Goal: Task Accomplishment & Management: Use online tool/utility

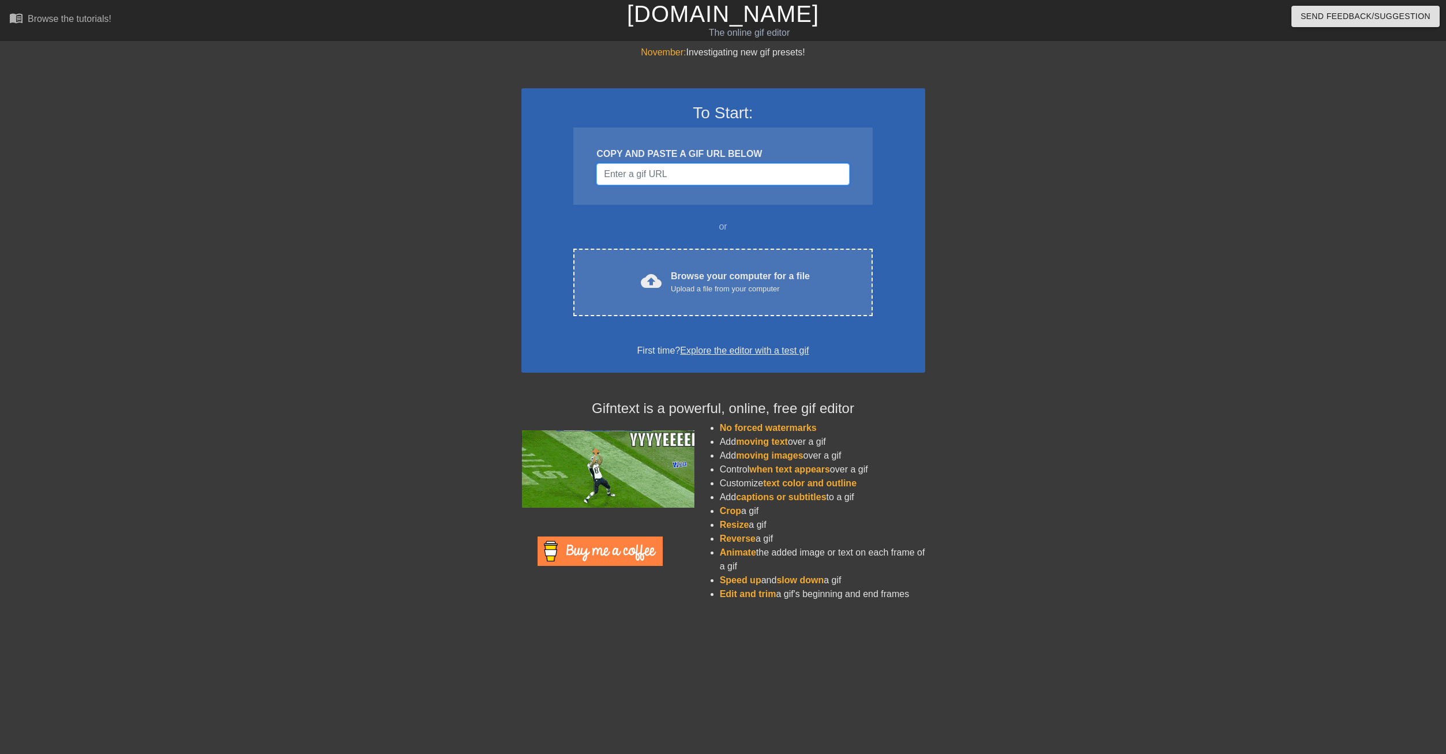
click at [710, 172] on input "Username" at bounding box center [723, 174] width 253 height 22
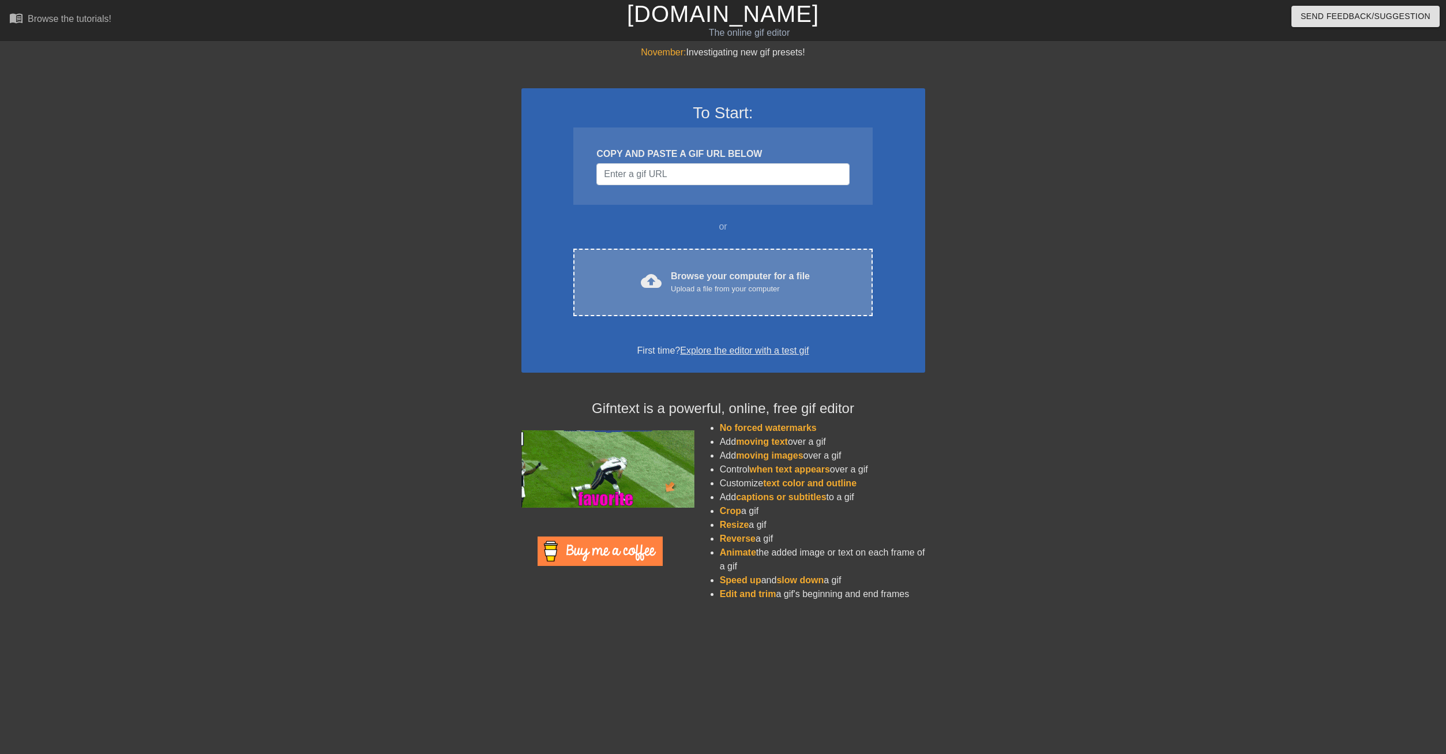
click at [746, 266] on div "cloud_upload Browse your computer for a file Upload a file from your computer C…" at bounding box center [722, 282] width 299 height 67
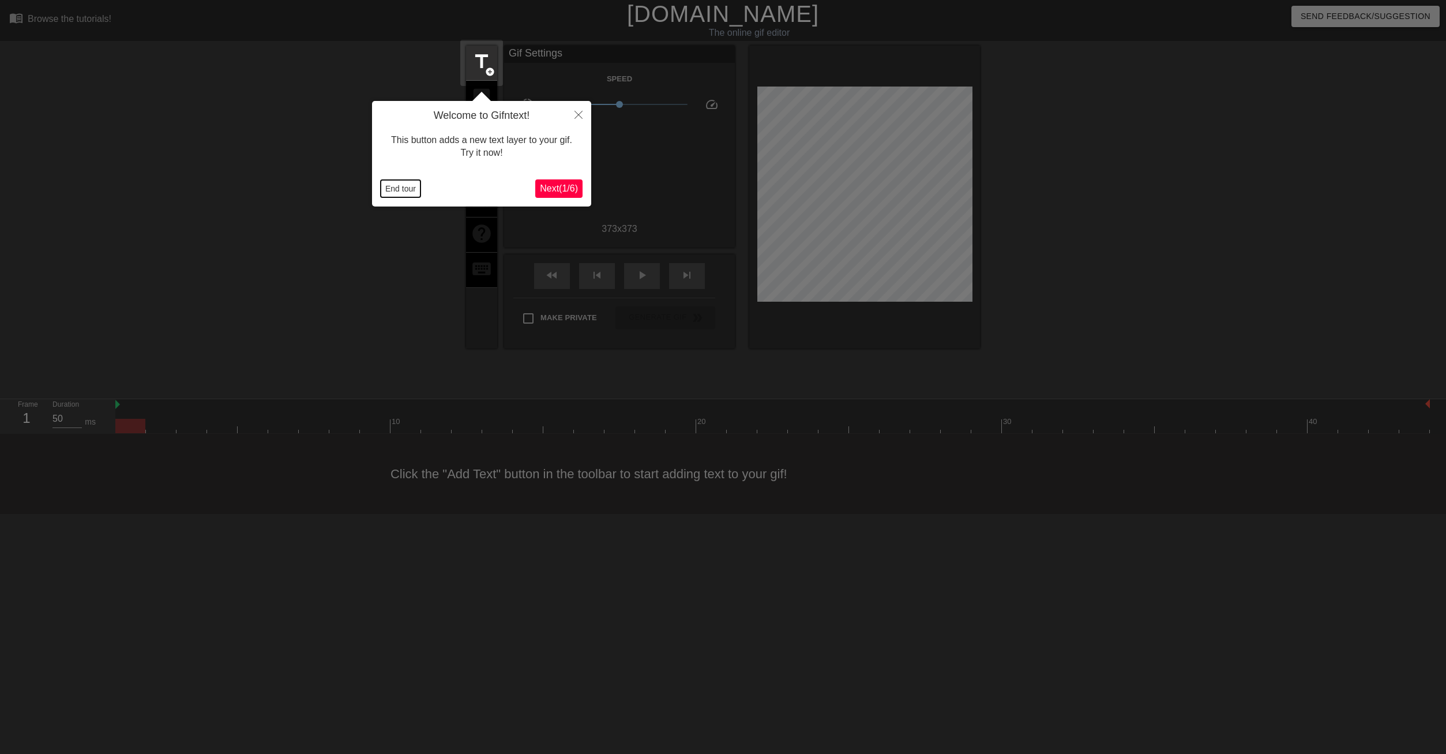
click at [406, 190] on button "End tour" at bounding box center [401, 188] width 40 height 17
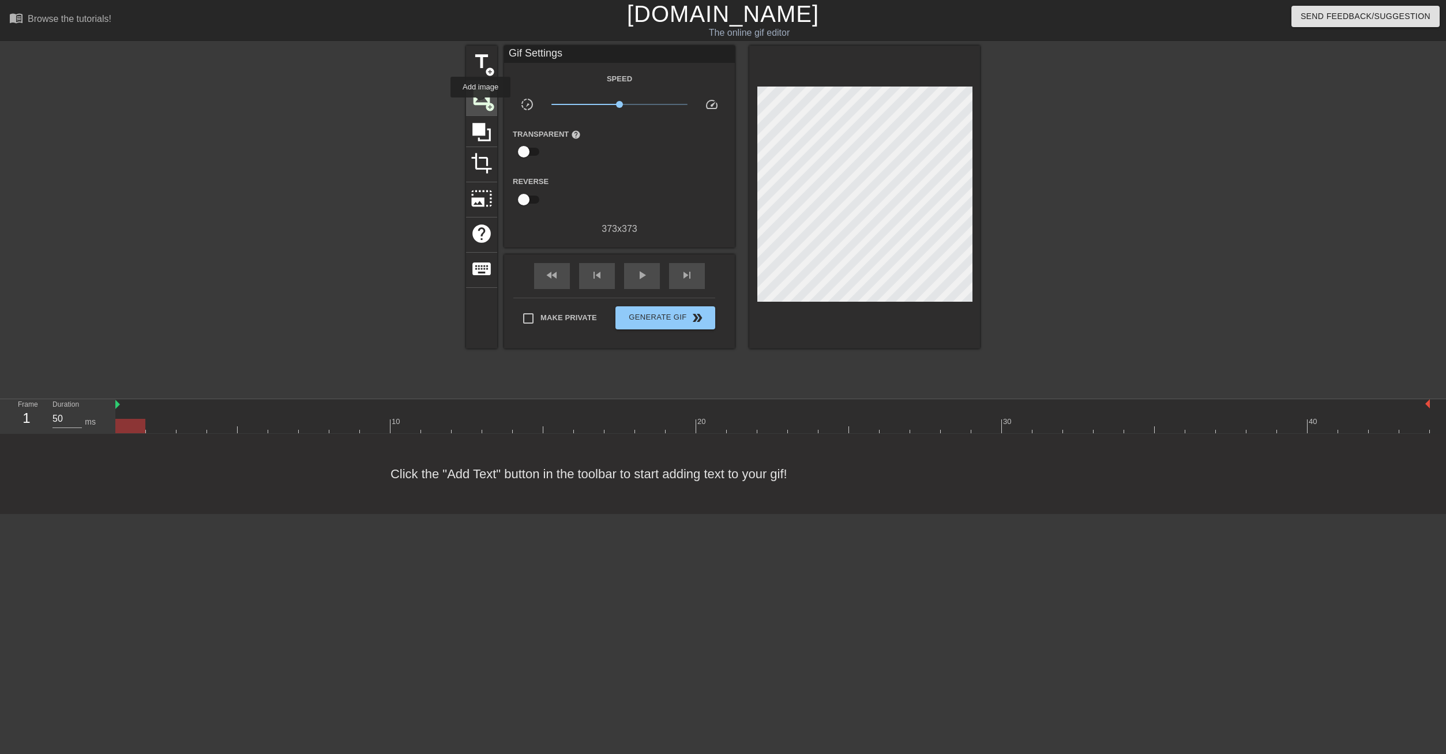
click at [481, 106] on span "image" at bounding box center [482, 97] width 22 height 22
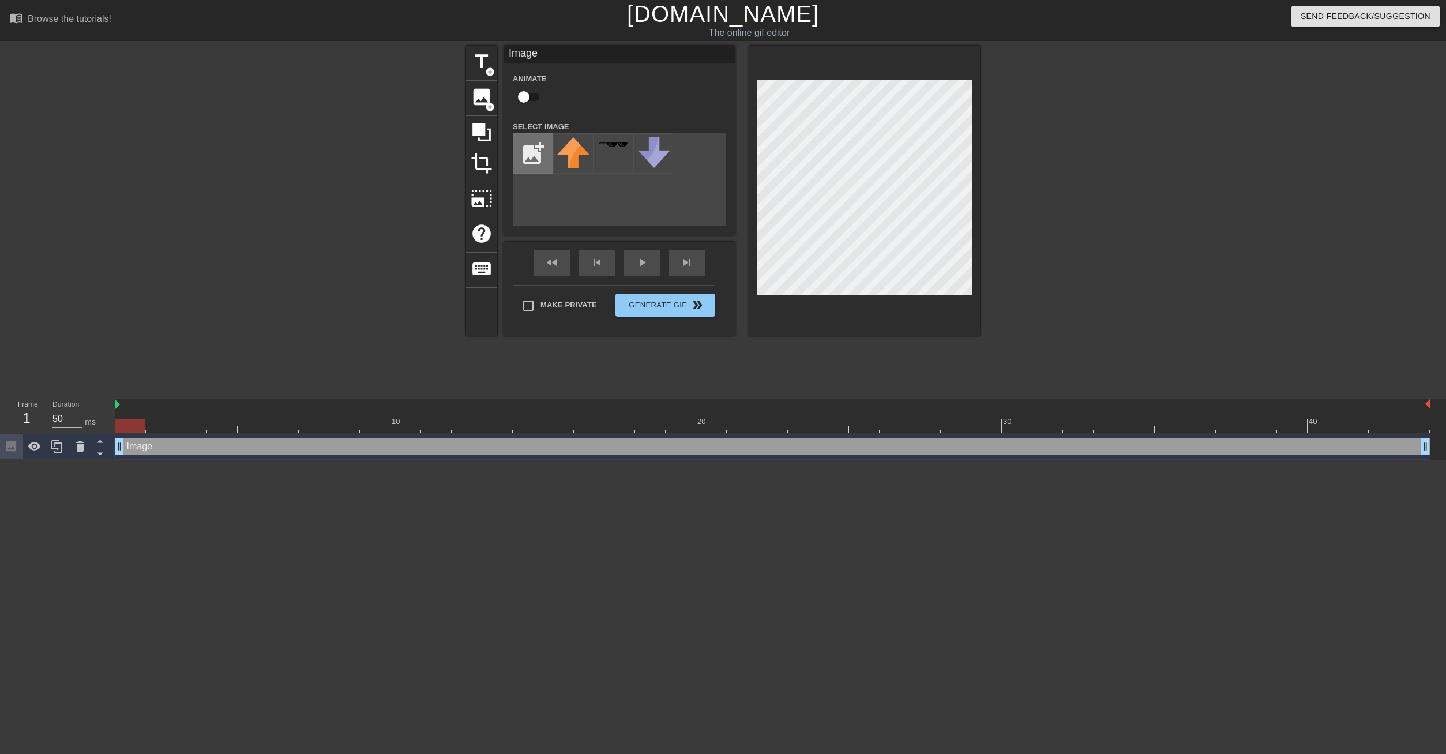
click at [528, 155] on input "file" at bounding box center [532, 153] width 39 height 39
type input "C:\fakepath\1400721234211373076.webp"
click at [575, 153] on img at bounding box center [573, 153] width 32 height 32
drag, startPoint x: 141, startPoint y: 426, endPoint x: 111, endPoint y: 418, distance: 30.9
click at [111, 418] on div "Frame 1 Duration 50 ms 10 20 30 40 Image drag_handle drag_handle" at bounding box center [723, 429] width 1446 height 61
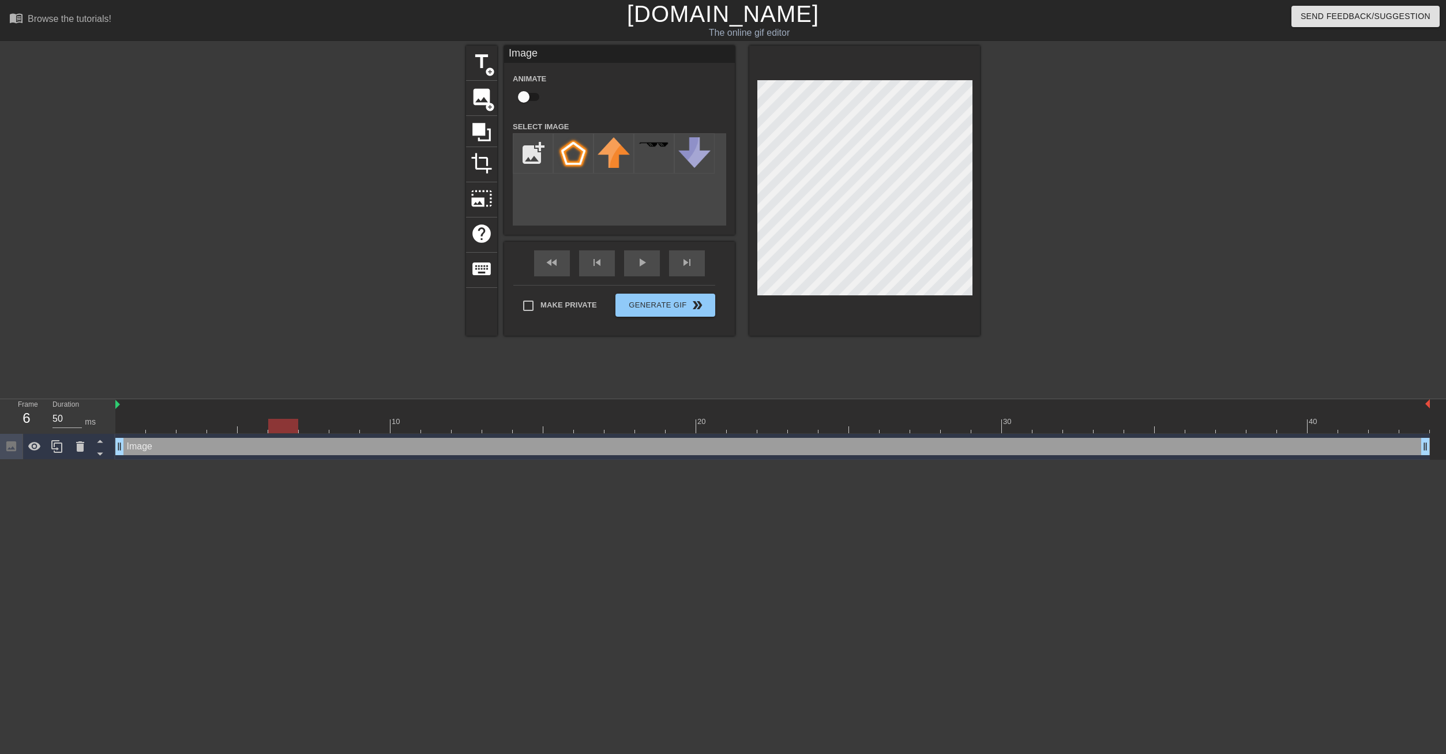
click at [290, 423] on div at bounding box center [772, 426] width 1315 height 14
click at [413, 426] on div at bounding box center [772, 426] width 1315 height 14
click at [515, 424] on div at bounding box center [772, 426] width 1315 height 14
click at [462, 418] on div at bounding box center [467, 418] width 31 height 14
click at [423, 421] on div at bounding box center [772, 426] width 1315 height 14
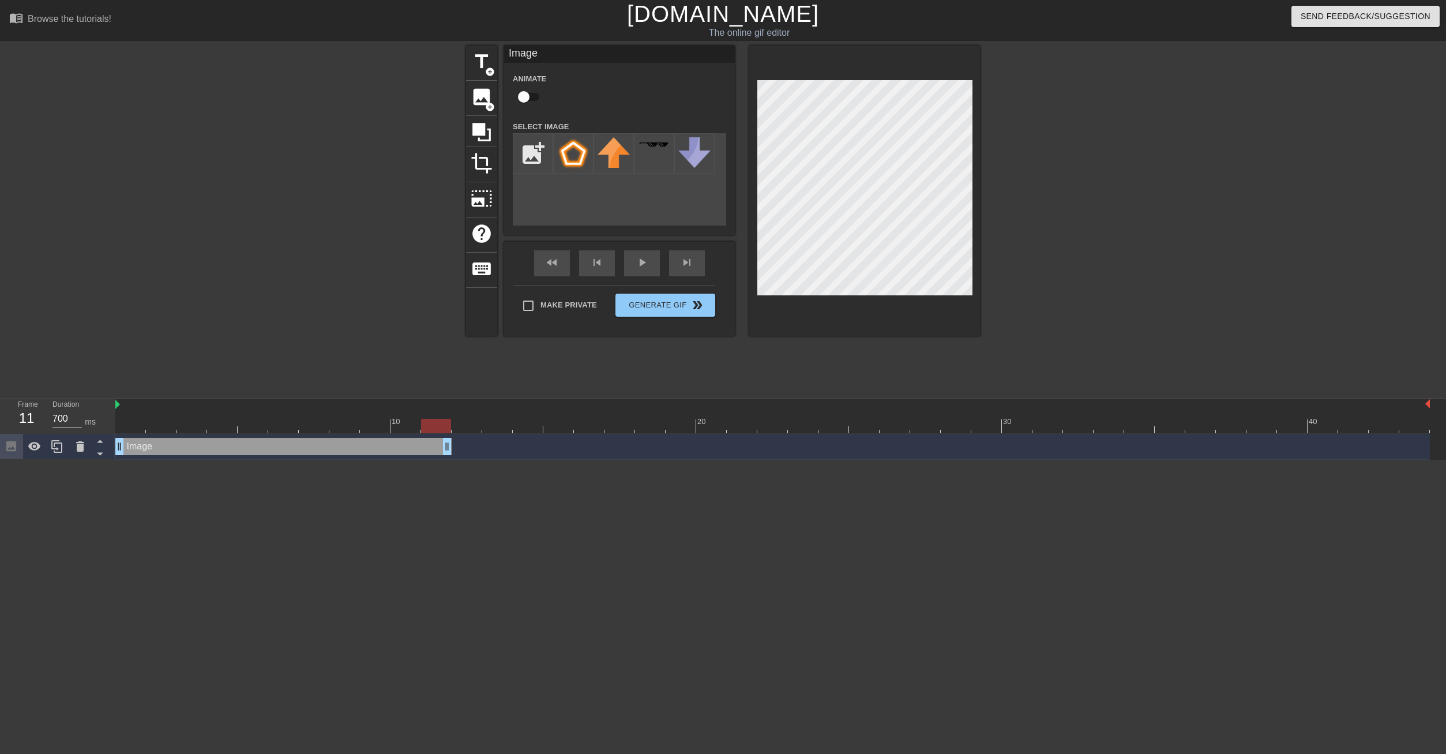
drag, startPoint x: 1424, startPoint y: 445, endPoint x: 444, endPoint y: 438, distance: 979.6
click at [444, 438] on div "Image drag_handle drag_handle" at bounding box center [283, 446] width 336 height 17
click at [466, 422] on div at bounding box center [772, 426] width 1315 height 14
click at [55, 453] on icon at bounding box center [56, 446] width 11 height 13
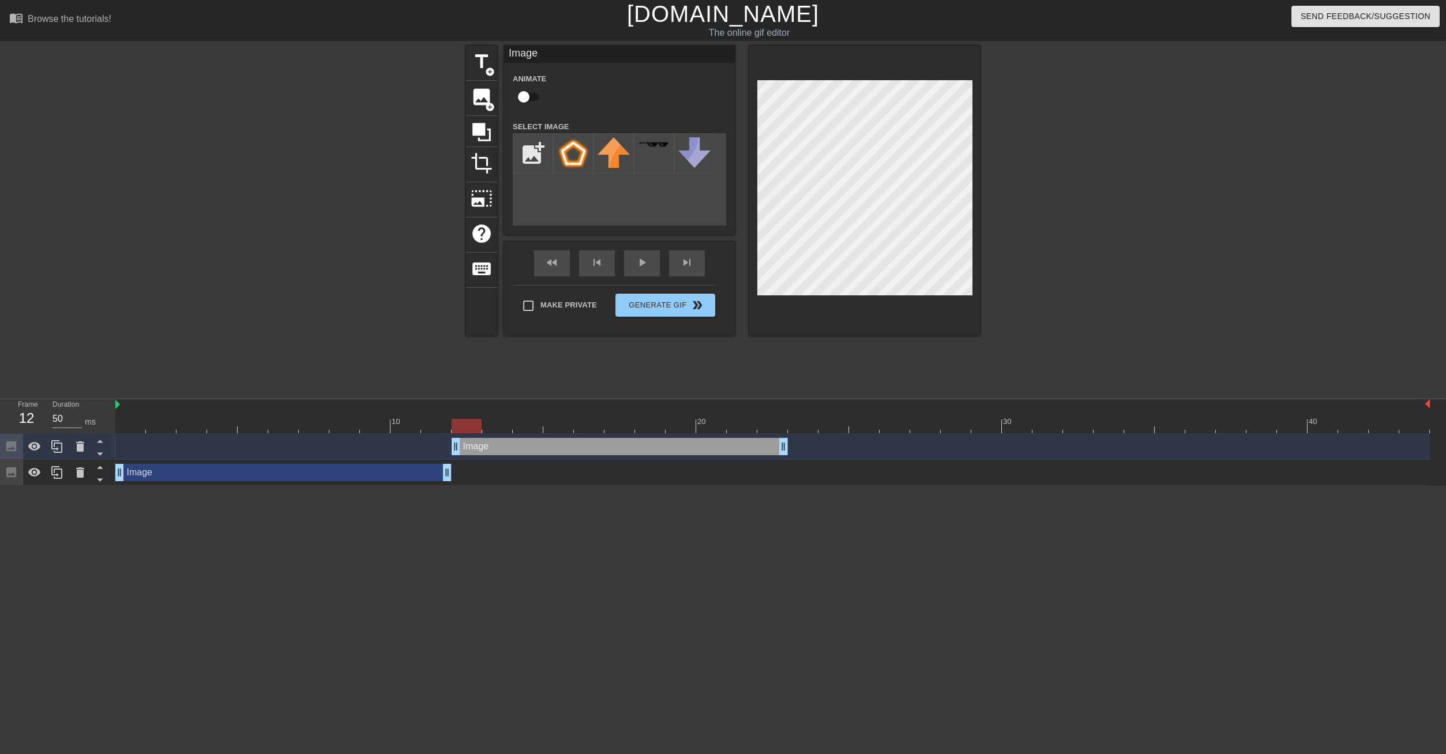
drag, startPoint x: 325, startPoint y: 447, endPoint x: 666, endPoint y: 475, distance: 342.6
click at [665, 474] on div "Image drag_handle drag_handle Image drag_handle drag_handle" at bounding box center [780, 460] width 1331 height 52
click at [776, 426] on div at bounding box center [772, 426] width 1315 height 14
click at [799, 422] on div at bounding box center [772, 426] width 1315 height 14
click at [826, 421] on div at bounding box center [772, 426] width 1315 height 14
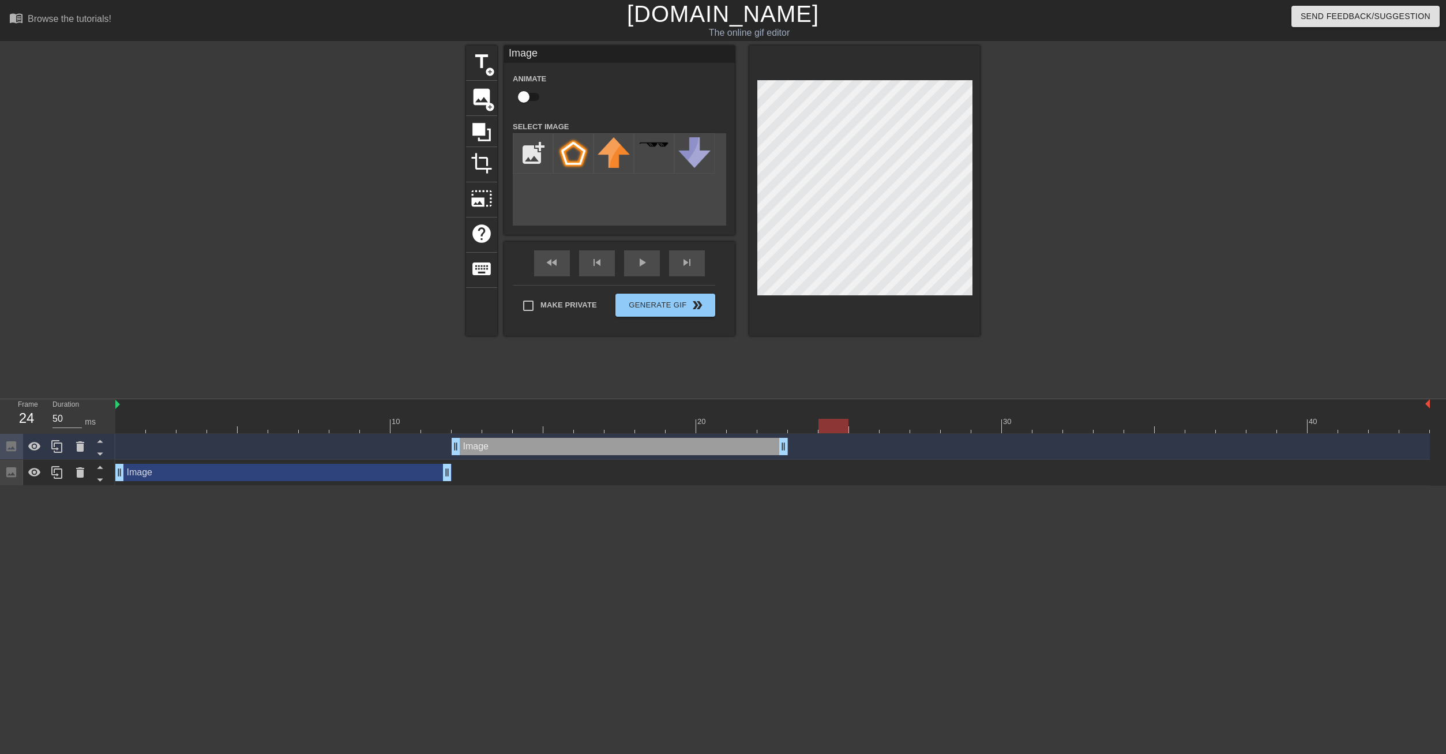
click at [877, 427] on div at bounding box center [772, 426] width 1315 height 14
click at [897, 425] on div at bounding box center [772, 426] width 1315 height 14
click at [925, 424] on div at bounding box center [772, 426] width 1315 height 14
click at [966, 419] on div at bounding box center [772, 426] width 1315 height 14
click at [932, 422] on div at bounding box center [772, 426] width 1315 height 14
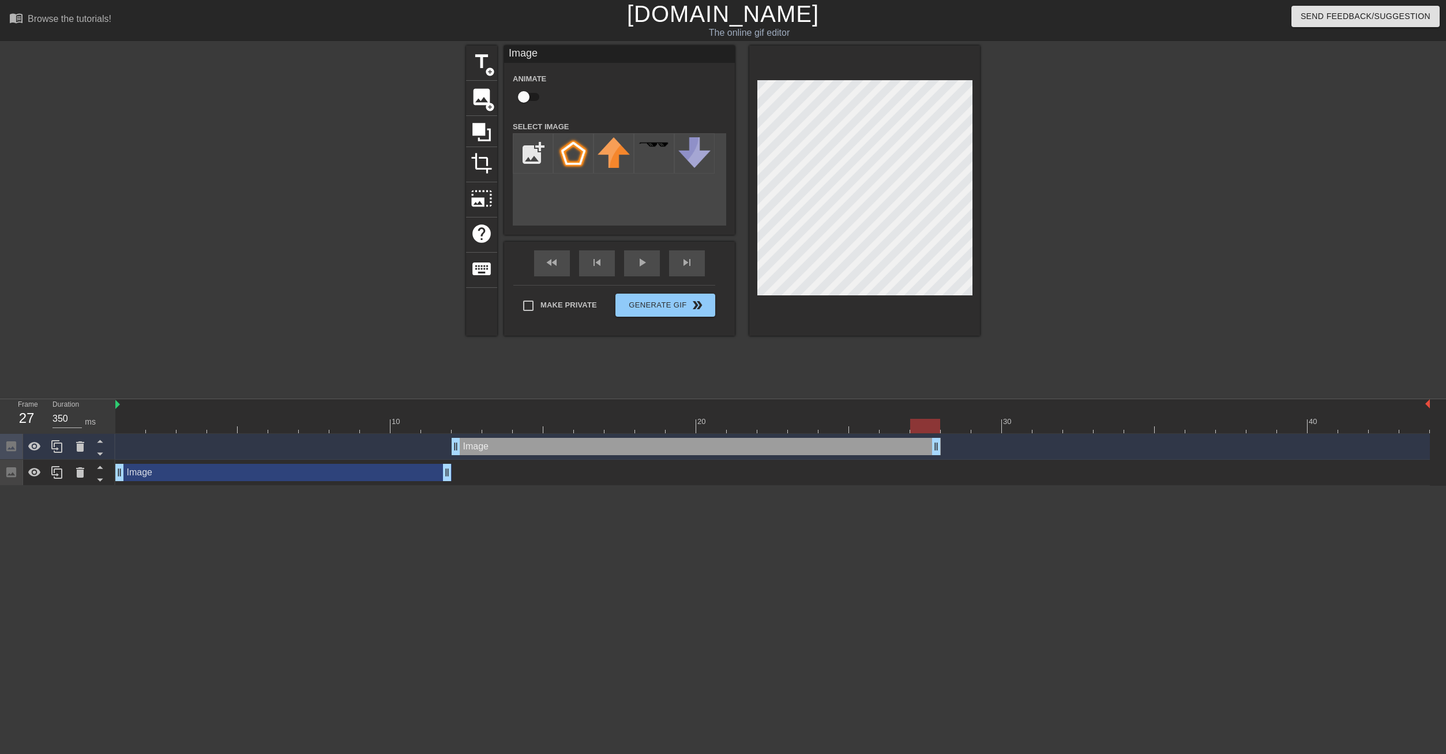
drag, startPoint x: 787, startPoint y: 449, endPoint x: 932, endPoint y: 438, distance: 145.2
click at [932, 438] on div "Image drag_handle drag_handle" at bounding box center [696, 446] width 489 height 17
click at [958, 416] on div at bounding box center [956, 418] width 31 height 14
click at [55, 450] on icon at bounding box center [56, 446] width 11 height 13
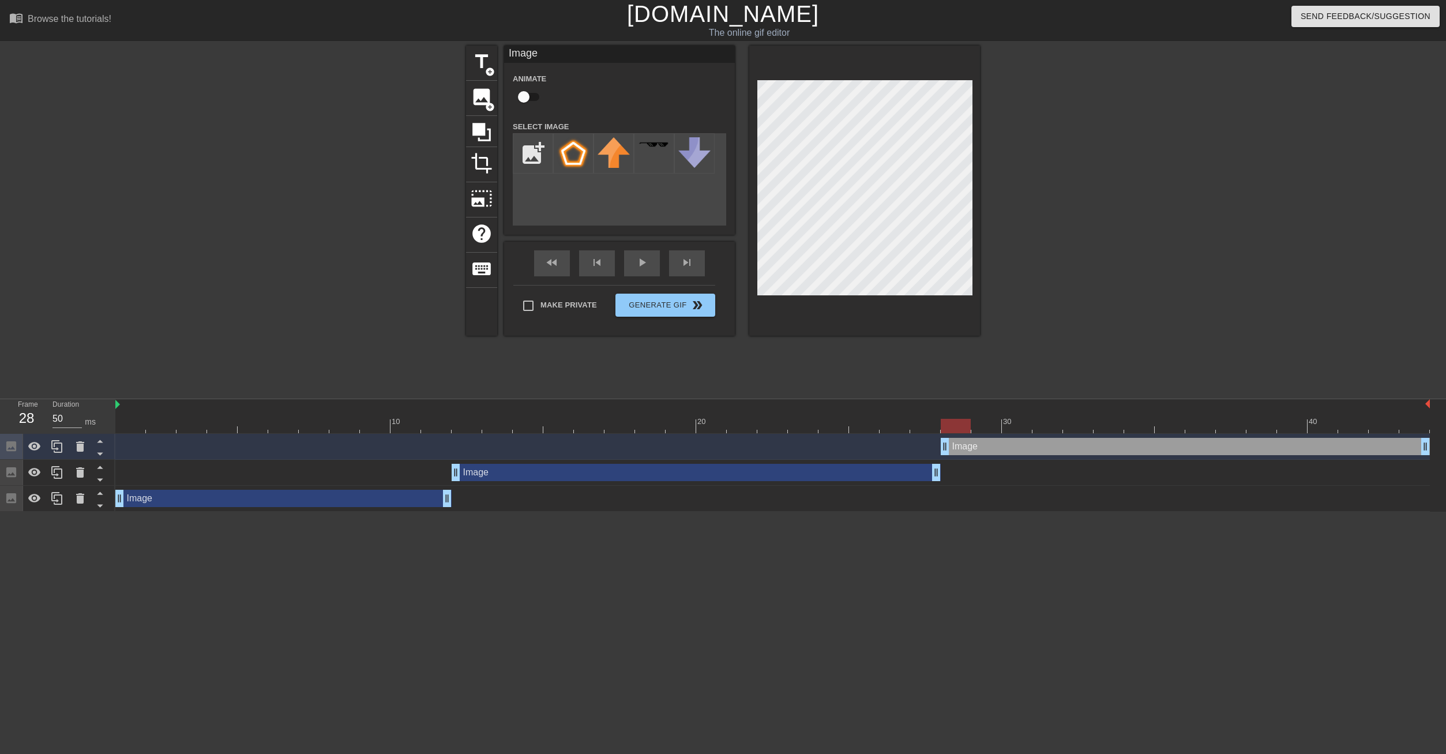
drag, startPoint x: 576, startPoint y: 449, endPoint x: 1083, endPoint y: 442, distance: 506.5
click at [1083, 442] on div "Image drag_handle drag_handle" at bounding box center [1185, 446] width 489 height 17
click at [1383, 423] on div at bounding box center [772, 426] width 1315 height 14
click at [1410, 415] on div at bounding box center [1415, 418] width 31 height 14
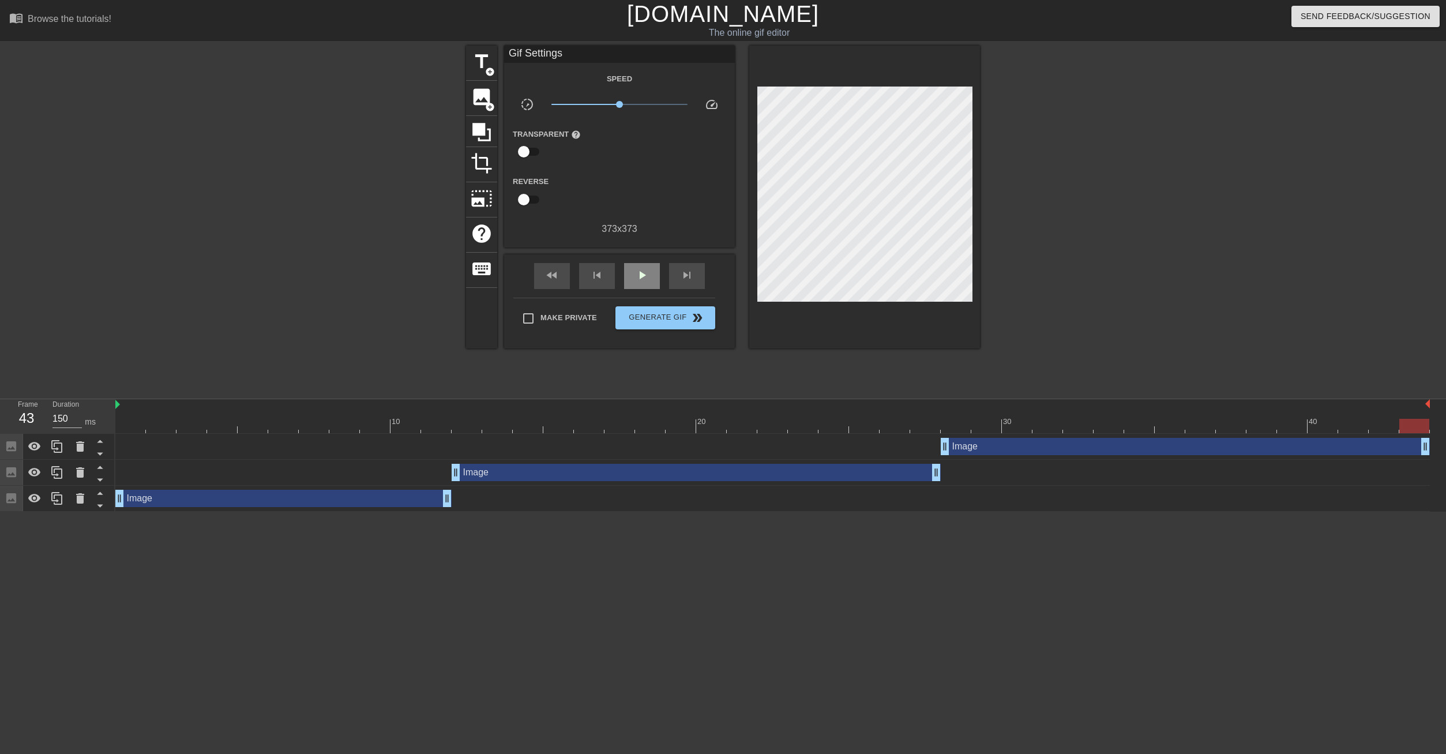
click at [655, 259] on div "fast_rewind skip_previous play_arrow skip_next" at bounding box center [620, 275] width 188 height 43
click at [642, 272] on span "play_arrow" at bounding box center [642, 275] width 14 height 14
click at [644, 280] on span "pause" at bounding box center [642, 275] width 14 height 14
type input "50"
click at [1089, 431] on div at bounding box center [772, 426] width 1315 height 14
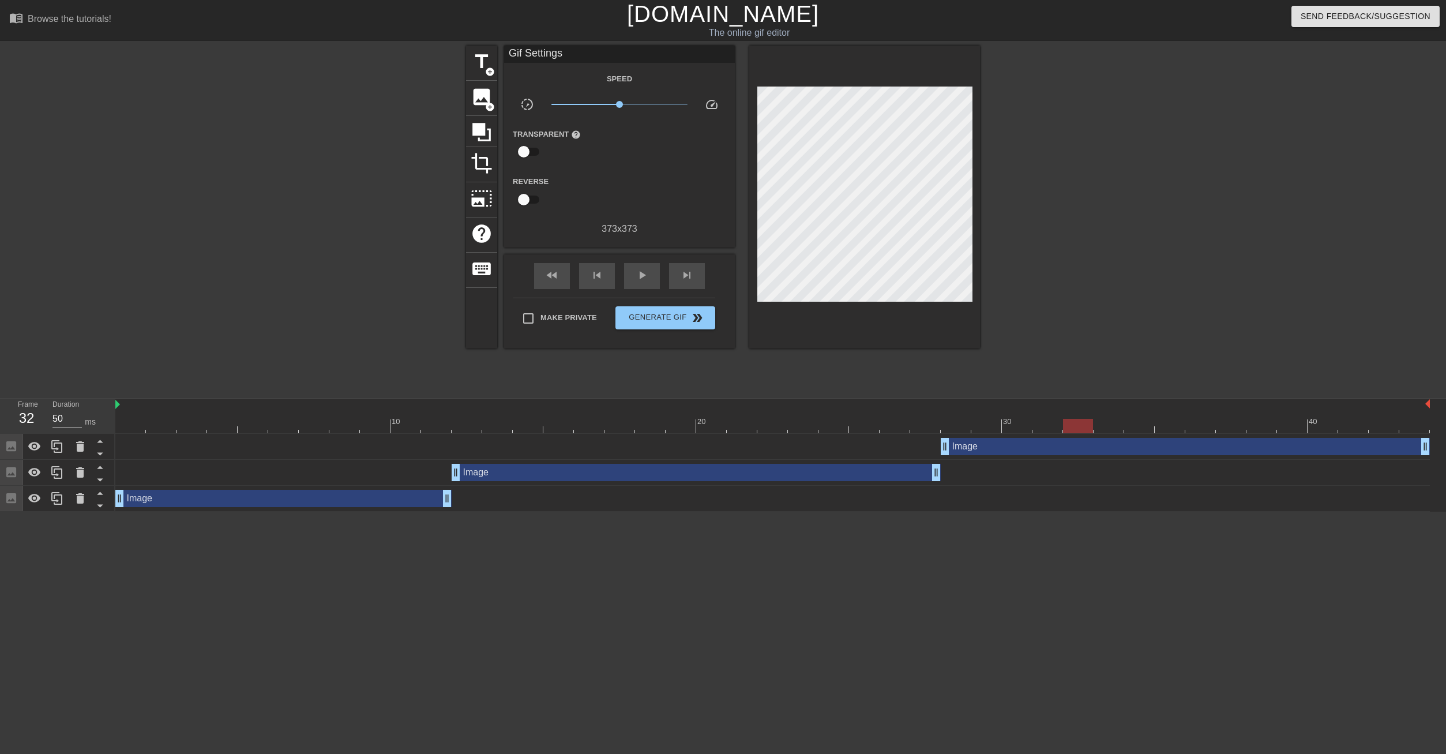
click at [1169, 210] on div "title add_circle image add_circle crop photo_size_select_large help keyboard Gi…" at bounding box center [723, 219] width 1446 height 346
click at [133, 419] on div at bounding box center [772, 426] width 1315 height 14
click at [477, 61] on span "title" at bounding box center [482, 62] width 22 height 22
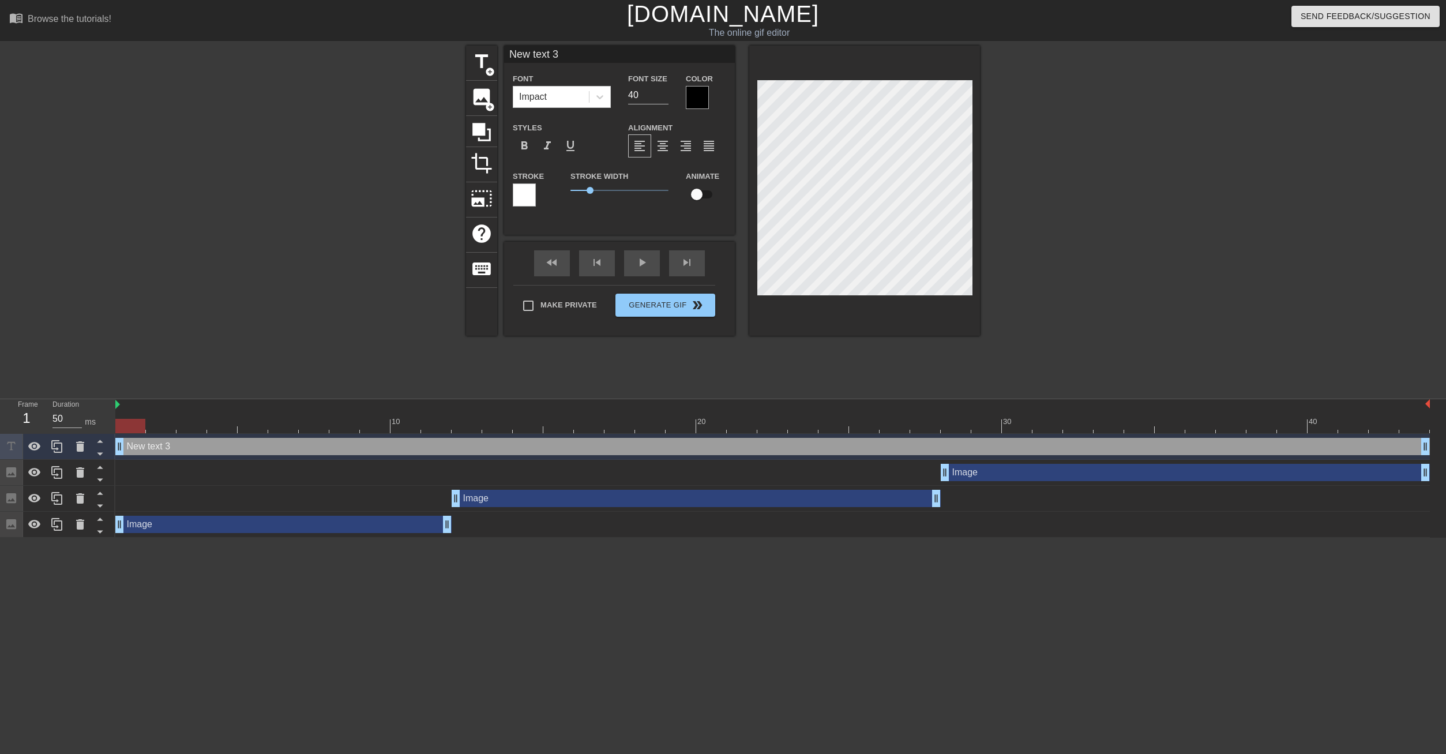
scroll to position [0, 2]
click at [701, 101] on div at bounding box center [697, 97] width 23 height 23
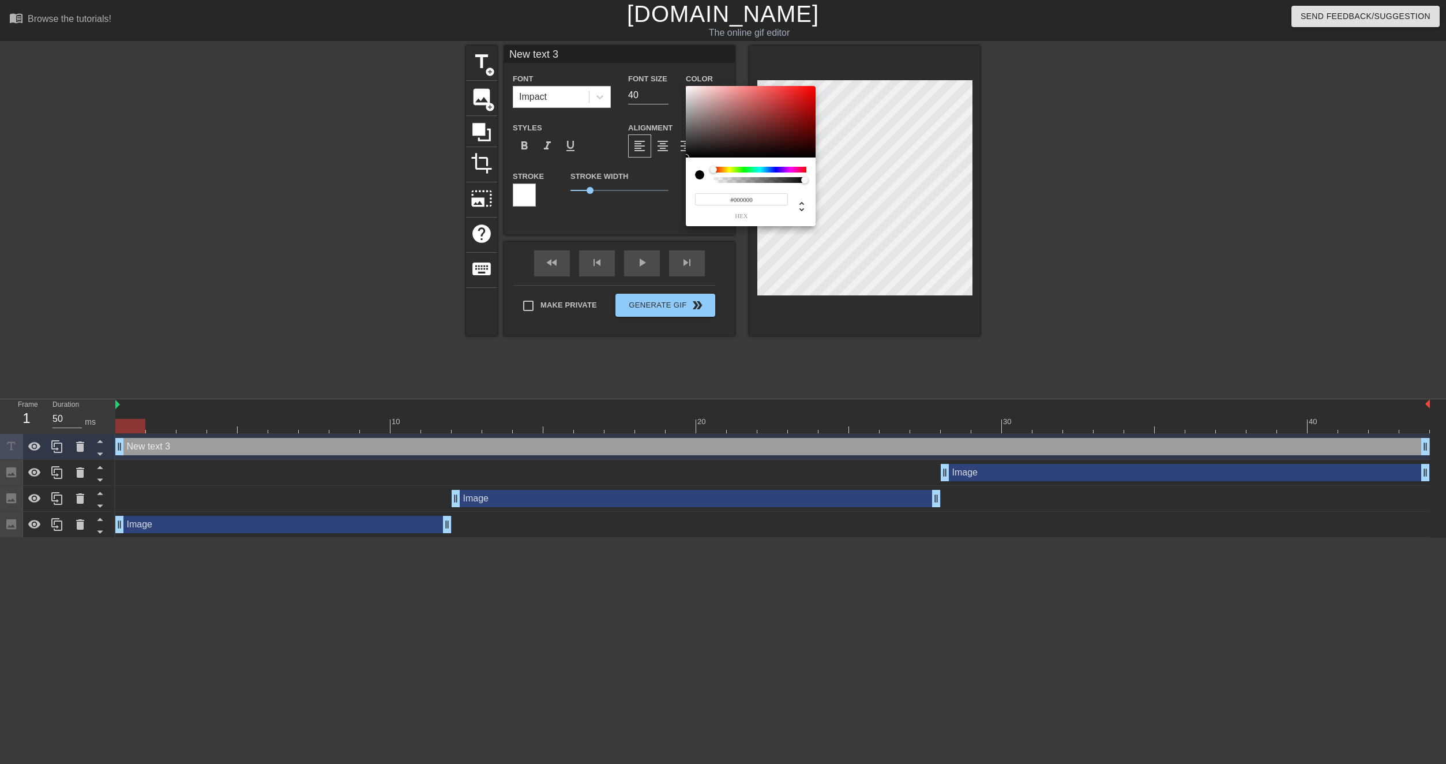
click at [699, 175] on div at bounding box center [699, 174] width 9 height 9
drag, startPoint x: 697, startPoint y: 108, endPoint x: 680, endPoint y: 80, distance: 32.4
click at [686, 86] on div at bounding box center [751, 122] width 130 height 72
click at [723, 169] on div at bounding box center [760, 170] width 93 height 6
click at [721, 164] on div "#FFFFFF hex" at bounding box center [751, 191] width 130 height 69
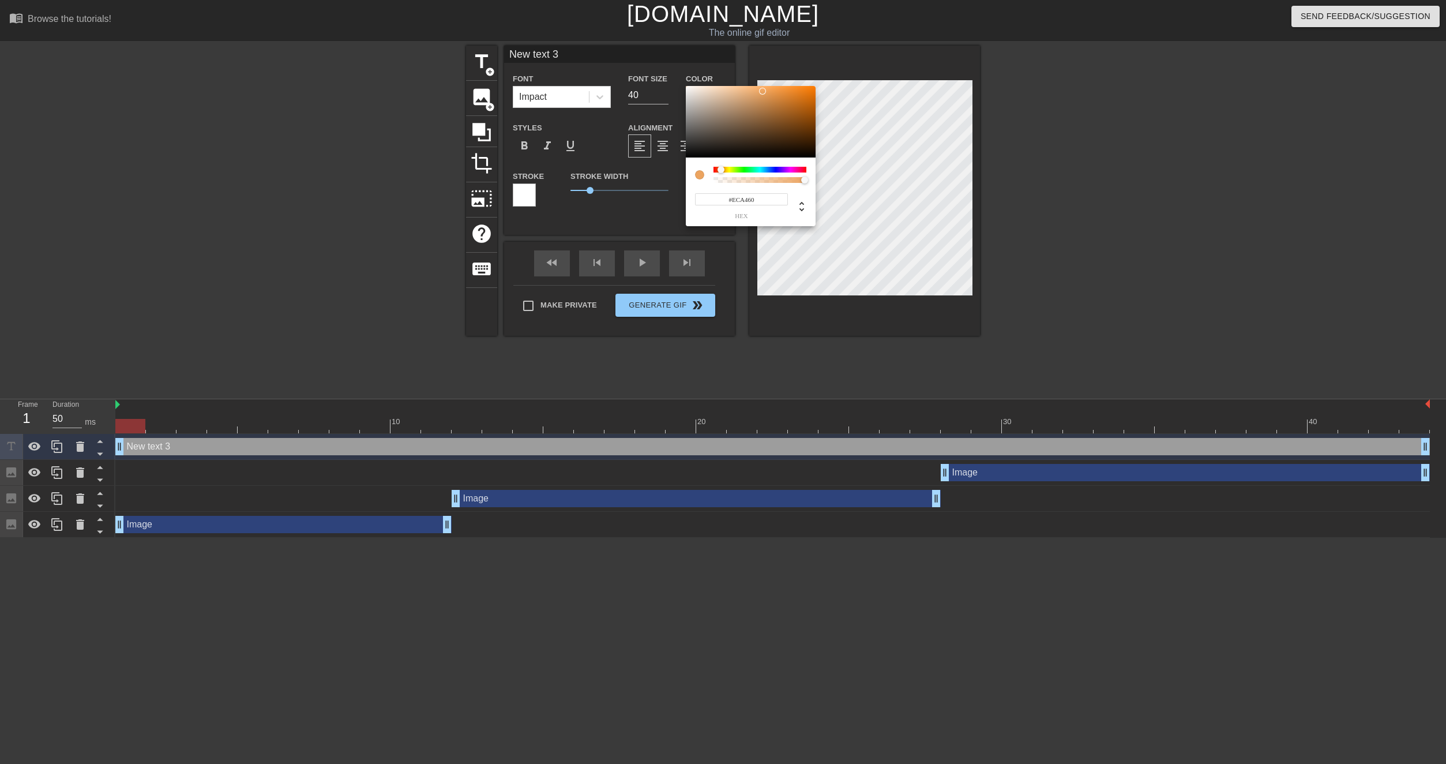
click at [763, 91] on div at bounding box center [751, 122] width 130 height 72
type input "#FFEDD7"
drag, startPoint x: 761, startPoint y: 89, endPoint x: 706, endPoint y: 59, distance: 62.7
click at [706, 86] on div at bounding box center [751, 122] width 130 height 72
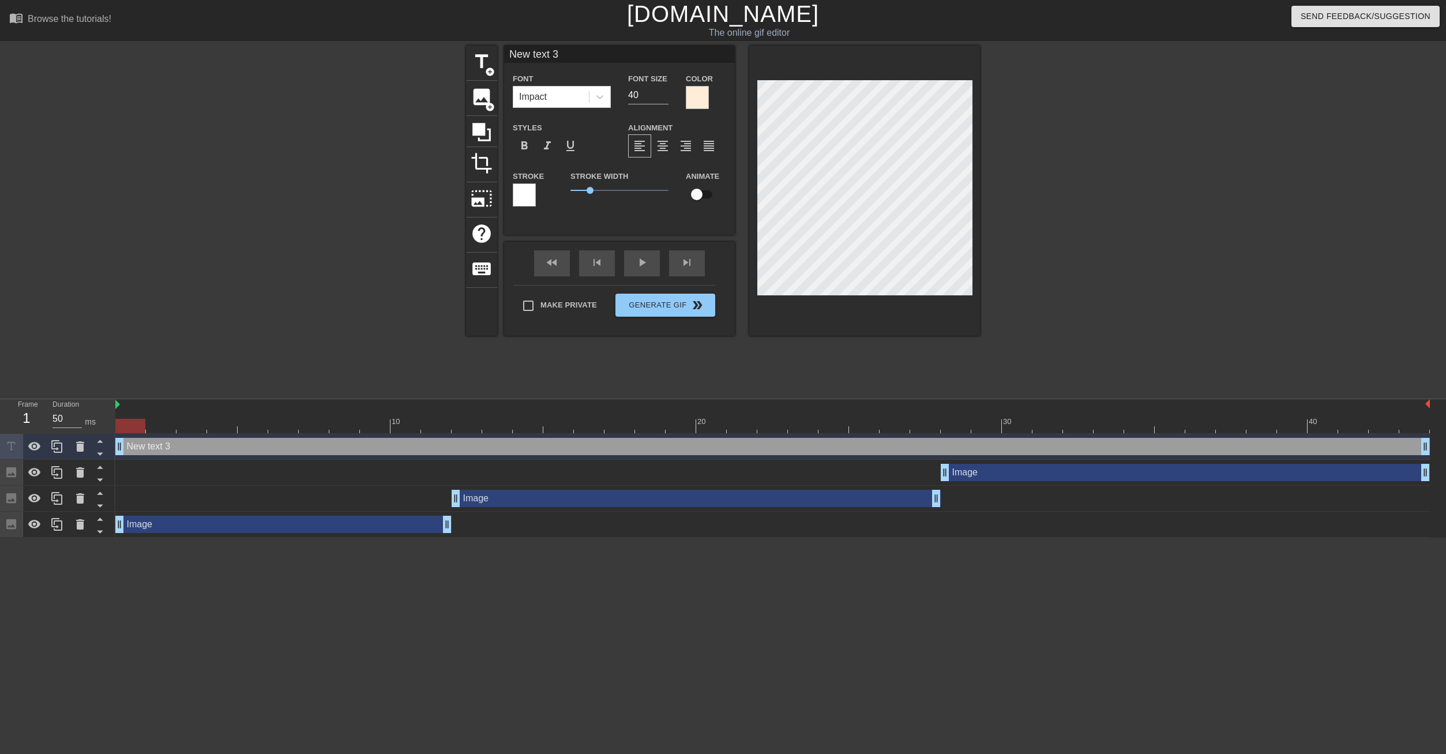
click at [524, 197] on div at bounding box center [524, 194] width 23 height 23
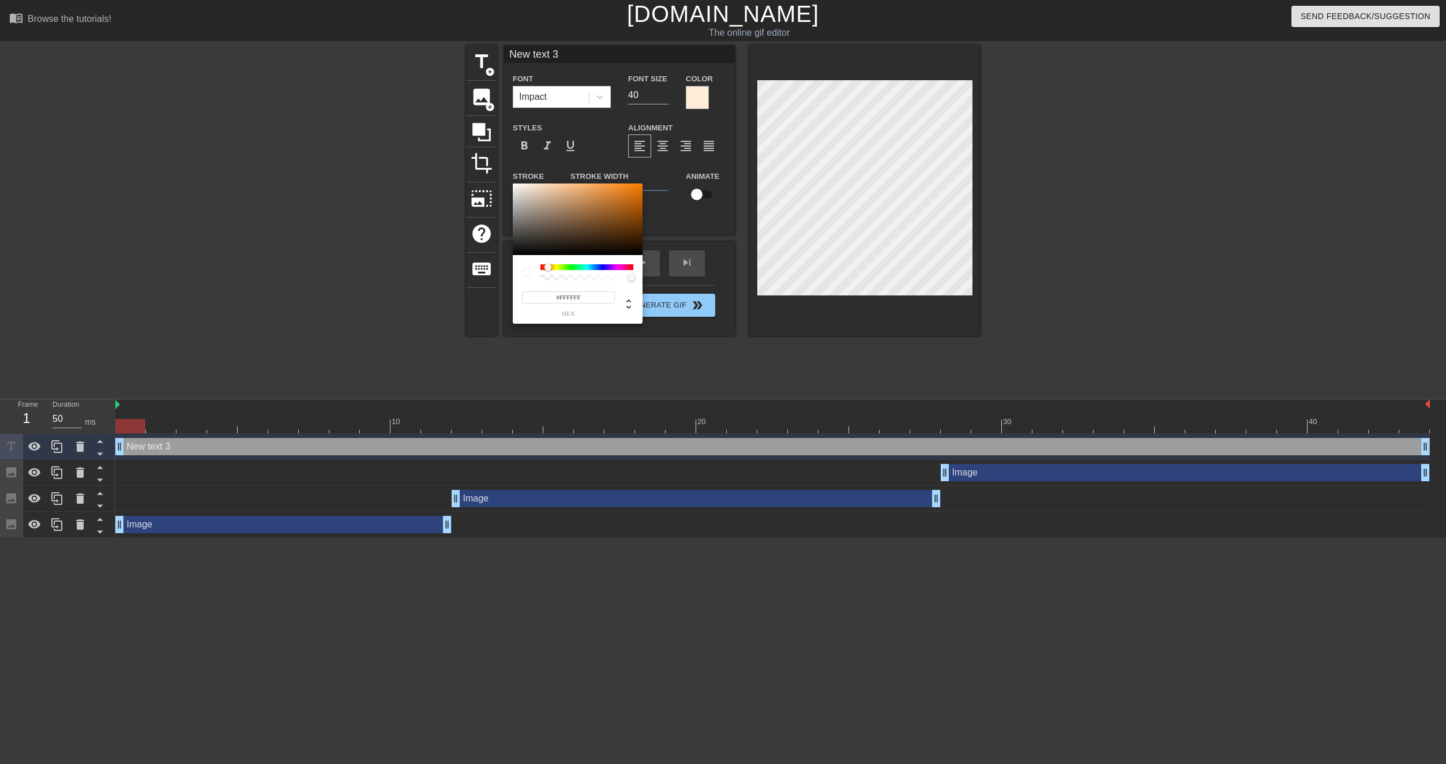
click at [548, 264] on div "#FFFFFF hex" at bounding box center [578, 289] width 130 height 69
type input "#FF7C00"
drag, startPoint x: 603, startPoint y: 185, endPoint x: 693, endPoint y: 147, distance: 98.2
click at [643, 183] on div at bounding box center [578, 219] width 130 height 72
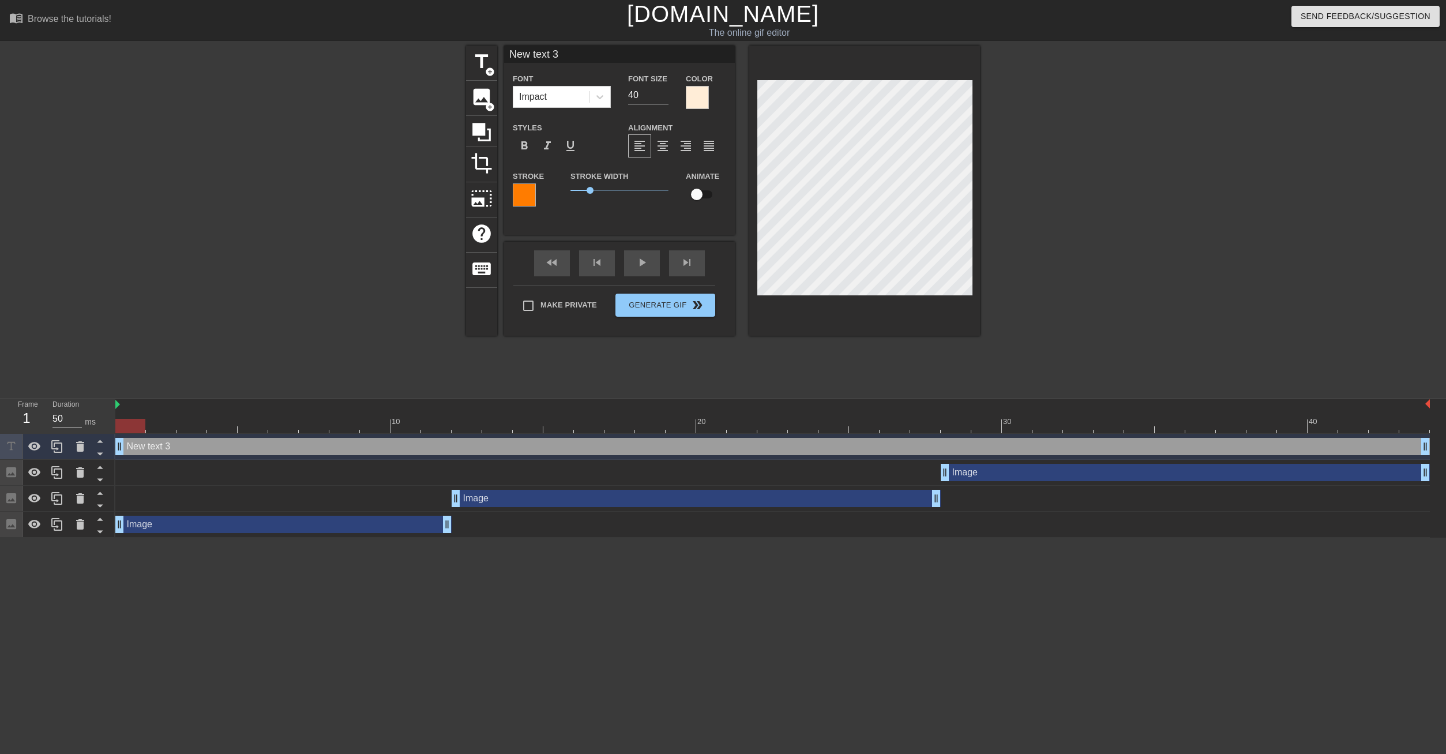
click at [691, 103] on div at bounding box center [697, 97] width 23 height 23
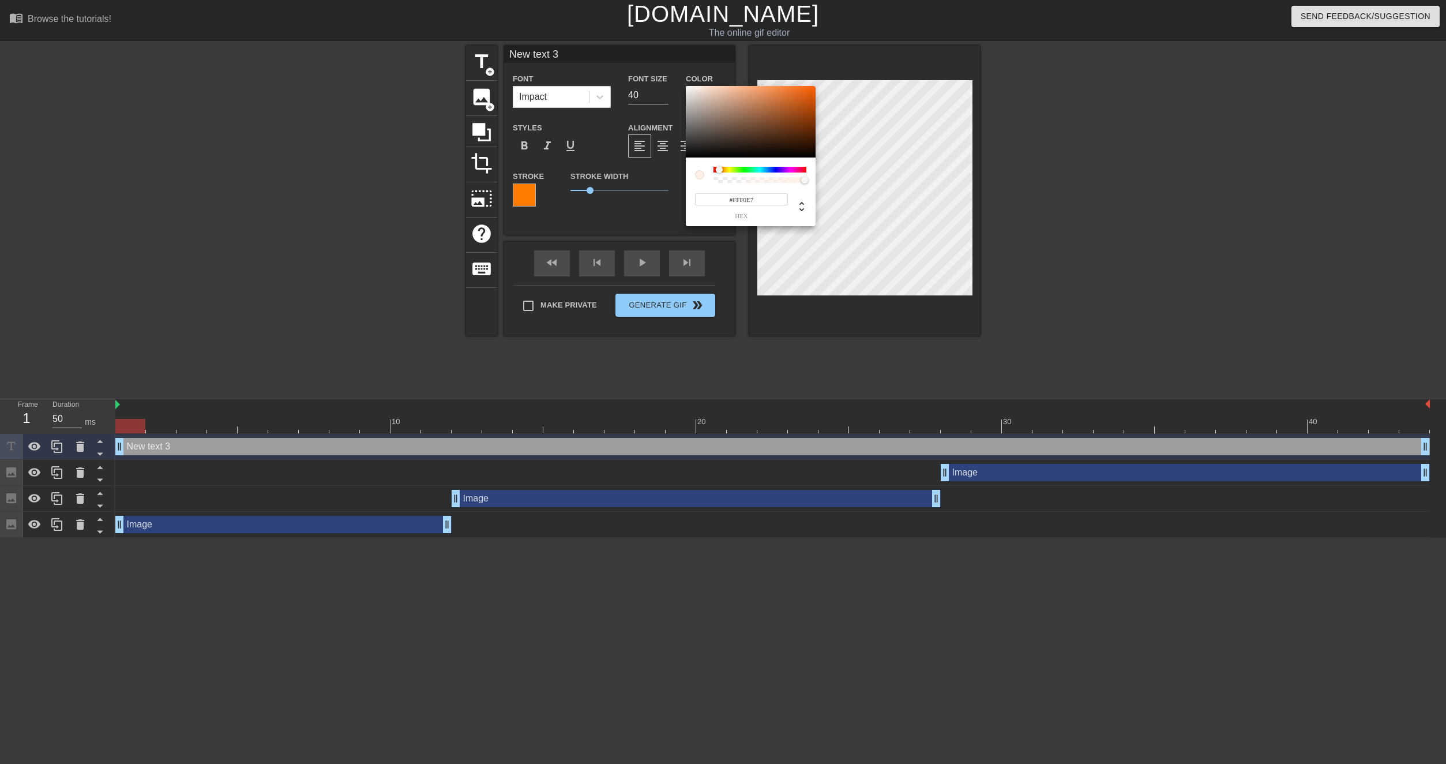
type input "#FFF1E8"
drag, startPoint x: 703, startPoint y: 91, endPoint x: 697, endPoint y: 77, distance: 15.3
click at [697, 86] on div at bounding box center [751, 122] width 130 height 72
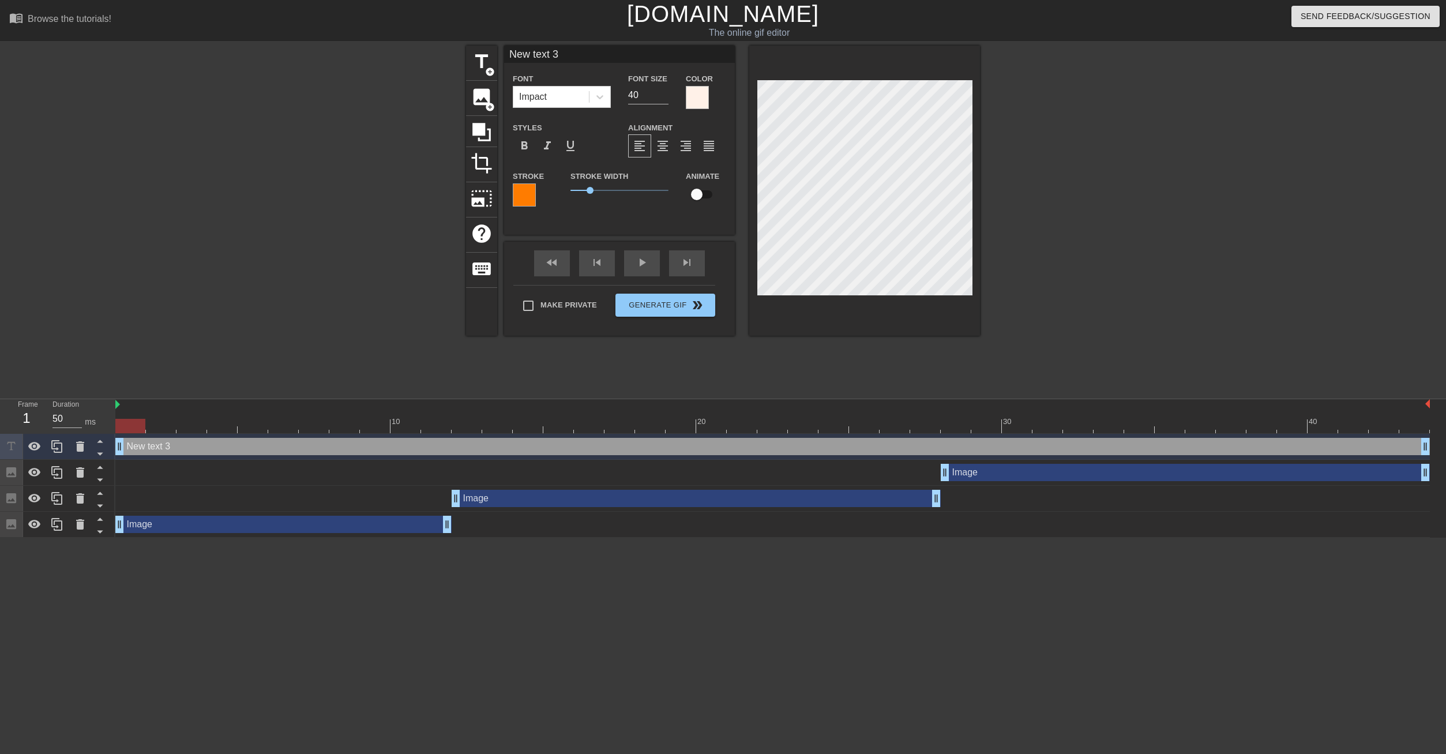
click at [698, 103] on div at bounding box center [697, 97] width 23 height 23
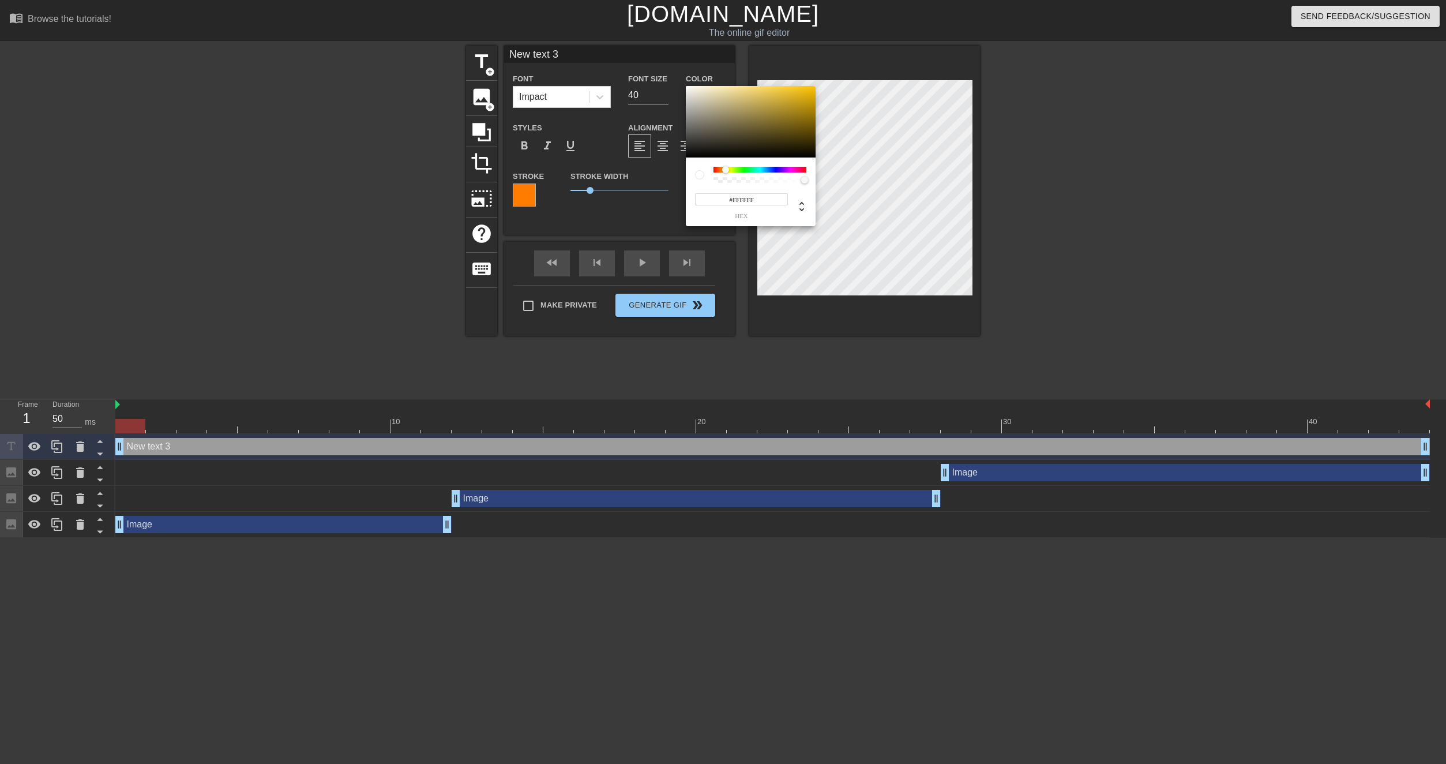
drag, startPoint x: 699, startPoint y: 92, endPoint x: 638, endPoint y: 51, distance: 73.1
click at [686, 86] on div at bounding box center [751, 122] width 130 height 72
click at [722, 170] on div at bounding box center [722, 169] width 7 height 7
type input "#FFF9EC"
drag, startPoint x: 692, startPoint y: 90, endPoint x: 696, endPoint y: 73, distance: 17.8
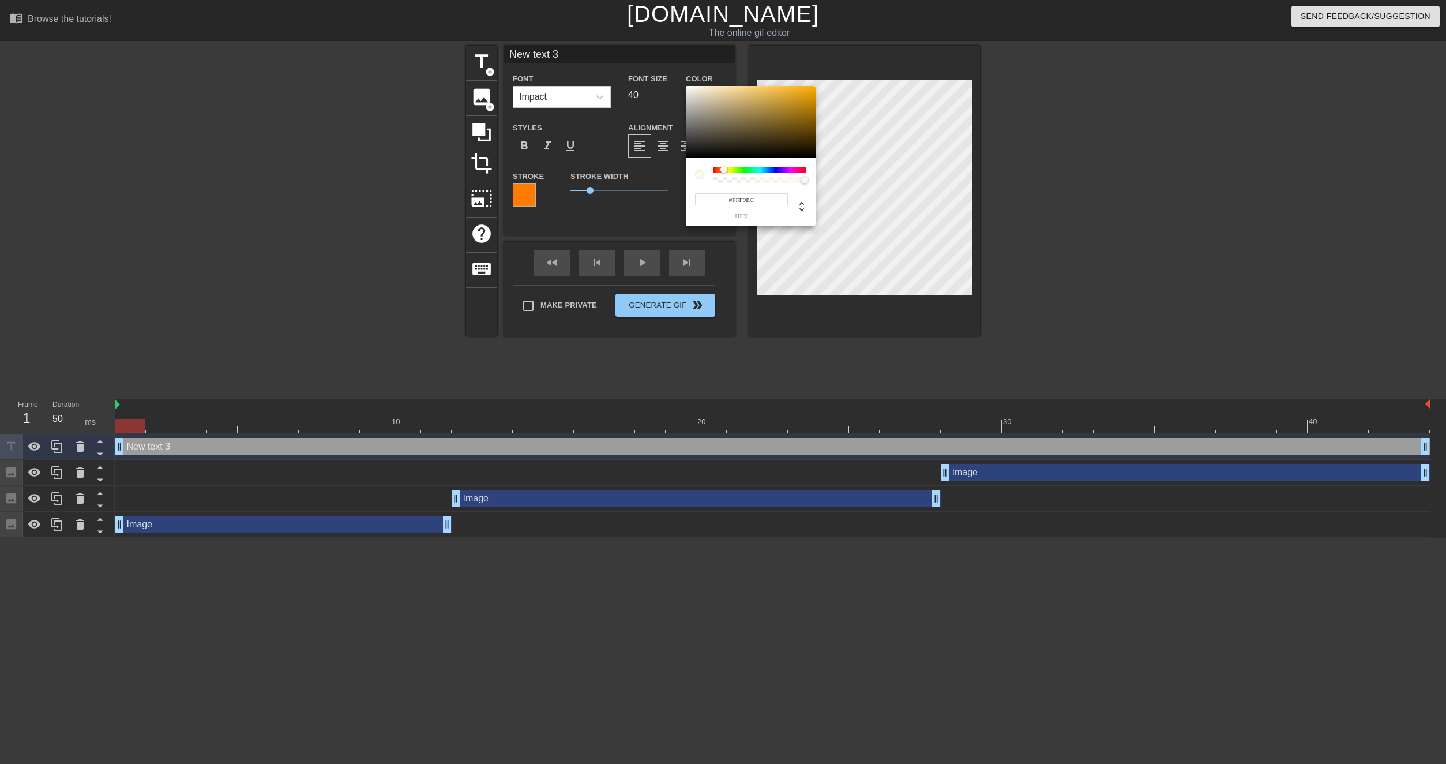
click at [696, 86] on div at bounding box center [751, 122] width 130 height 72
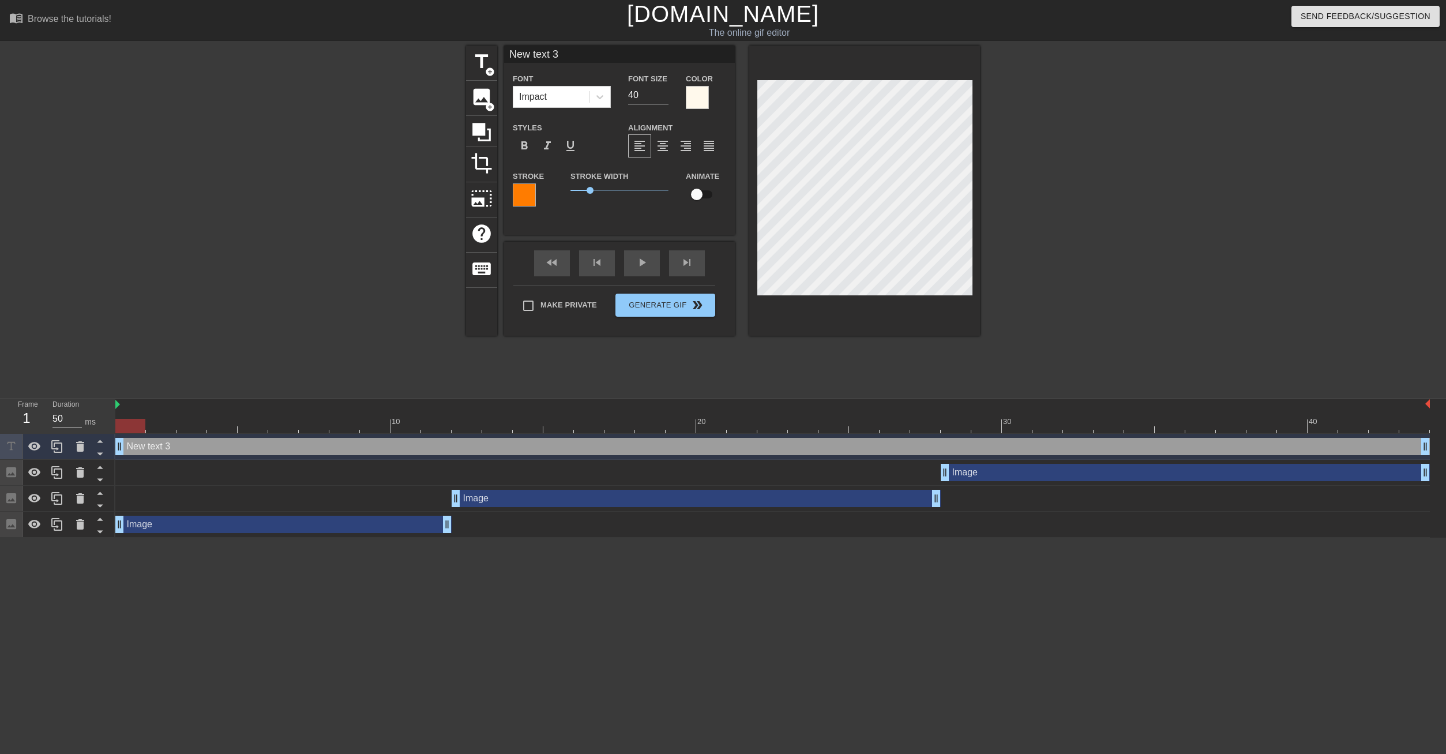
click at [694, 103] on div at bounding box center [697, 97] width 23 height 23
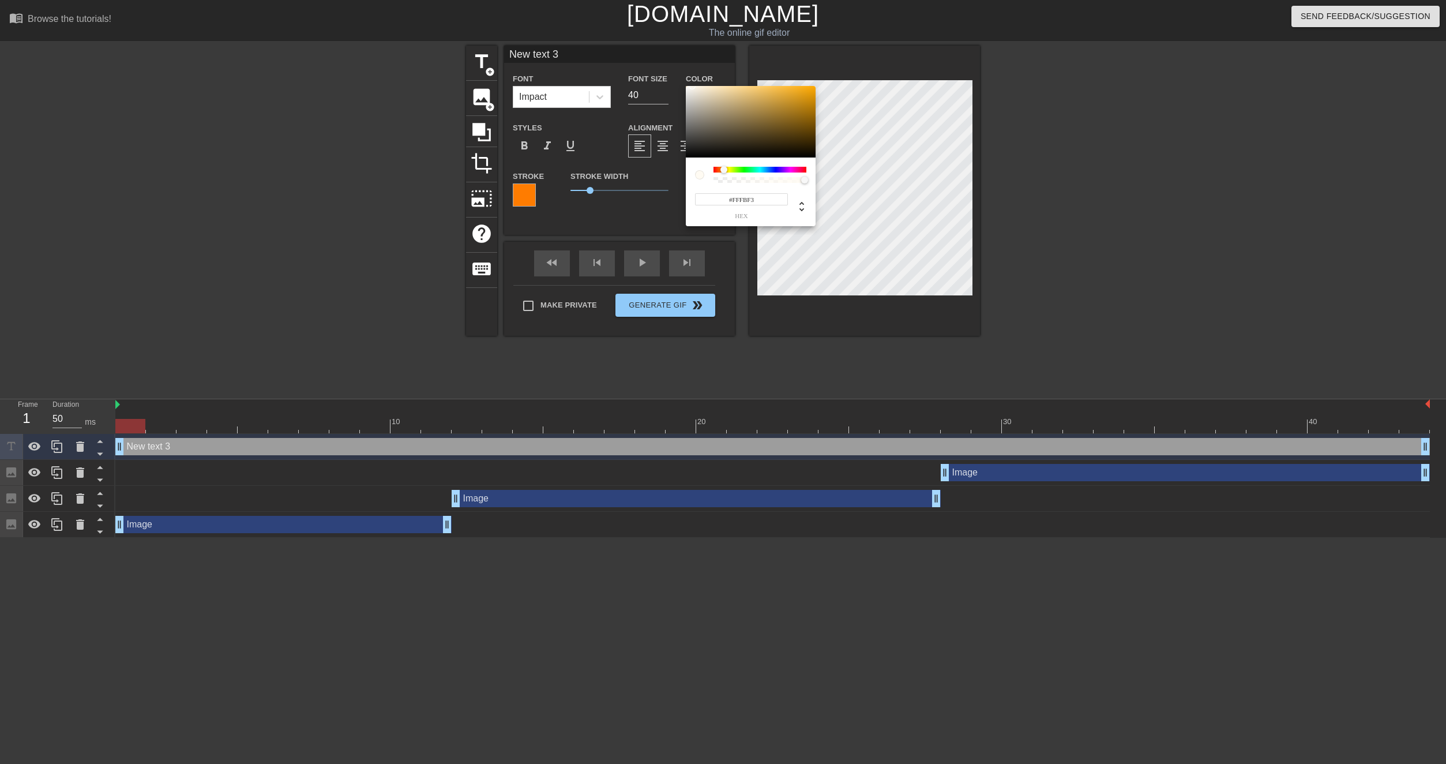
type input "#FFFCF5"
drag, startPoint x: 698, startPoint y: 95, endPoint x: 691, endPoint y: 72, distance: 24.1
click at [691, 86] on div at bounding box center [751, 122] width 130 height 72
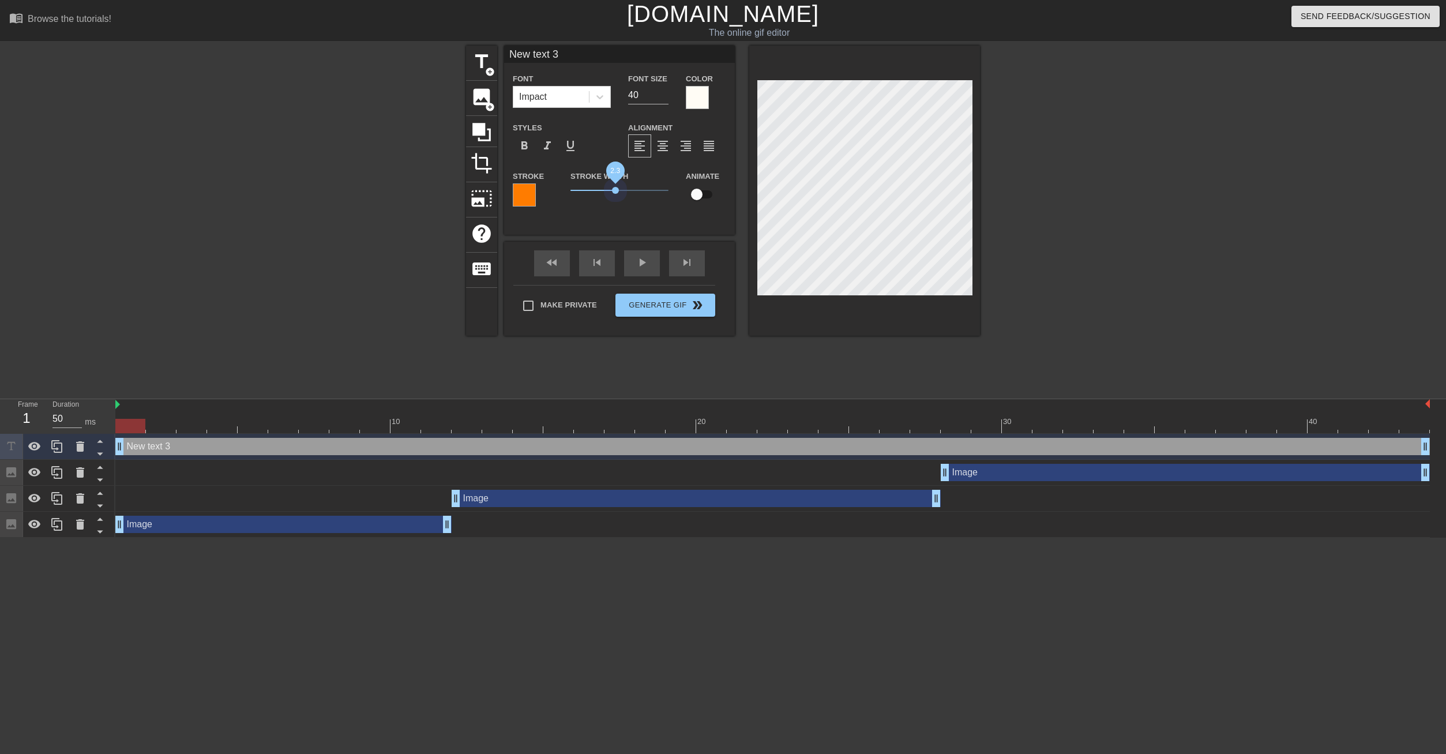
drag, startPoint x: 590, startPoint y: 187, endPoint x: 616, endPoint y: 185, distance: 25.5
click at [616, 185] on span "2.3" at bounding box center [620, 190] width 98 height 14
drag, startPoint x: 616, startPoint y: 185, endPoint x: 606, endPoint y: 186, distance: 9.4
click at [606, 186] on span "1.8" at bounding box center [620, 190] width 98 height 14
click at [1010, 189] on div "title add_circle image add_circle crop photo_size_select_large help keyboard Ne…" at bounding box center [723, 219] width 1446 height 346
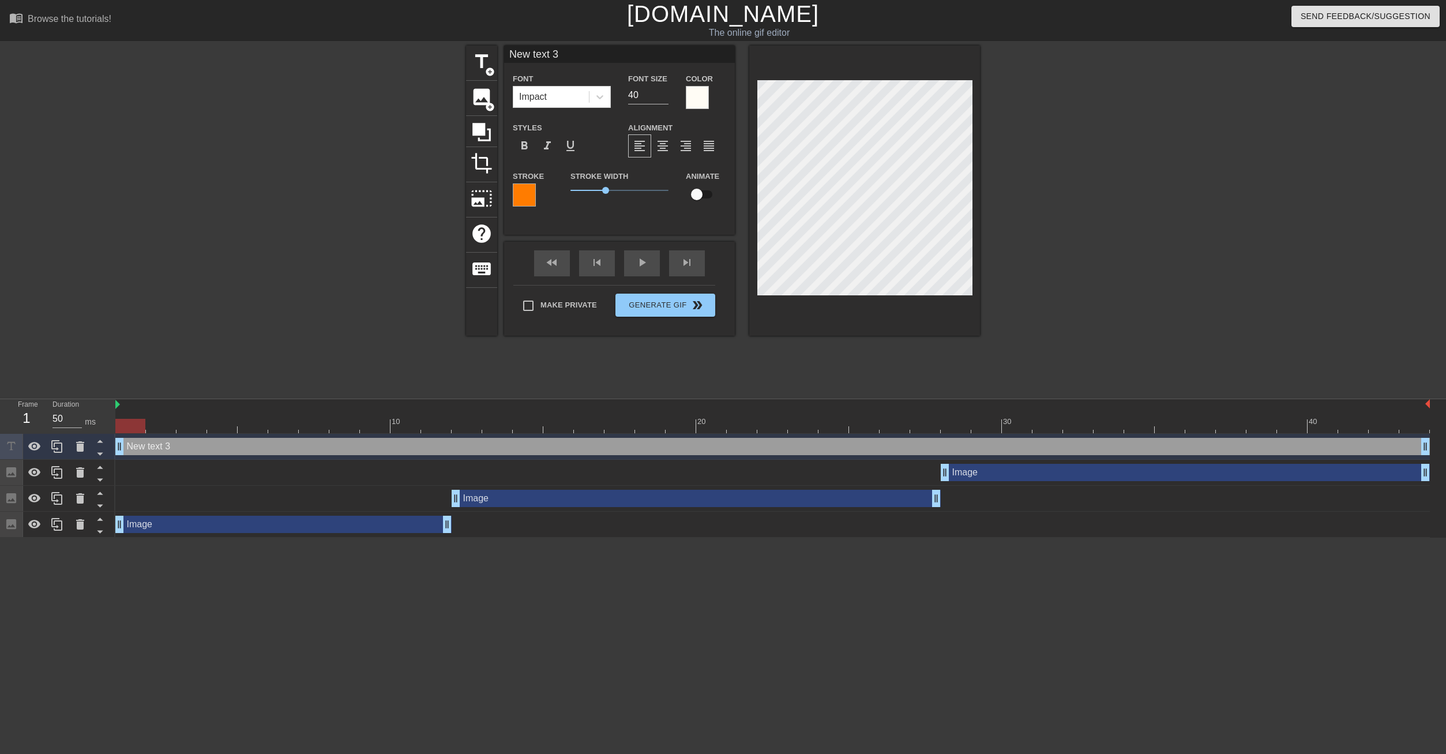
type input "W"
type textarea "W"
type input "WH"
type textarea "WH"
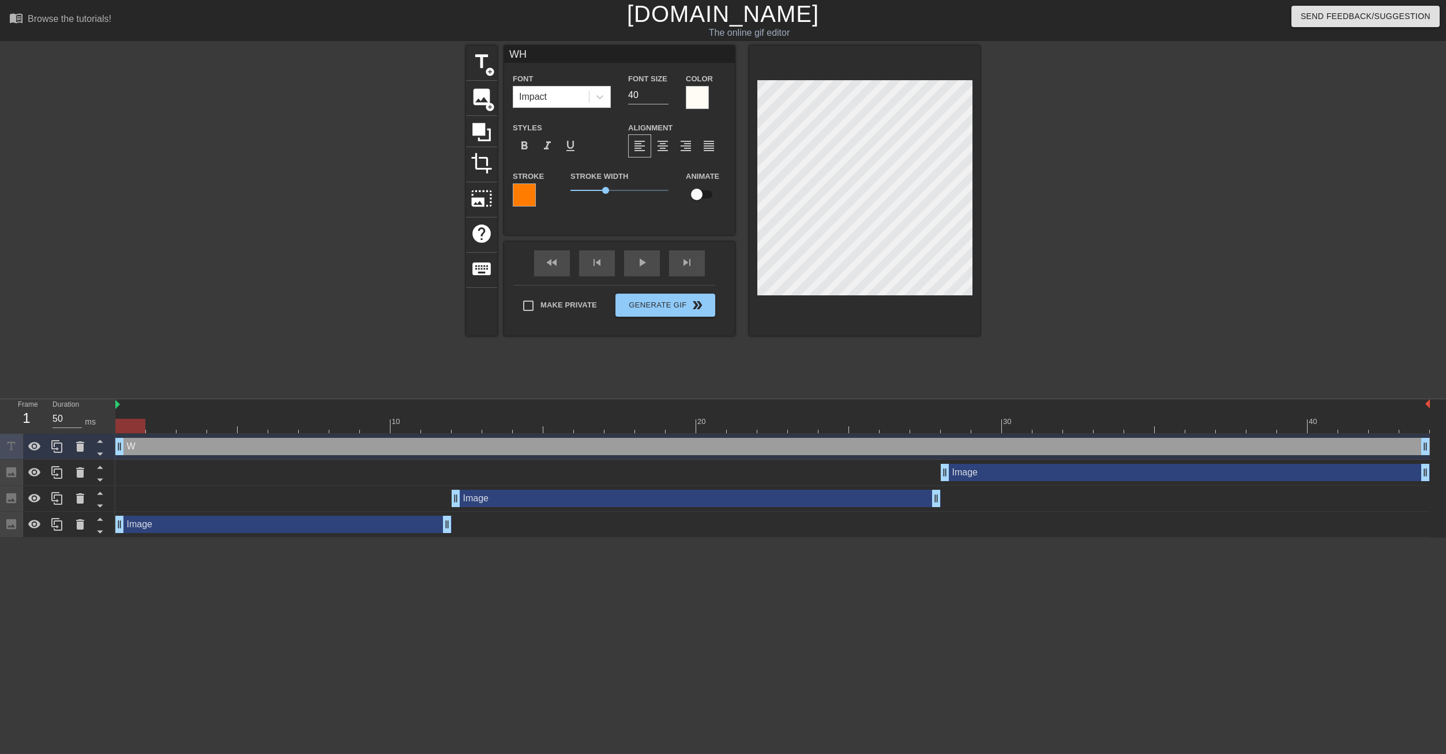
type input "WHE"
type textarea "WHE"
type input "WHEN"
type textarea "WHEN"
type input "WHEN?"
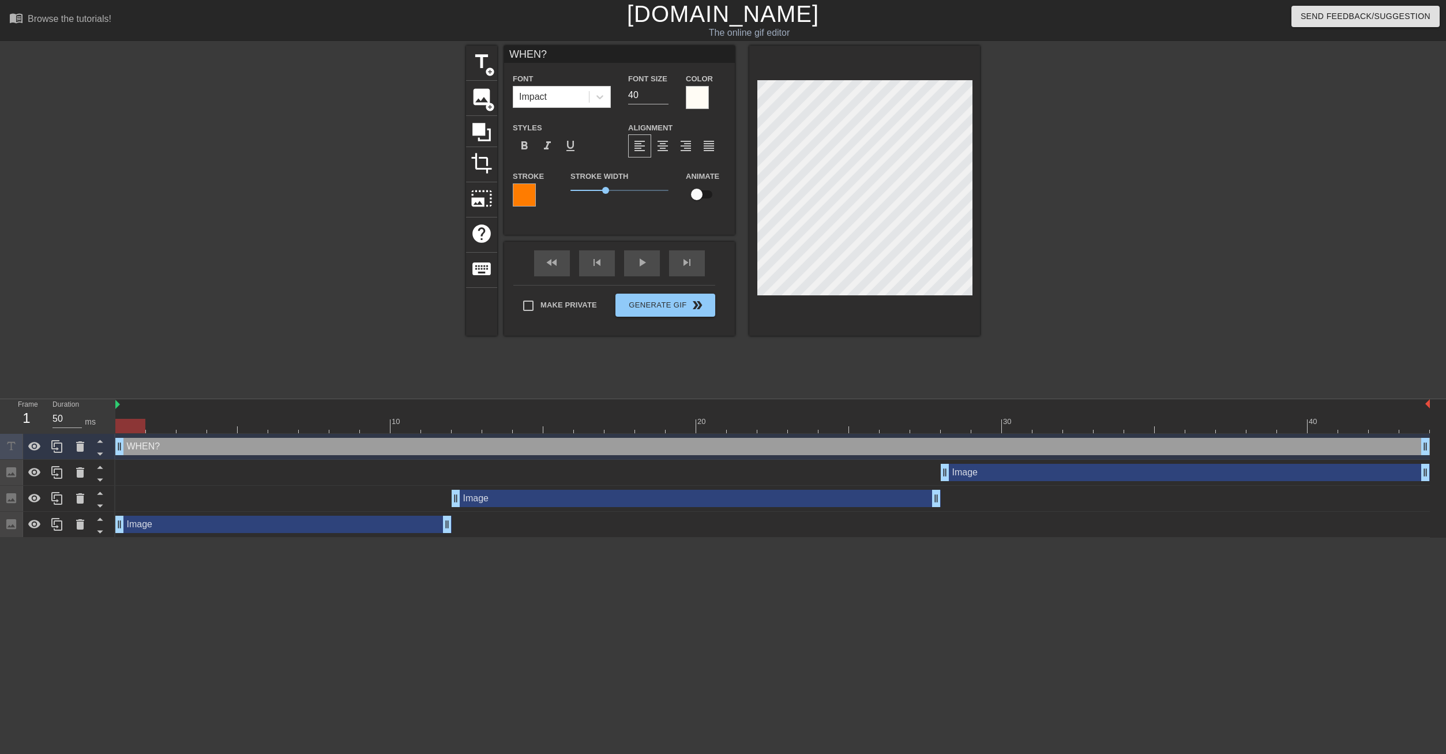
scroll to position [0, 1]
type textarea "WHEN?"
type input "VWHEN?"
type textarea "VWHEN?"
type input "V2WHEN?"
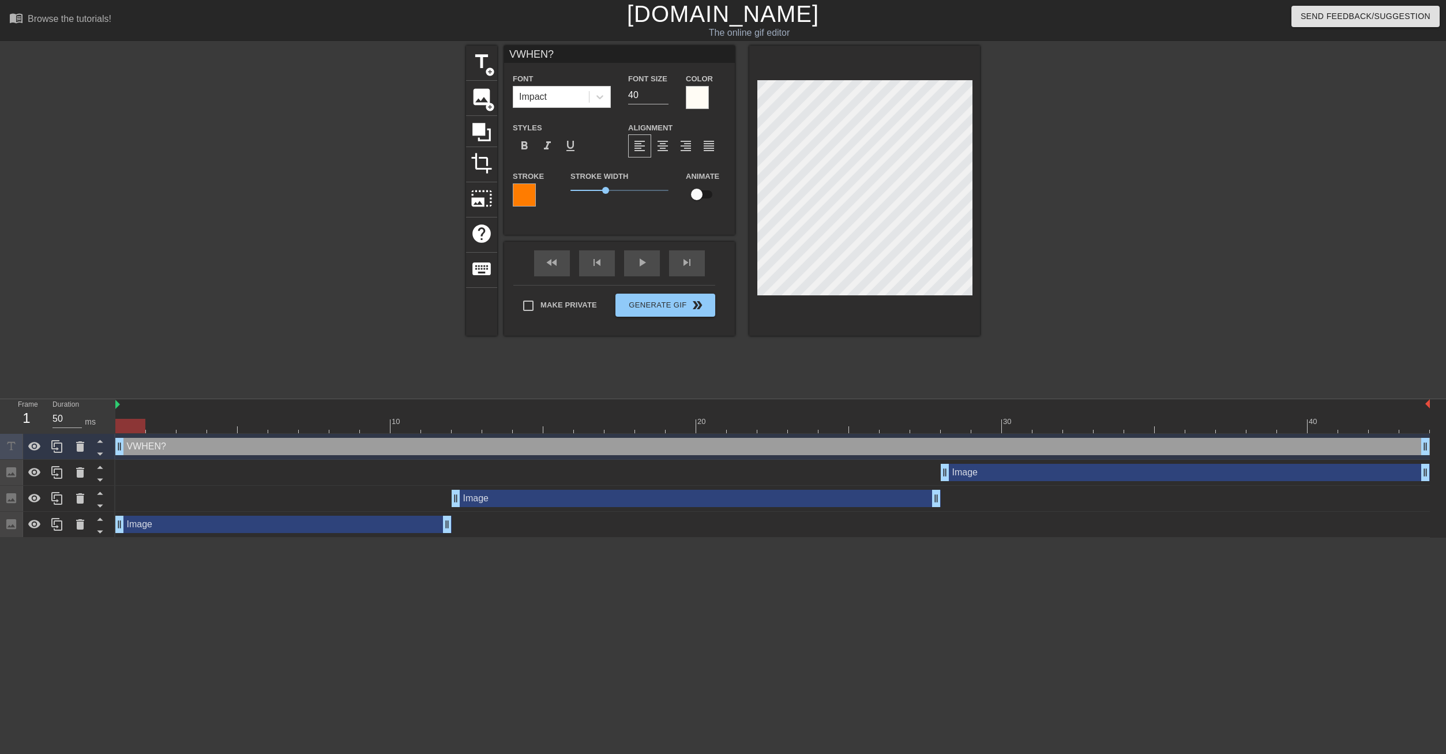
type textarea "V2WHEN?"
type input "V27WHEN?"
type textarea "V27WHEN?"
type input "V27 WHEN?"
type textarea "V27 WHEN?"
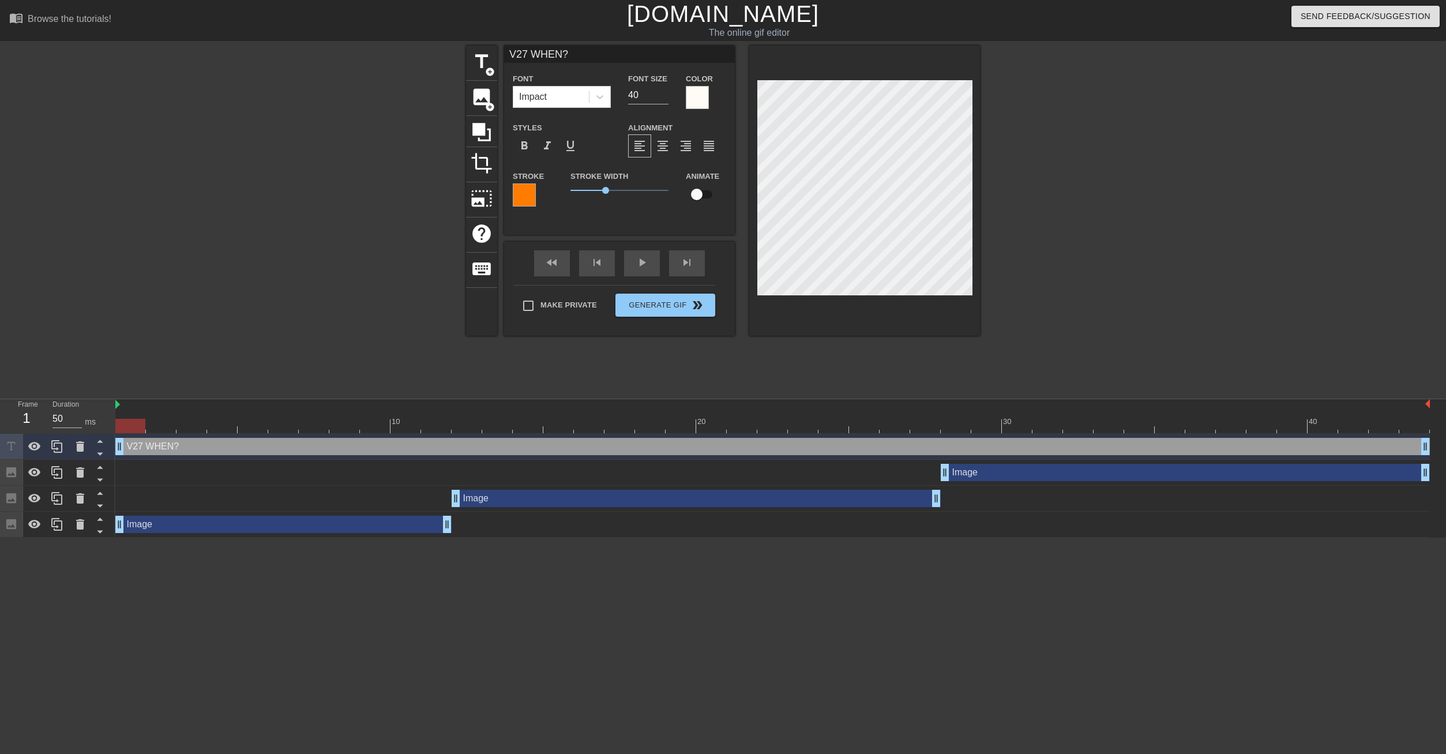
type input "27 WHEN?"
type textarea "27 WHEN?"
type input "v27 WHEN?"
type textarea "v27 WHEN?"
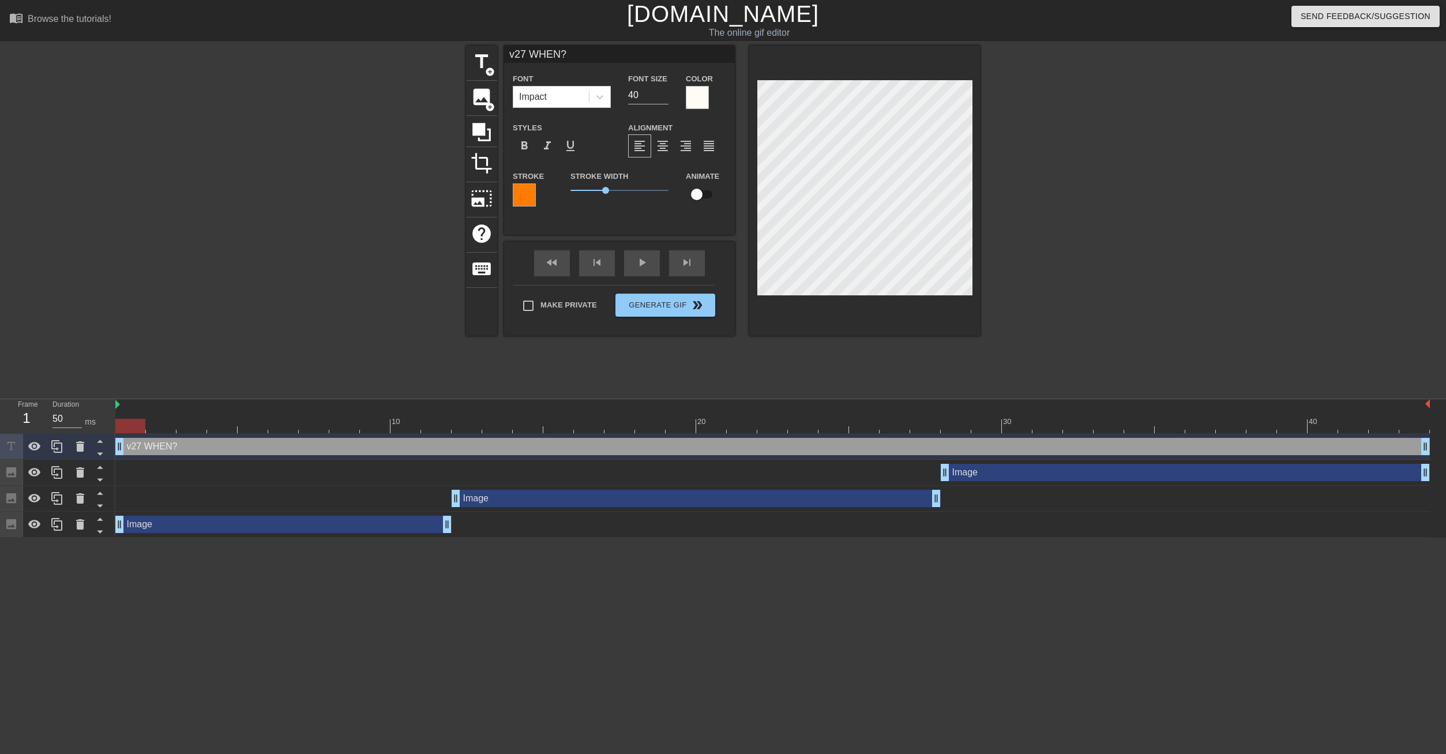
type input "v27 WHE?"
type textarea "v27 WHE?"
type input "v27 WH?"
type textarea "v27 WH?"
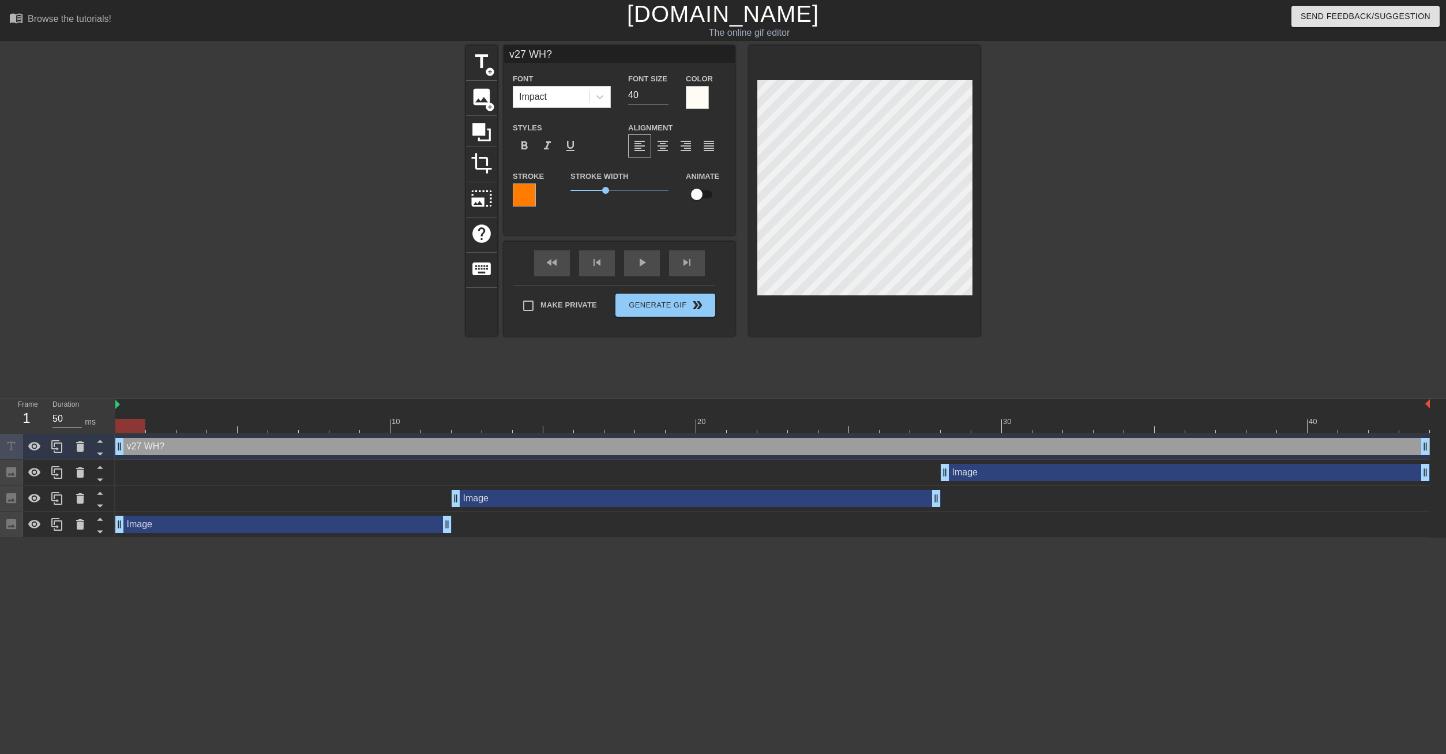
type input "v27 WHE?"
type textarea "v27 WHE?"
type input "v27 WHEN?"
type textarea "v27 WHEN?"
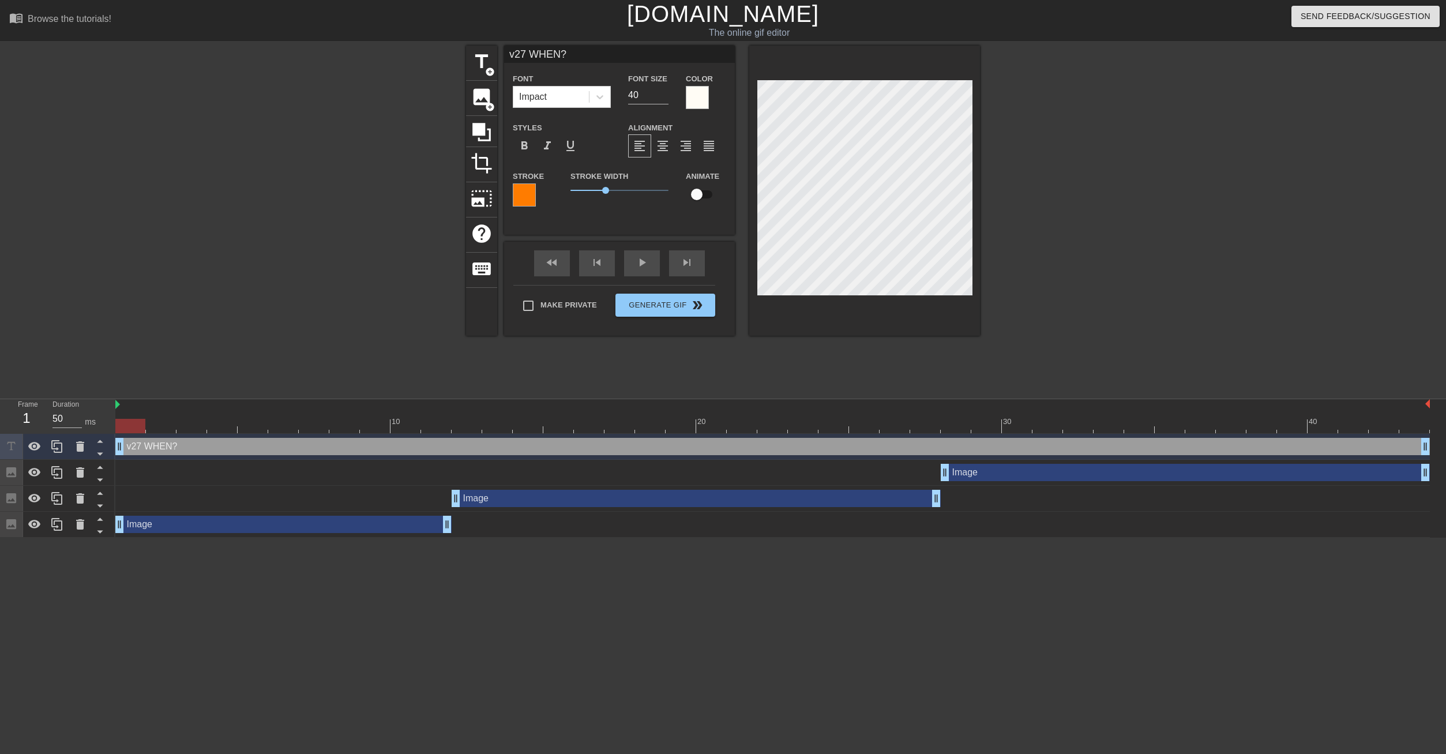
click at [1134, 238] on div at bounding box center [1080, 219] width 173 height 346
click at [1138, 176] on div at bounding box center [1080, 219] width 173 height 346
type input "v27 WHE?"
type textarea "v27 WHE?"
type input "v27 WH?"
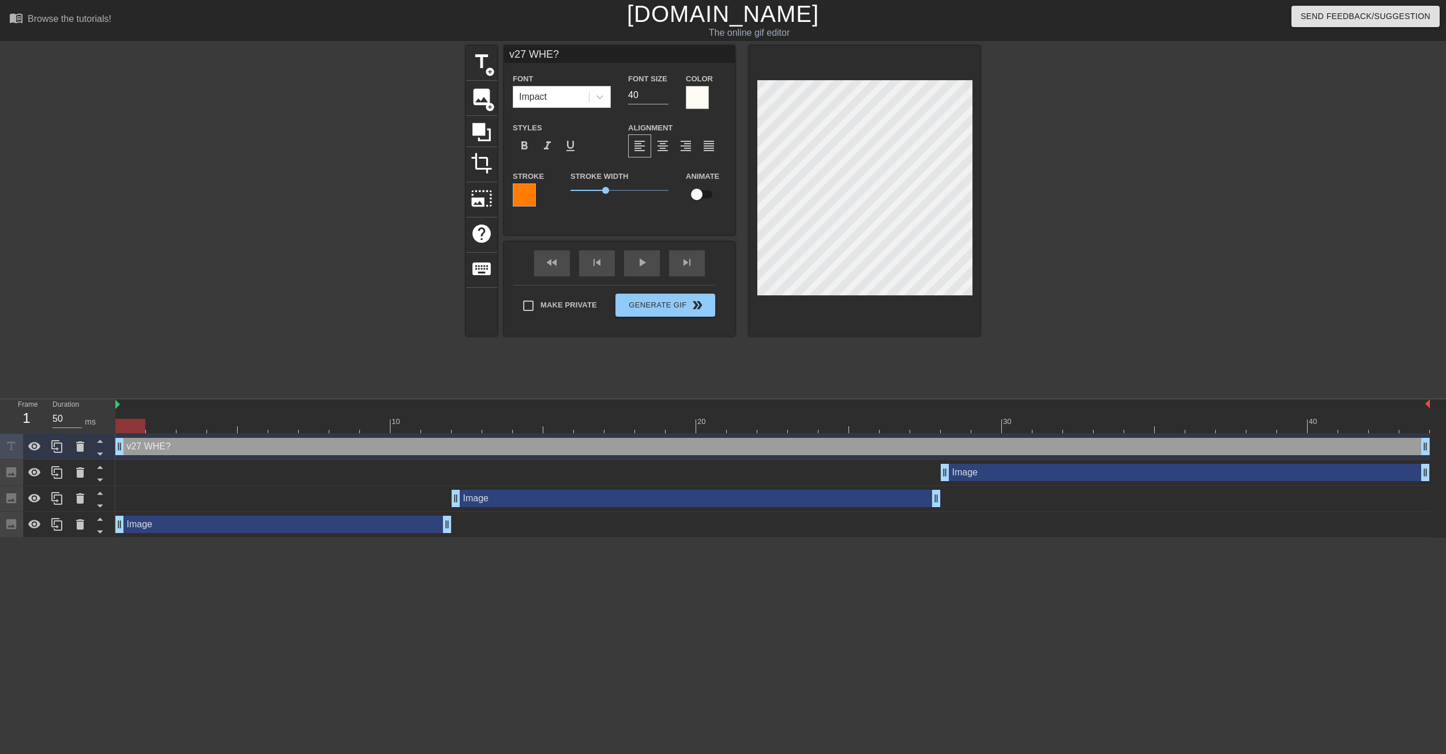
type textarea "v27 WH?"
type input "v27 W?"
type textarea "v27 W?"
type input "v27 ?"
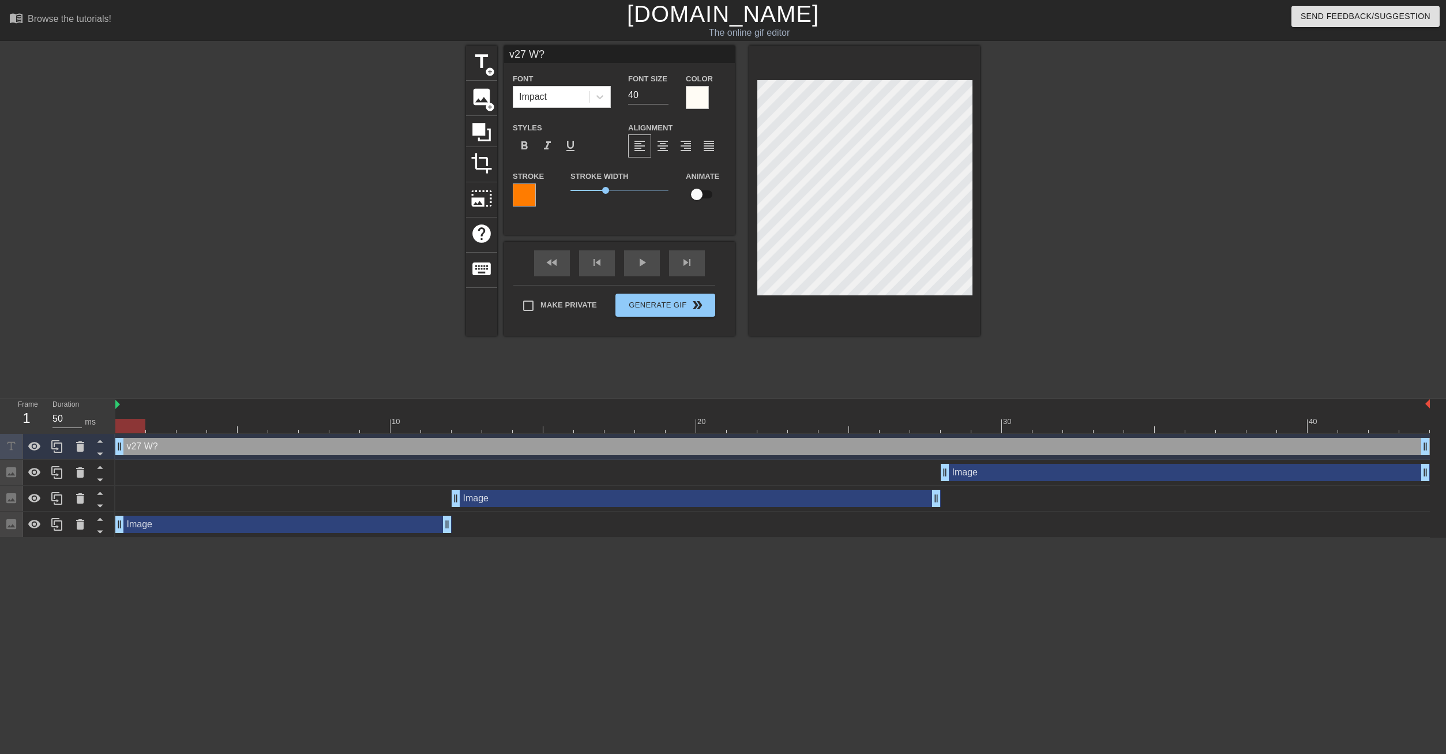
type textarea "v27 ?"
type input "v27?"
type textarea "v27?"
type input "v27 ?"
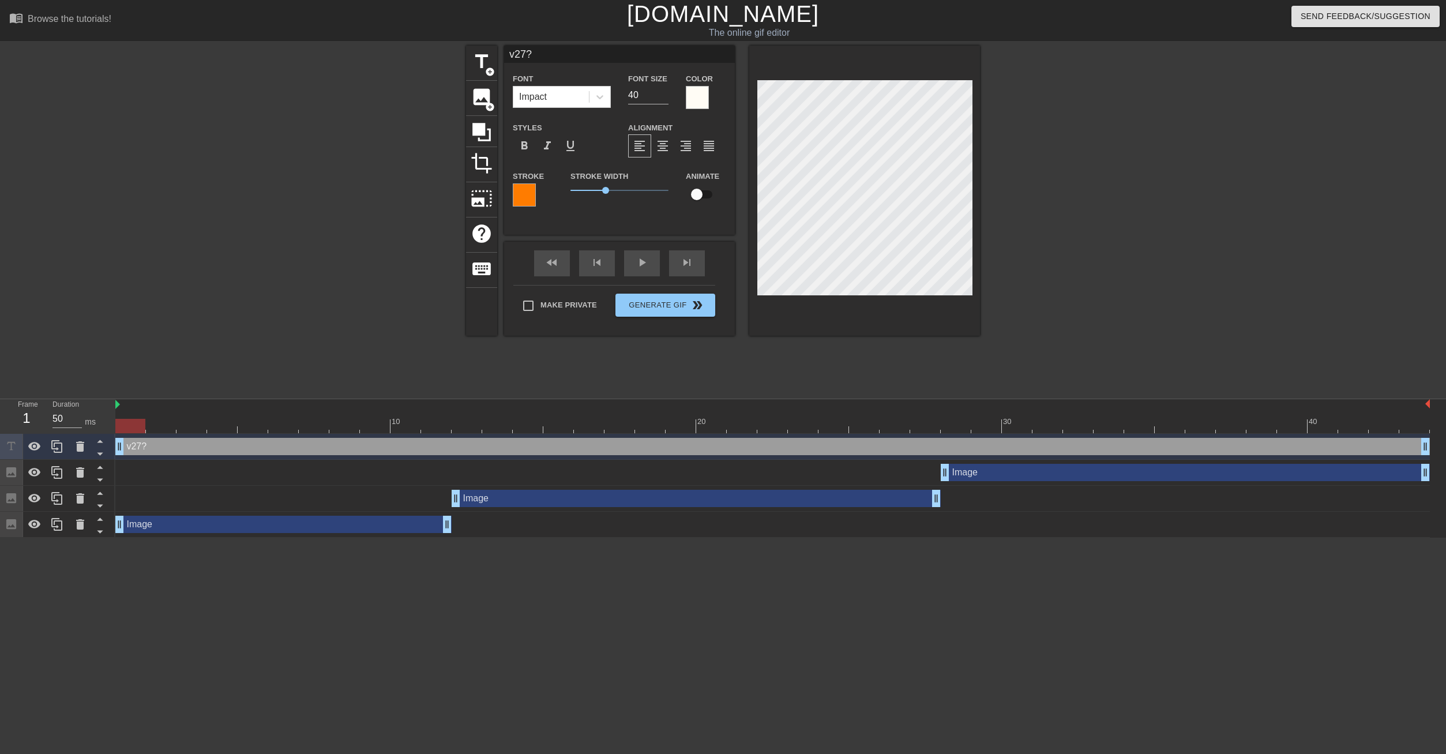
type textarea "v27 ?"
type input "v27?"
type textarea "v27?"
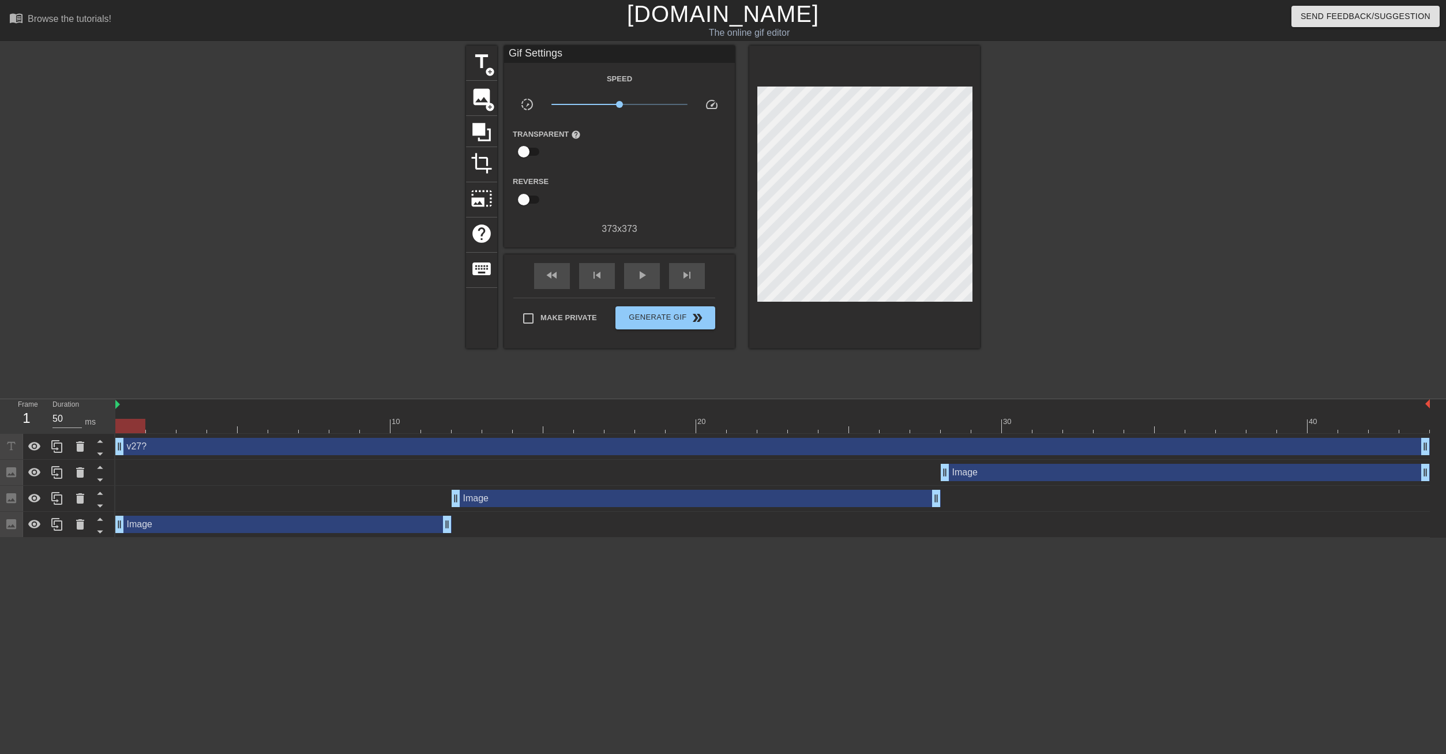
click at [1157, 151] on div at bounding box center [1080, 219] width 173 height 346
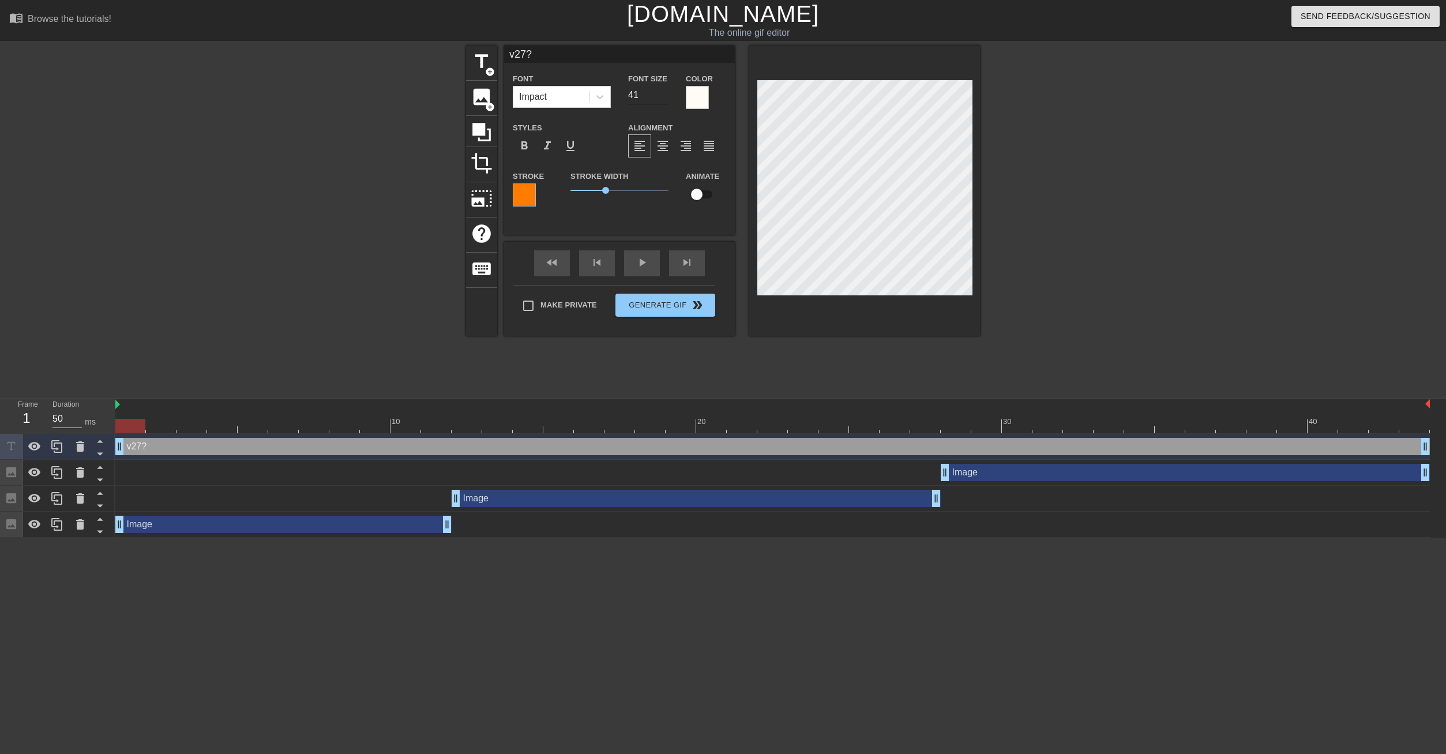
click at [665, 93] on input "41" at bounding box center [648, 95] width 40 height 18
click at [665, 93] on input "42" at bounding box center [648, 95] width 40 height 18
click at [665, 93] on input "43" at bounding box center [648, 95] width 40 height 18
click at [665, 93] on input "44" at bounding box center [648, 95] width 40 height 18
click at [665, 93] on input "45" at bounding box center [648, 95] width 40 height 18
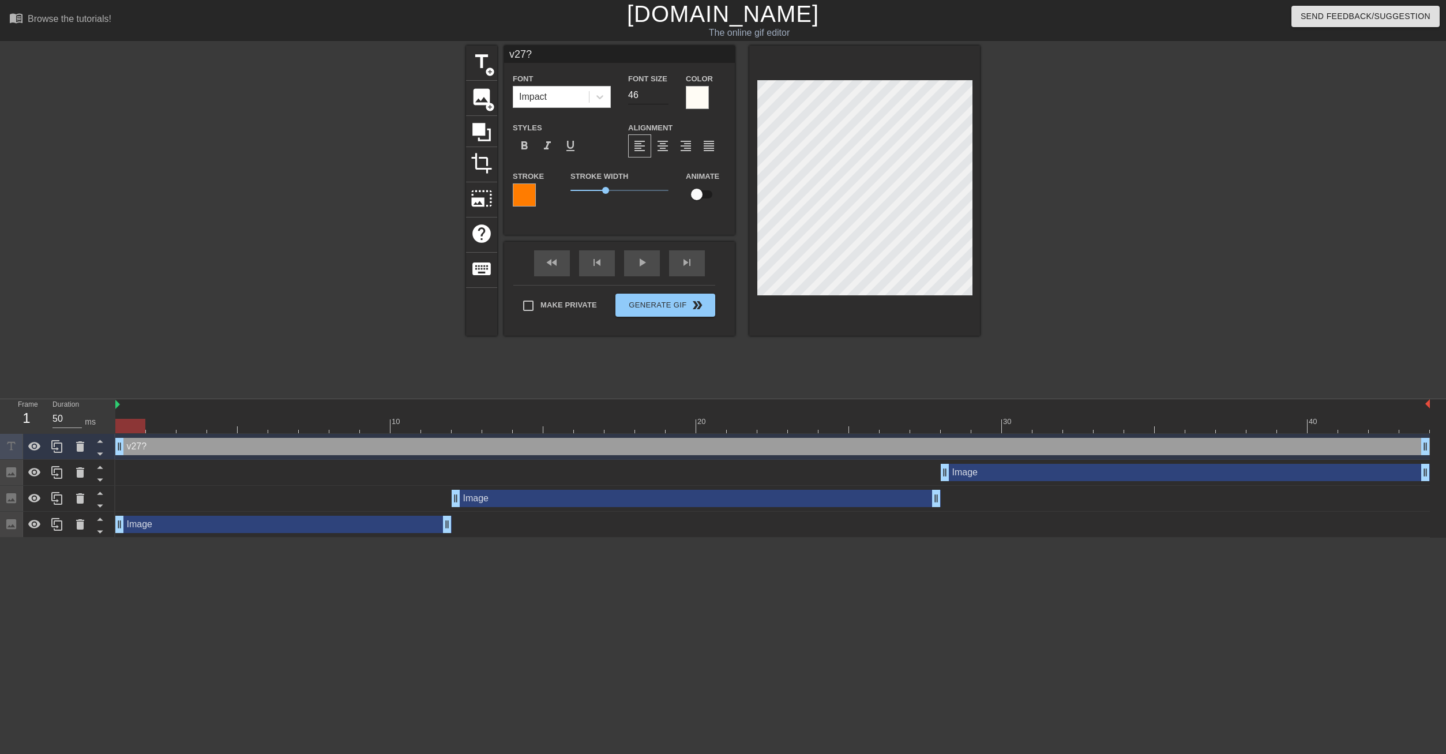
click at [665, 93] on input "46" at bounding box center [648, 95] width 40 height 18
click at [665, 93] on input "47" at bounding box center [648, 95] width 40 height 18
click at [665, 93] on input "48" at bounding box center [648, 95] width 40 height 18
click at [665, 93] on input "49" at bounding box center [648, 95] width 40 height 18
type input "50"
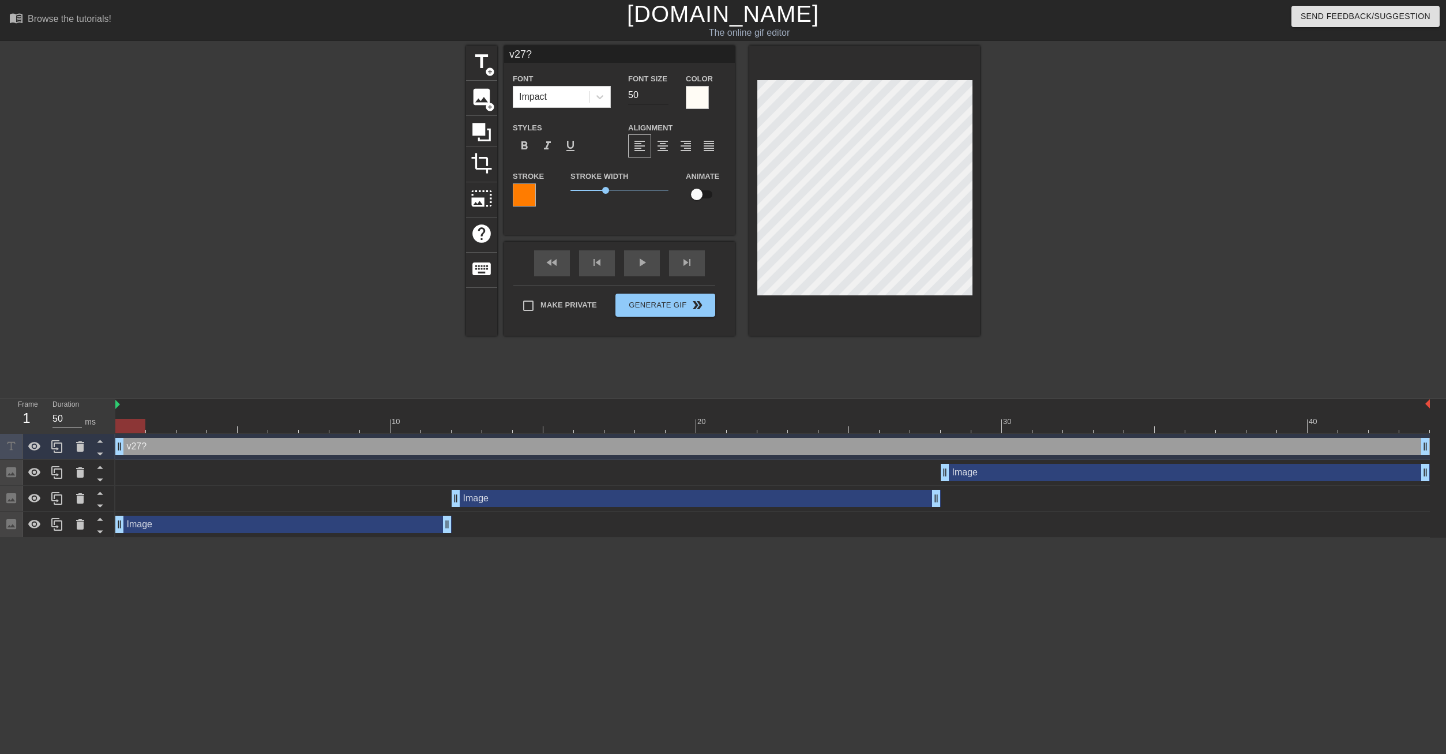
click at [665, 93] on input "50" at bounding box center [648, 95] width 40 height 18
click at [1093, 133] on div at bounding box center [1080, 219] width 173 height 346
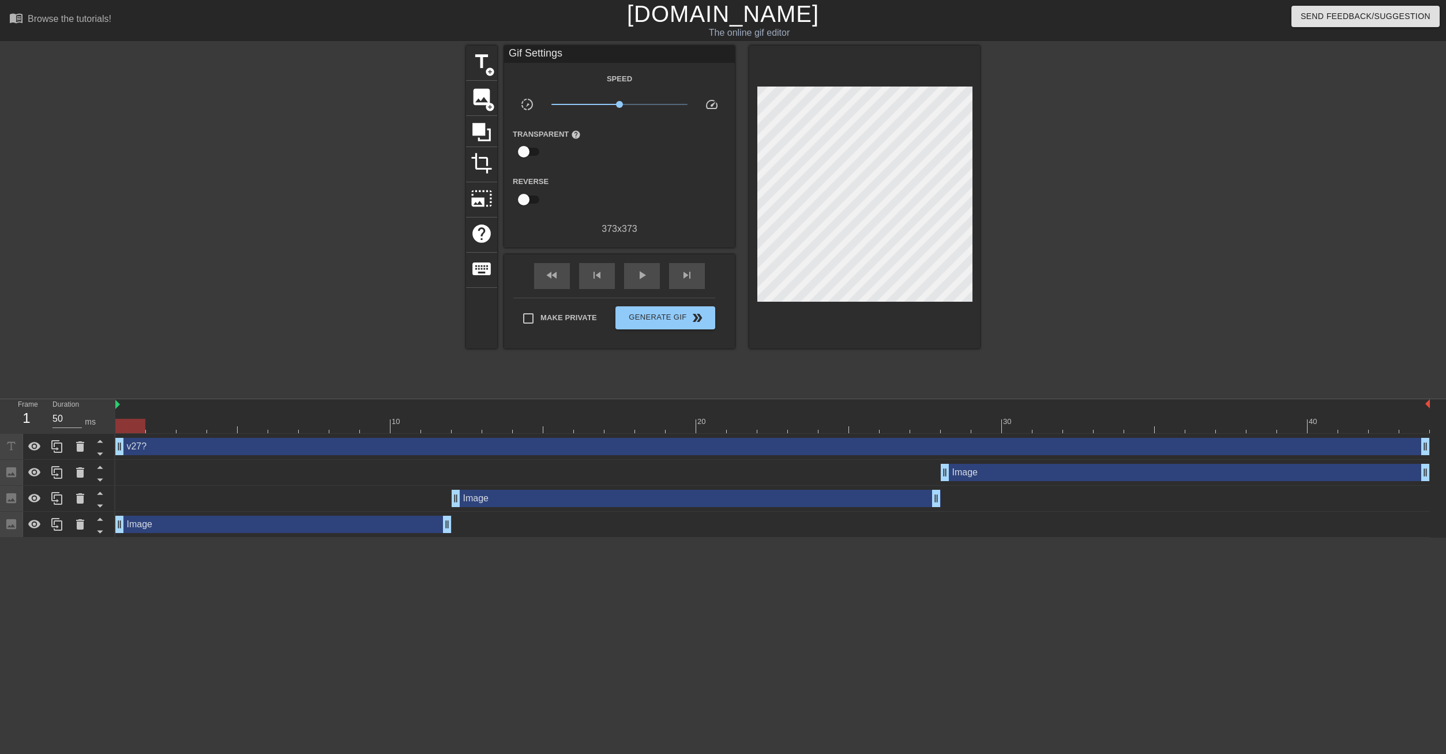
click at [1169, 117] on div "title add_circle image add_circle crop photo_size_select_large help keyboard Gi…" at bounding box center [723, 219] width 1446 height 346
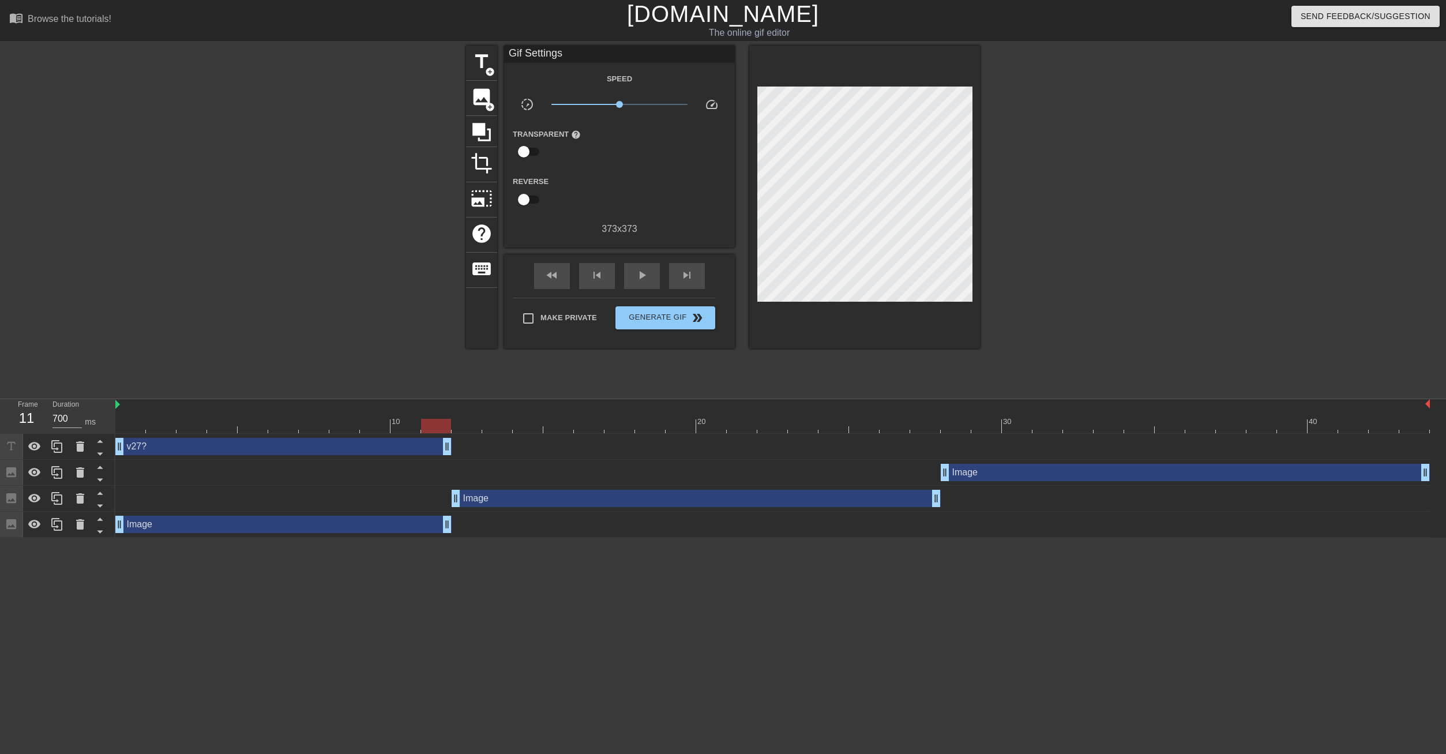
drag, startPoint x: 1425, startPoint y: 447, endPoint x: 433, endPoint y: 436, distance: 992.3
click at [433, 436] on div "v27? drag_handle drag_handle" at bounding box center [772, 447] width 1315 height 26
click at [54, 443] on icon at bounding box center [57, 447] width 14 height 14
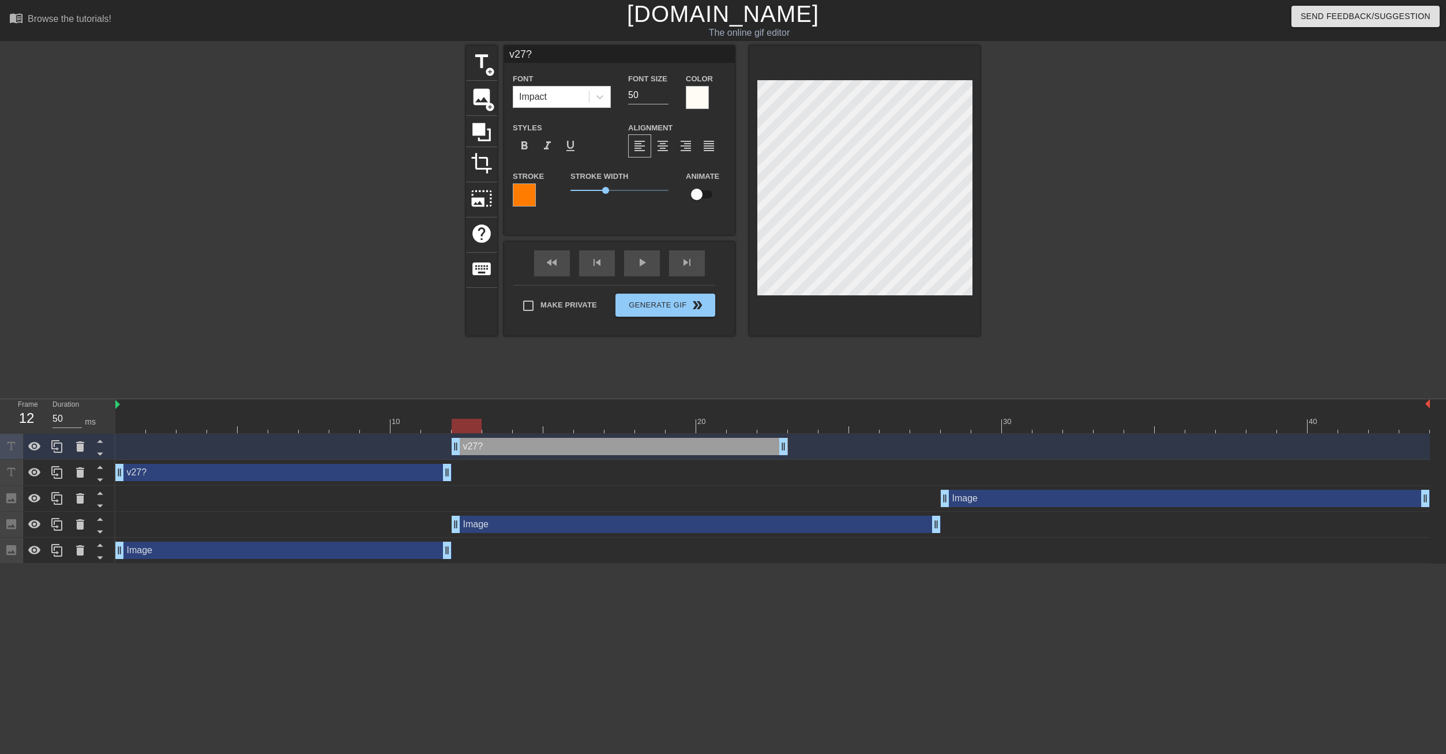
drag, startPoint x: 271, startPoint y: 448, endPoint x: 779, endPoint y: 437, distance: 508.4
click at [603, 432] on div "10 20 30 40 v27? drag_handle drag_handle v27? drag_handle drag_handle Image dra…" at bounding box center [780, 481] width 1331 height 164
drag, startPoint x: 783, startPoint y: 444, endPoint x: 935, endPoint y: 443, distance: 152.3
click at [935, 443] on div "v27? drag_handle drag_handle" at bounding box center [696, 446] width 489 height 17
click at [412, 423] on div at bounding box center [772, 426] width 1315 height 14
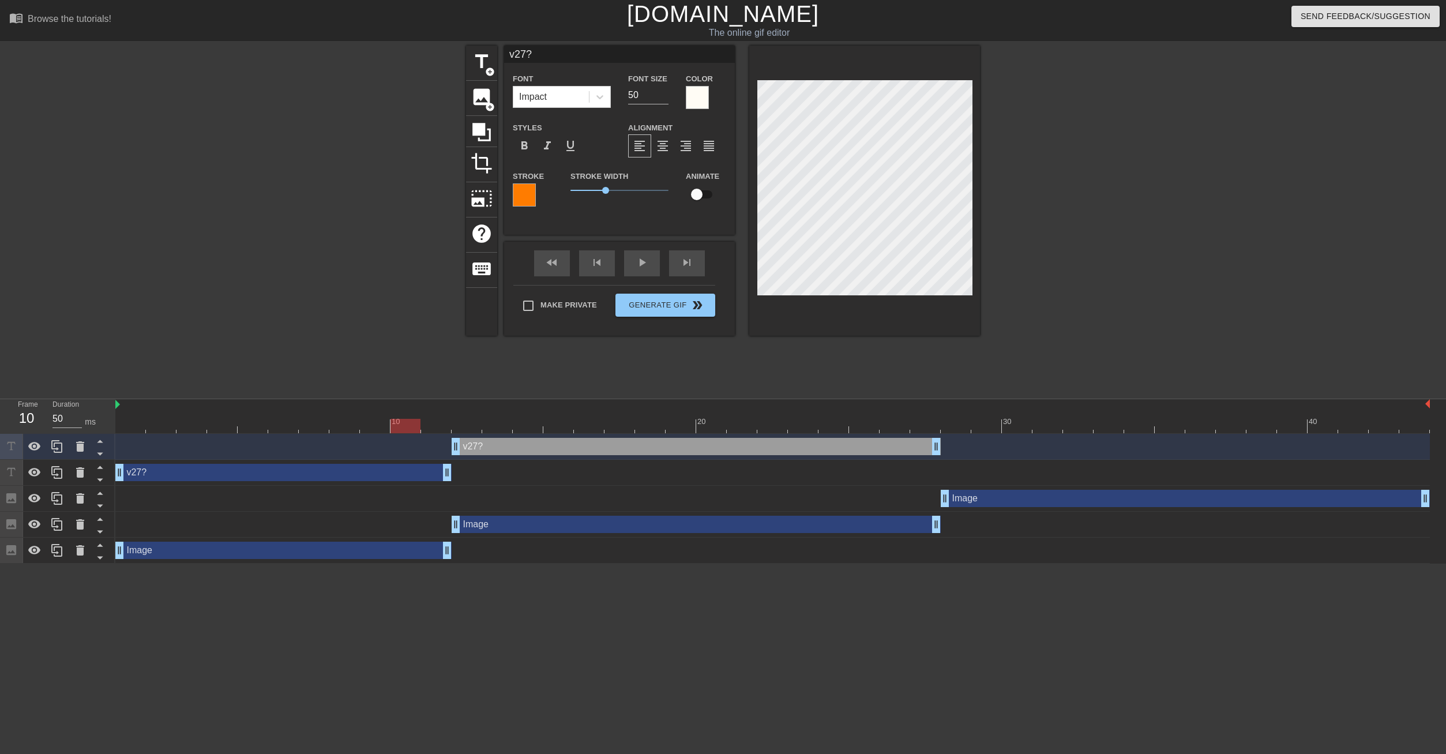
drag, startPoint x: 798, startPoint y: 419, endPoint x: 801, endPoint y: 402, distance: 18.0
click at [799, 419] on div at bounding box center [772, 426] width 1315 height 14
click at [1089, 144] on div at bounding box center [1080, 219] width 173 height 346
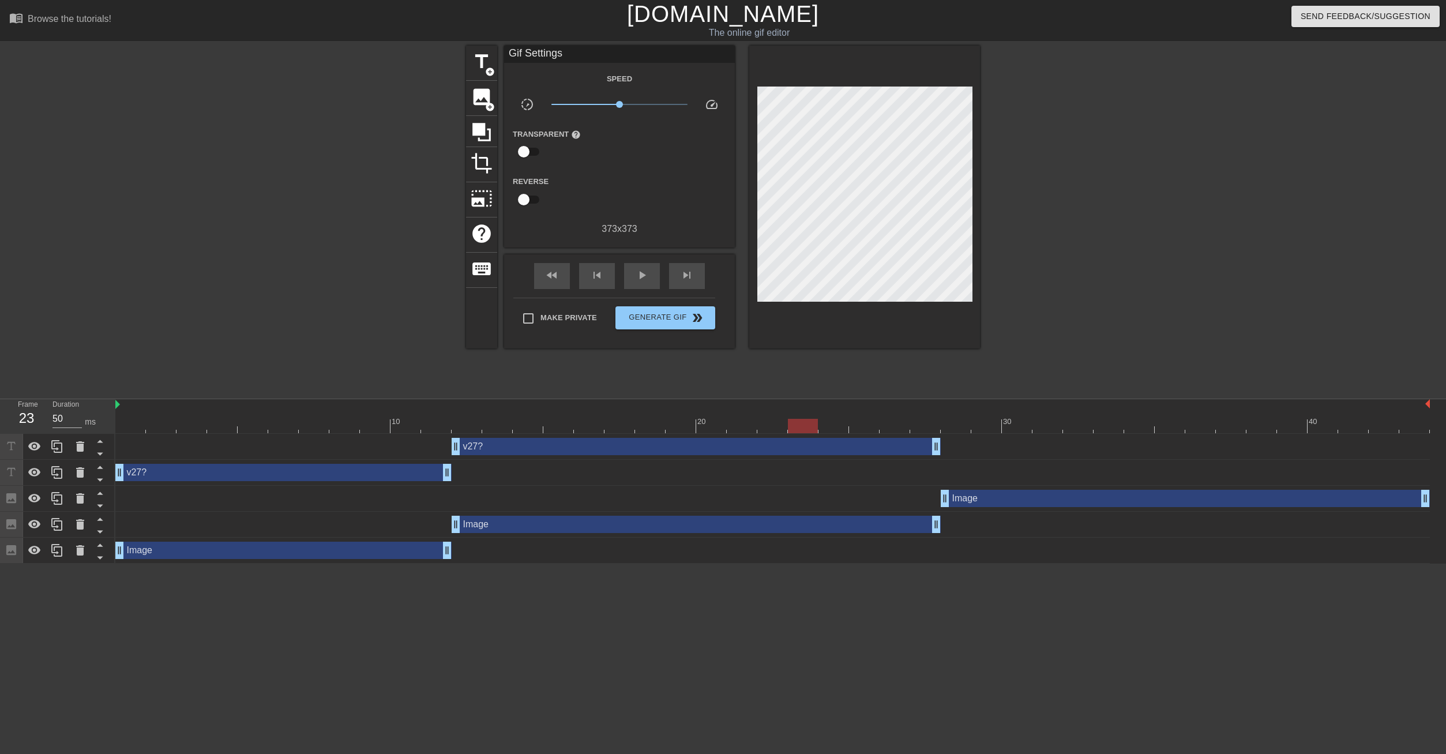
click at [592, 448] on div "v27? drag_handle drag_handle" at bounding box center [696, 446] width 489 height 17
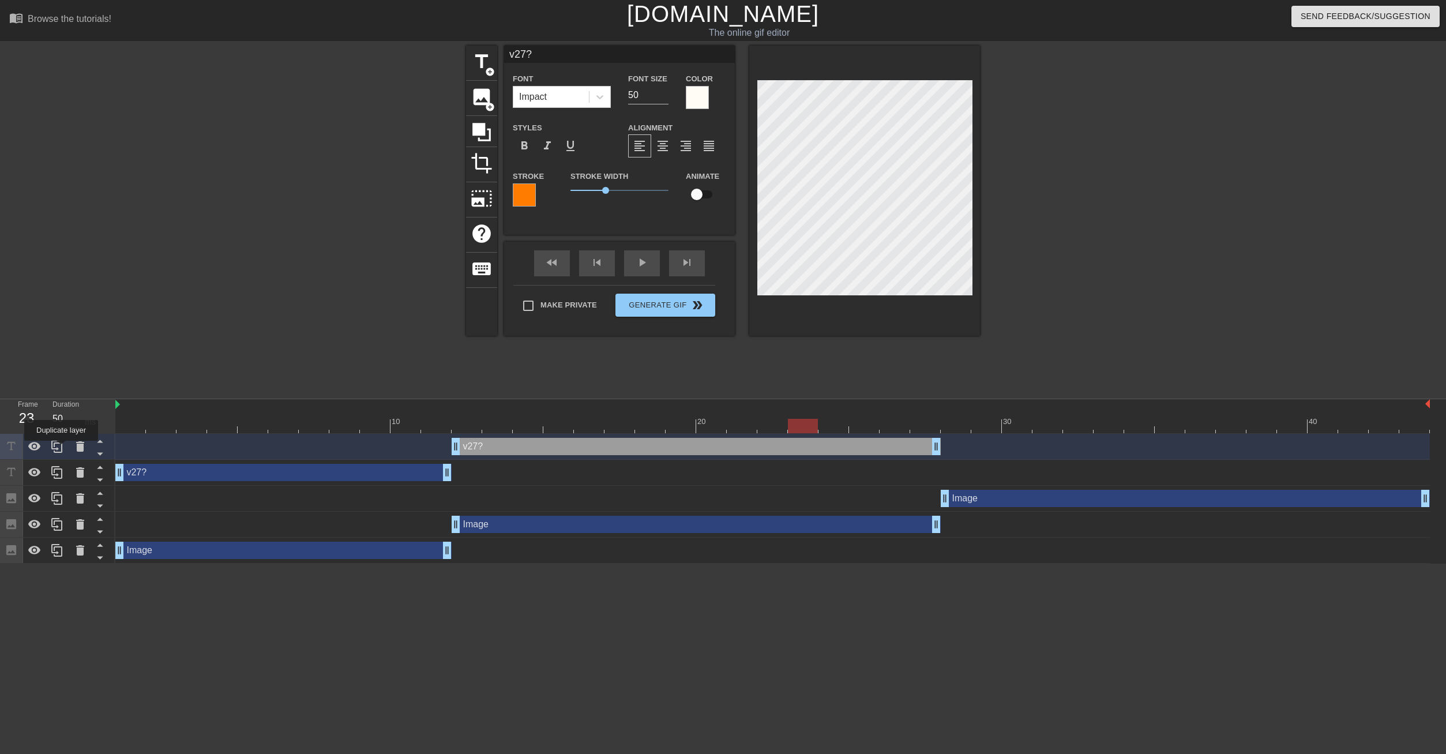
drag, startPoint x: 61, startPoint y: 448, endPoint x: 102, endPoint y: 437, distance: 43.0
click at [61, 448] on icon at bounding box center [57, 447] width 14 height 14
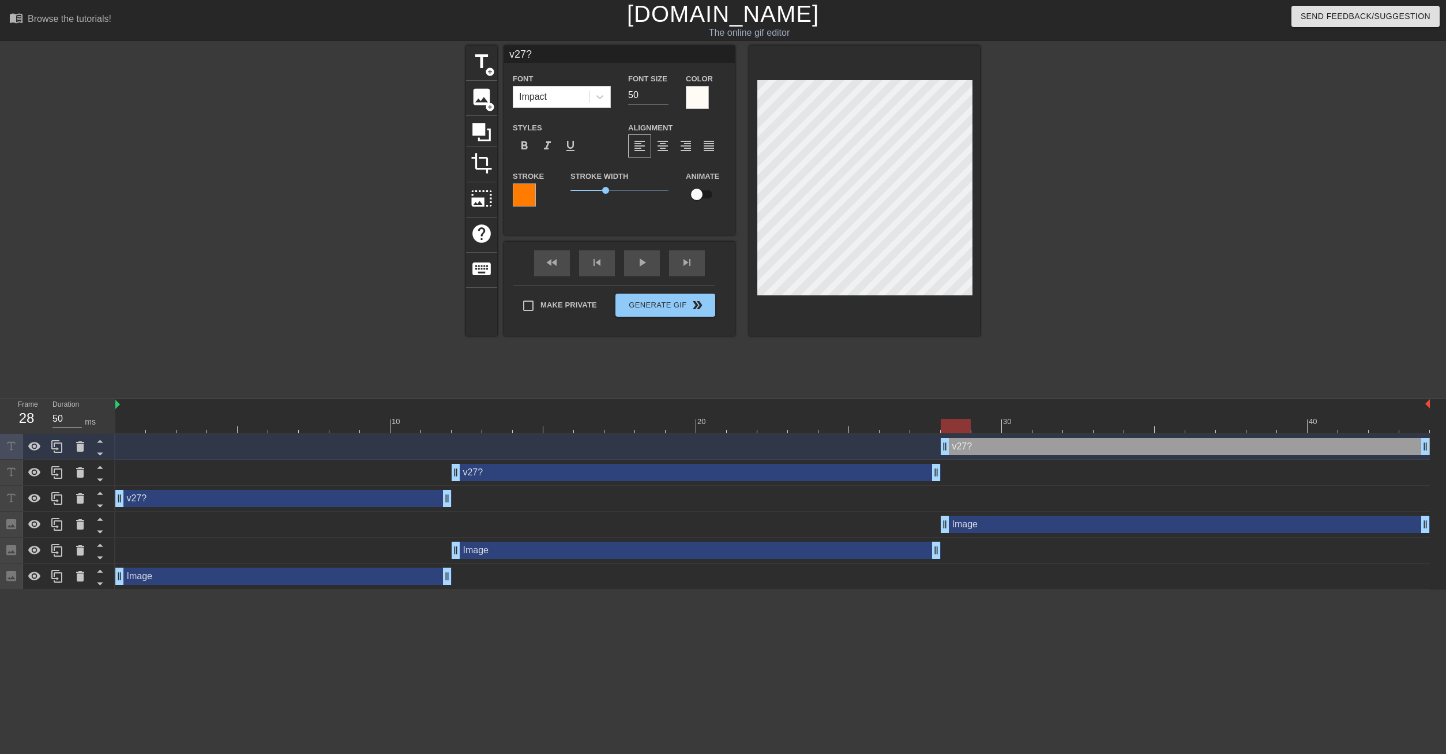
drag, startPoint x: 928, startPoint y: 445, endPoint x: 1246, endPoint y: 447, distance: 317.9
click at [1246, 447] on div "v27? drag_handle drag_handle" at bounding box center [1185, 446] width 489 height 17
click at [1282, 178] on div "title add_circle image add_circle crop photo_size_select_large help keyboard v2…" at bounding box center [723, 219] width 1446 height 346
click at [1206, 195] on div "title add_circle image add_circle crop photo_size_select_large help keyboard v2…" at bounding box center [723, 219] width 1446 height 346
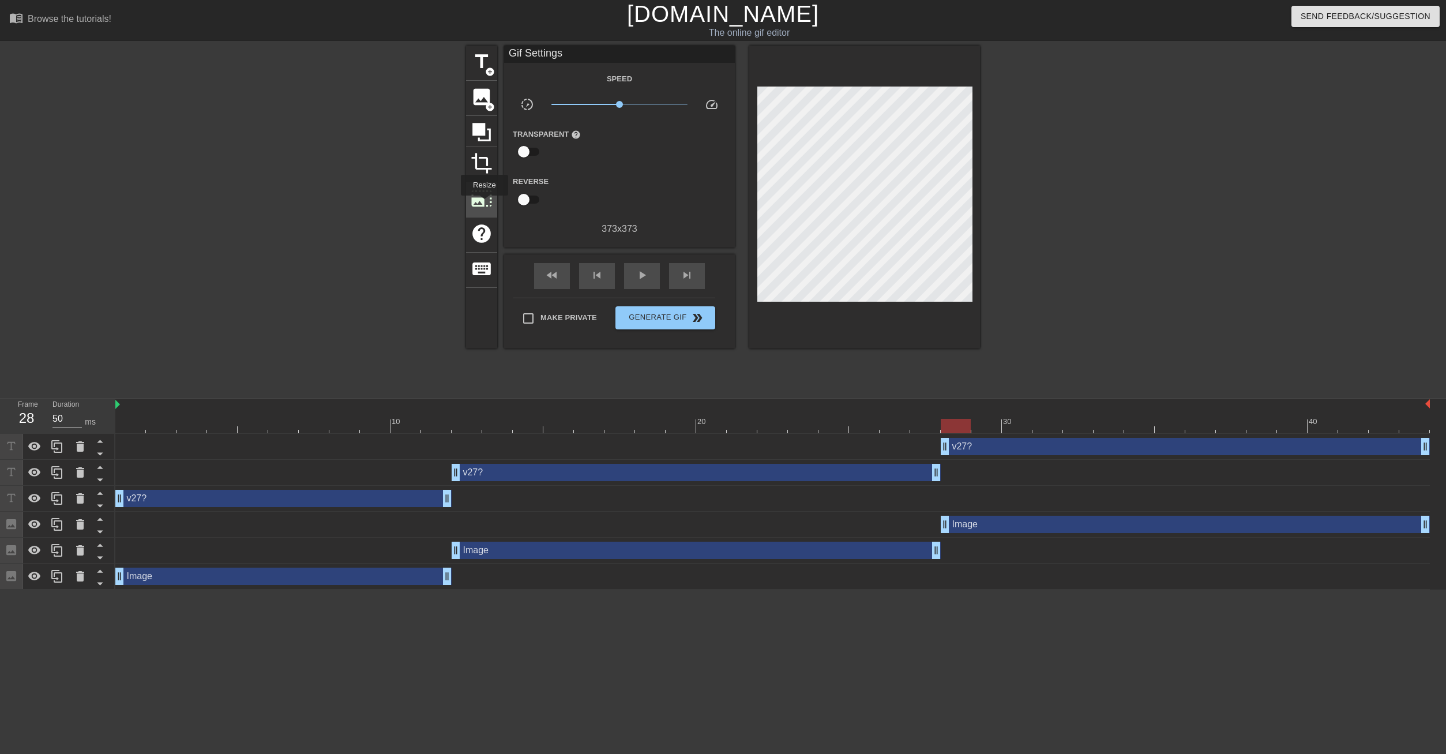
click at [483, 204] on span "photo_size_select_large" at bounding box center [482, 198] width 22 height 22
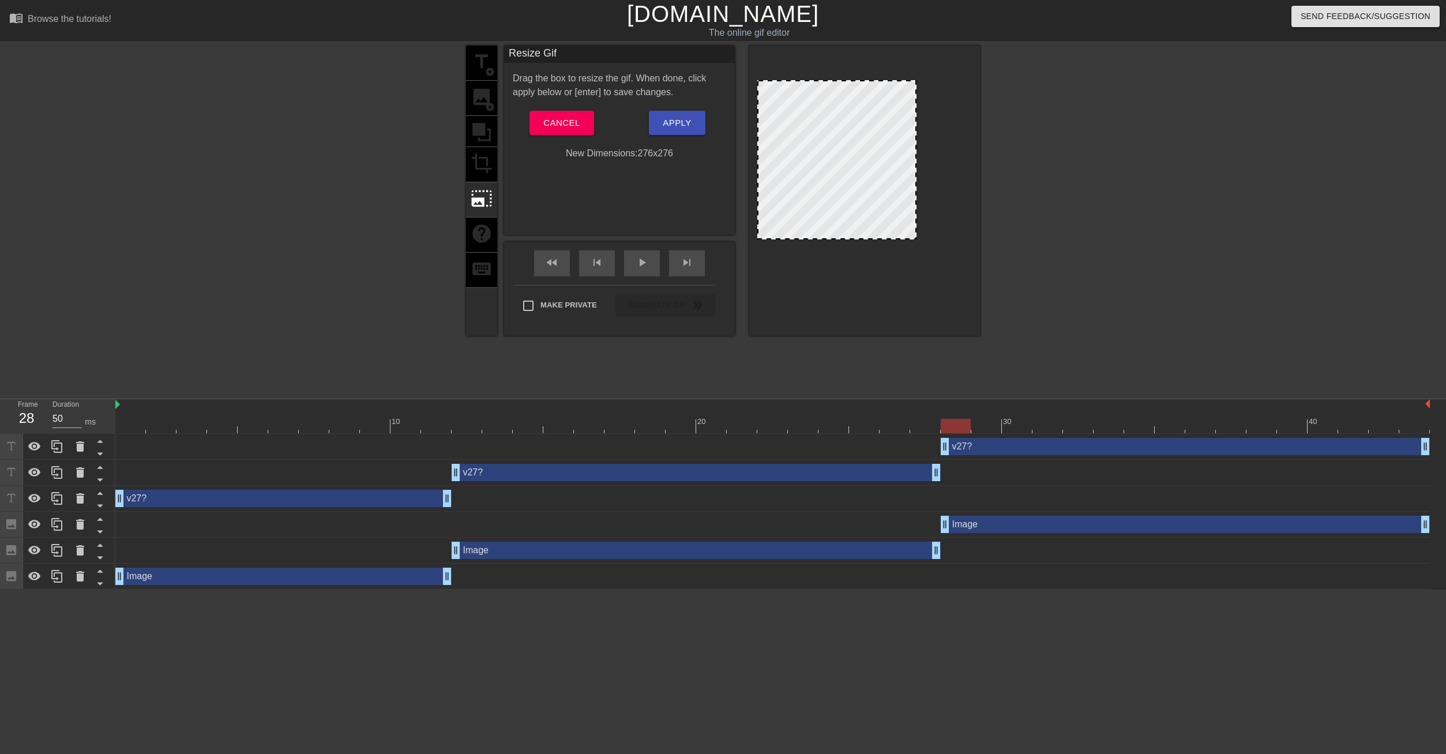
drag, startPoint x: 971, startPoint y: 85, endPoint x: 915, endPoint y: 94, distance: 56.7
click at [915, 94] on div at bounding box center [836, 159] width 159 height 159
click at [1164, 157] on div at bounding box center [1080, 219] width 173 height 346
click at [641, 262] on span "play_arrow" at bounding box center [642, 263] width 14 height 14
click at [648, 264] on span "pause" at bounding box center [642, 263] width 14 height 14
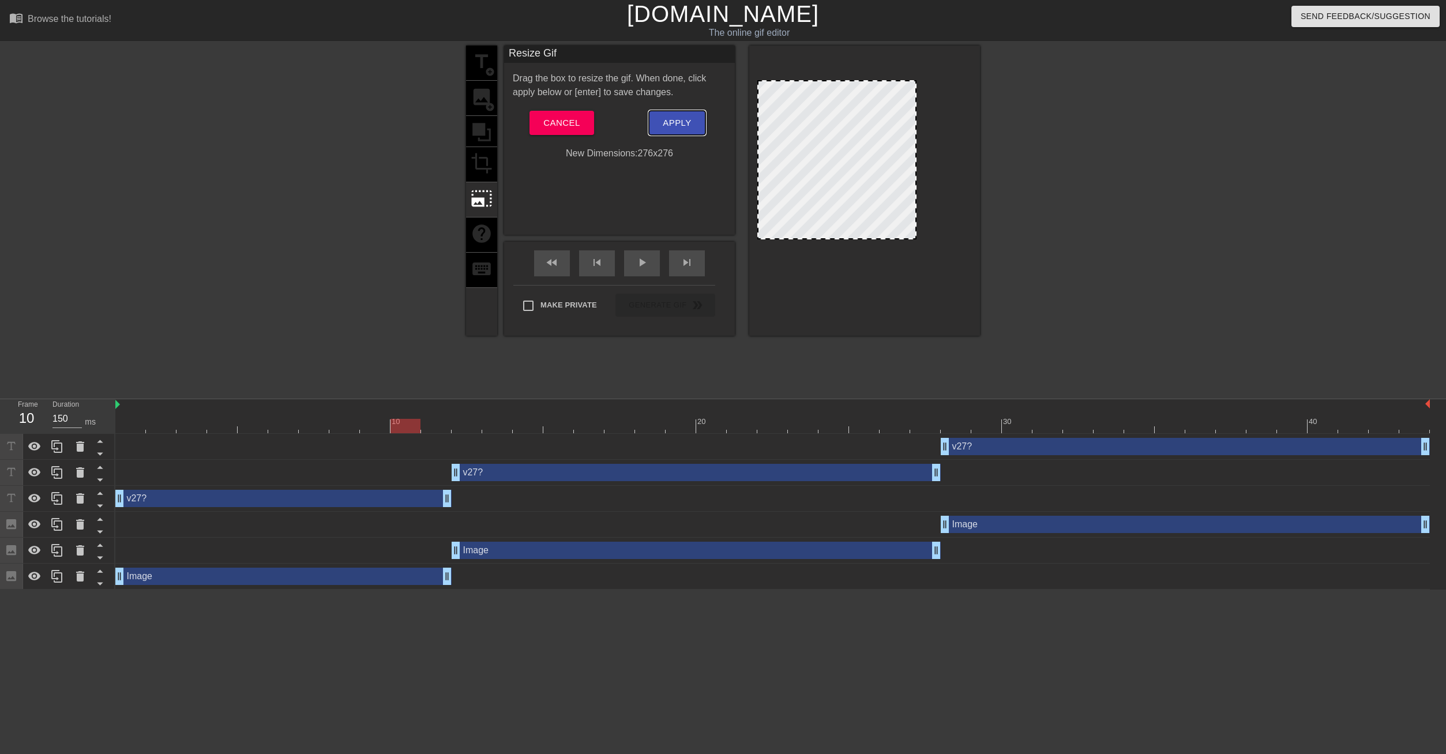
click at [676, 130] on span "Apply" at bounding box center [677, 122] width 28 height 15
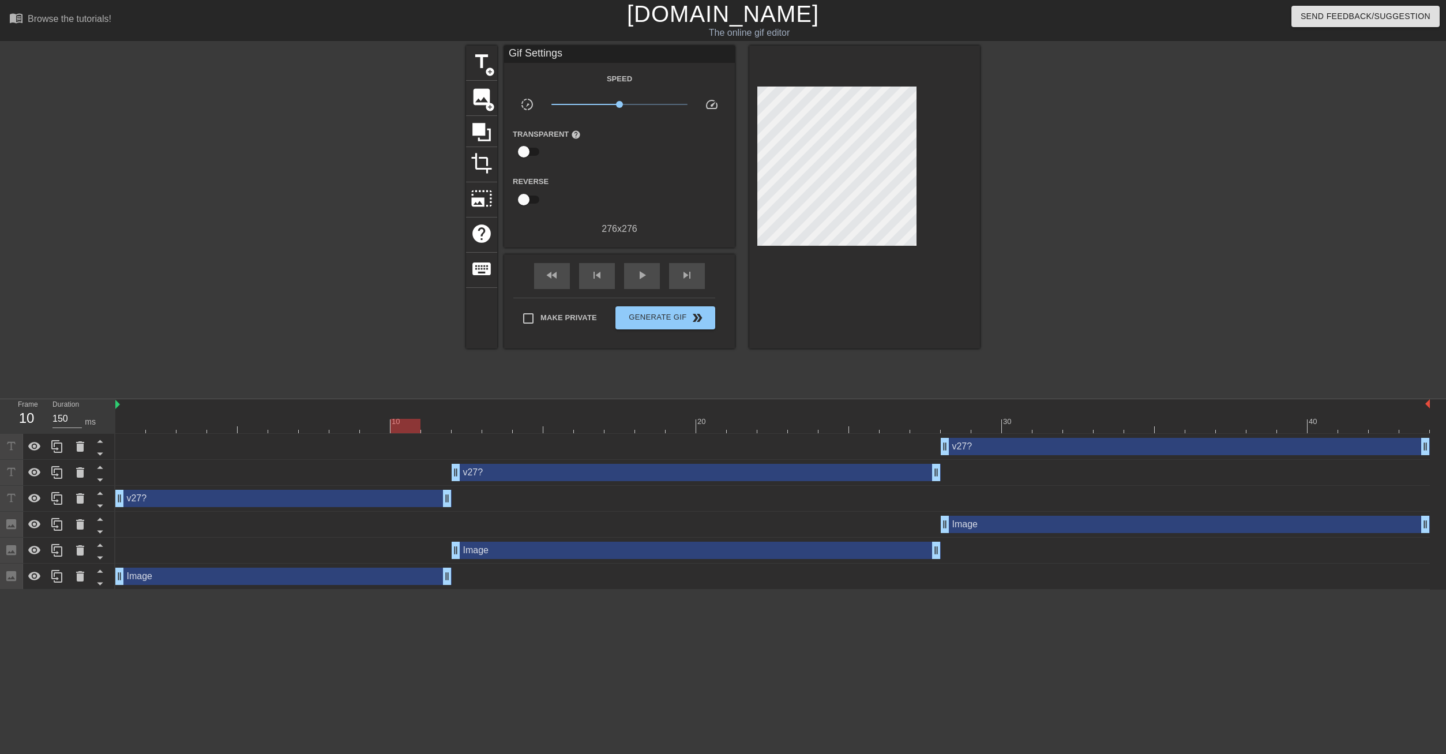
click at [308, 496] on div "v27? drag_handle drag_handle" at bounding box center [283, 498] width 336 height 17
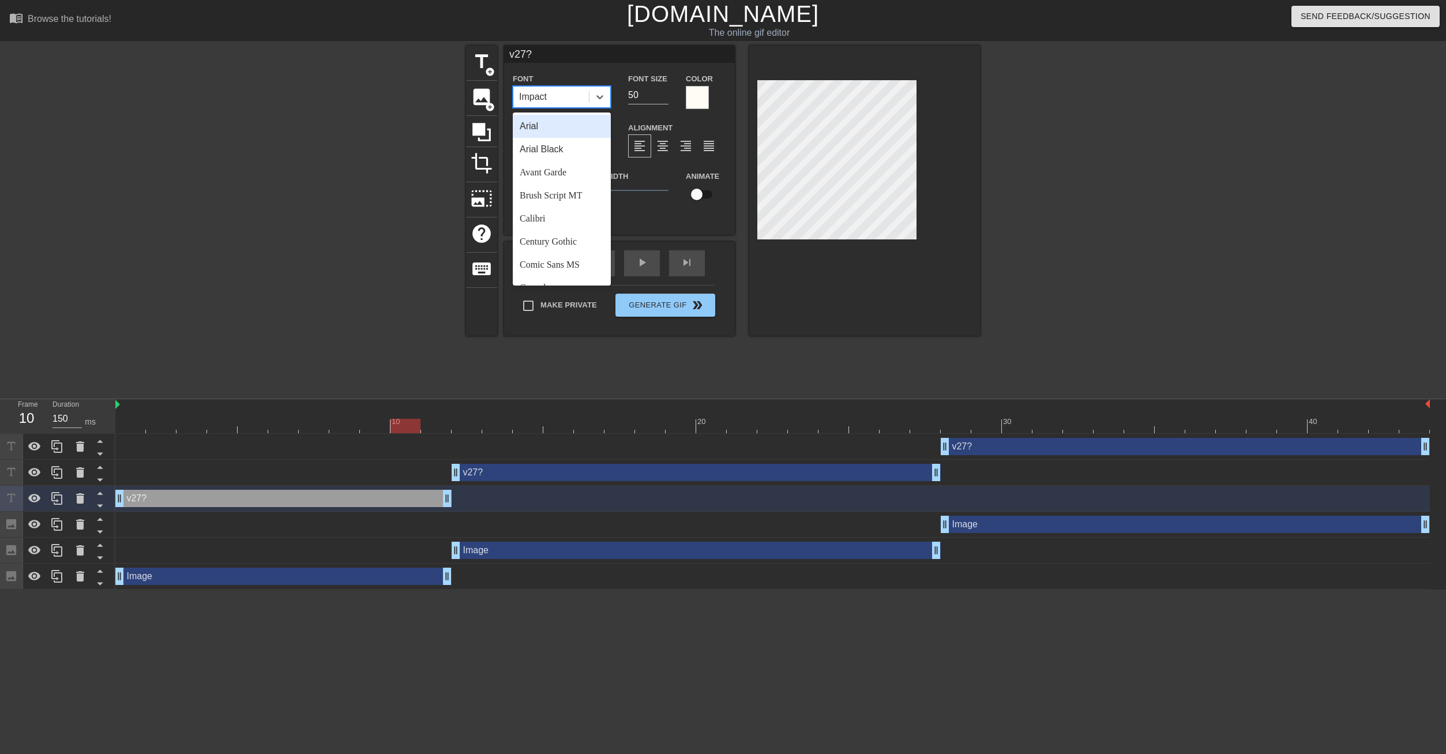
click at [577, 100] on div "Impact" at bounding box center [551, 97] width 76 height 21
click at [562, 149] on div "Arial Black" at bounding box center [562, 149] width 98 height 23
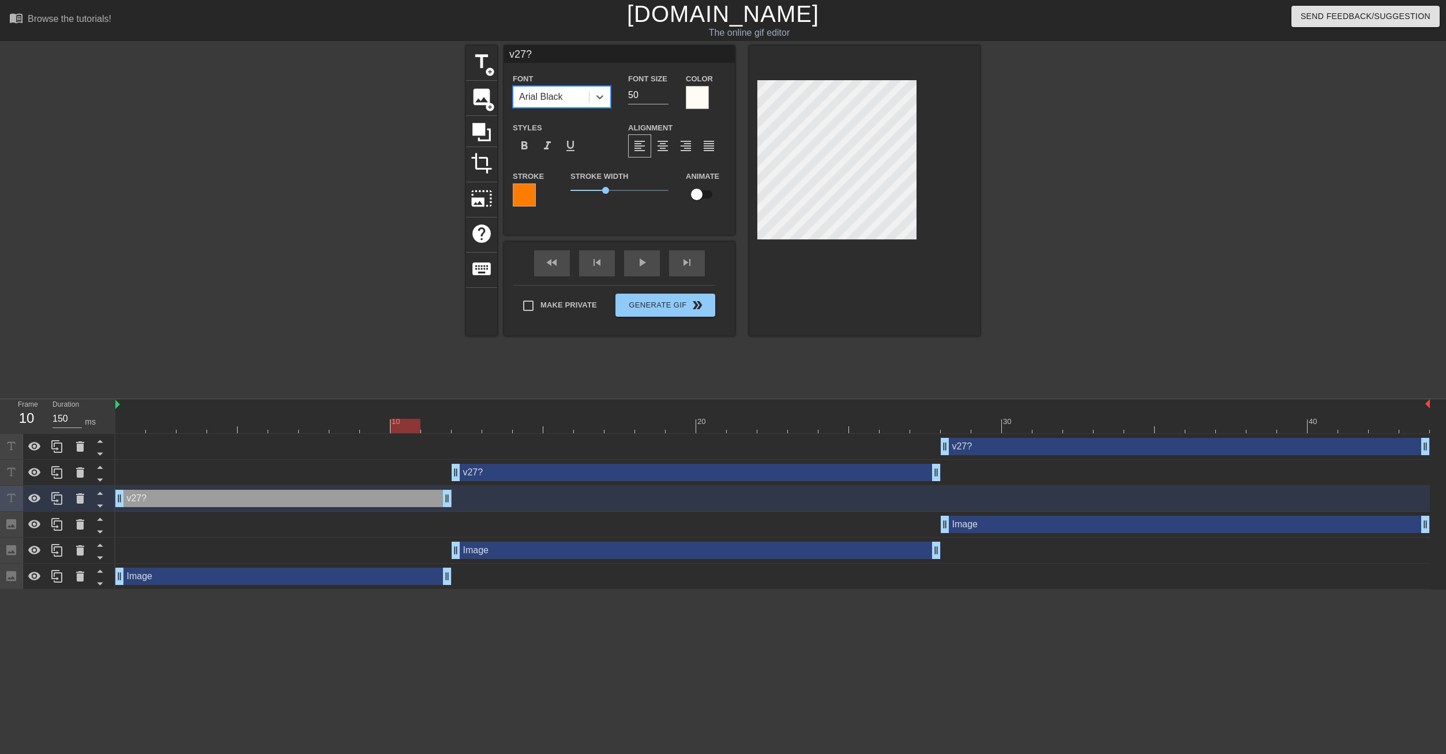
click at [563, 97] on div "Arial Black" at bounding box center [541, 97] width 44 height 14
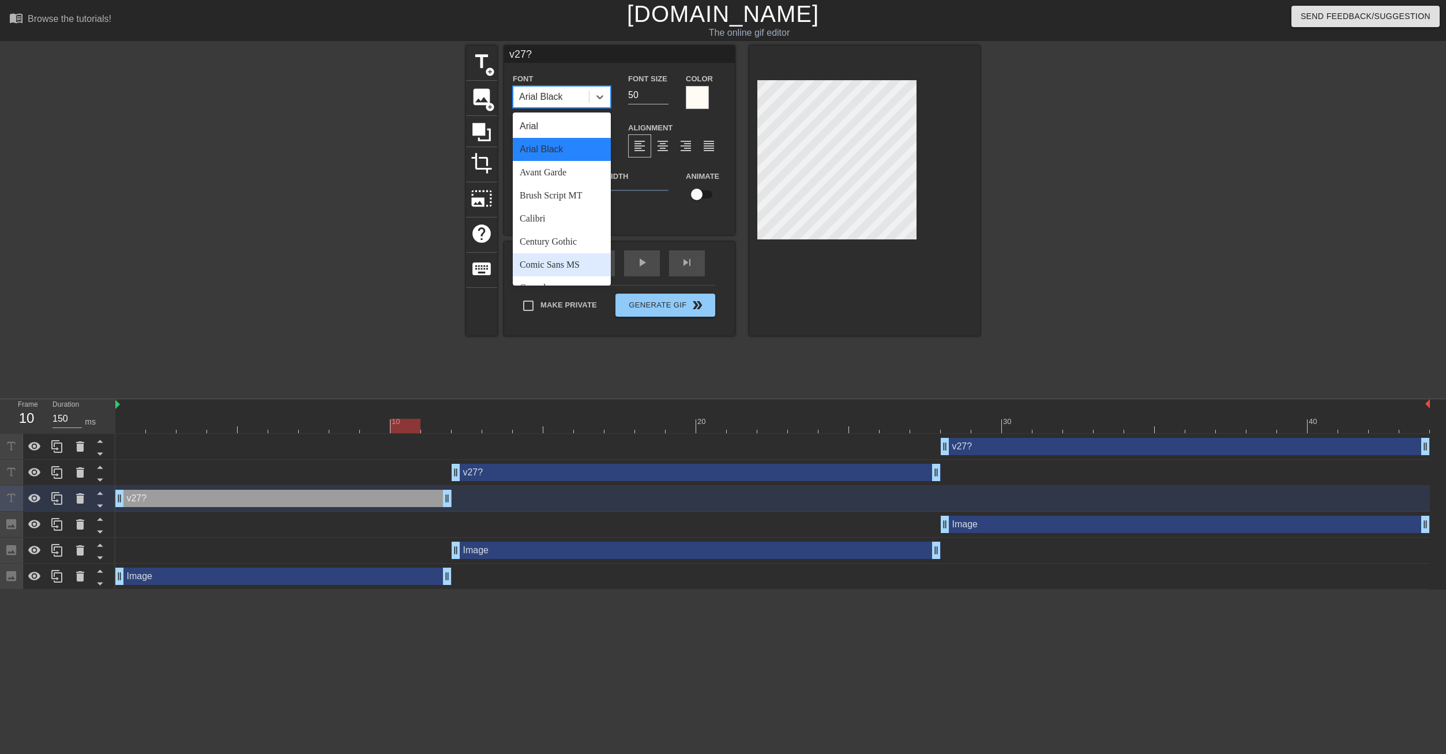
click at [564, 259] on div "Comic Sans MS" at bounding box center [562, 264] width 98 height 23
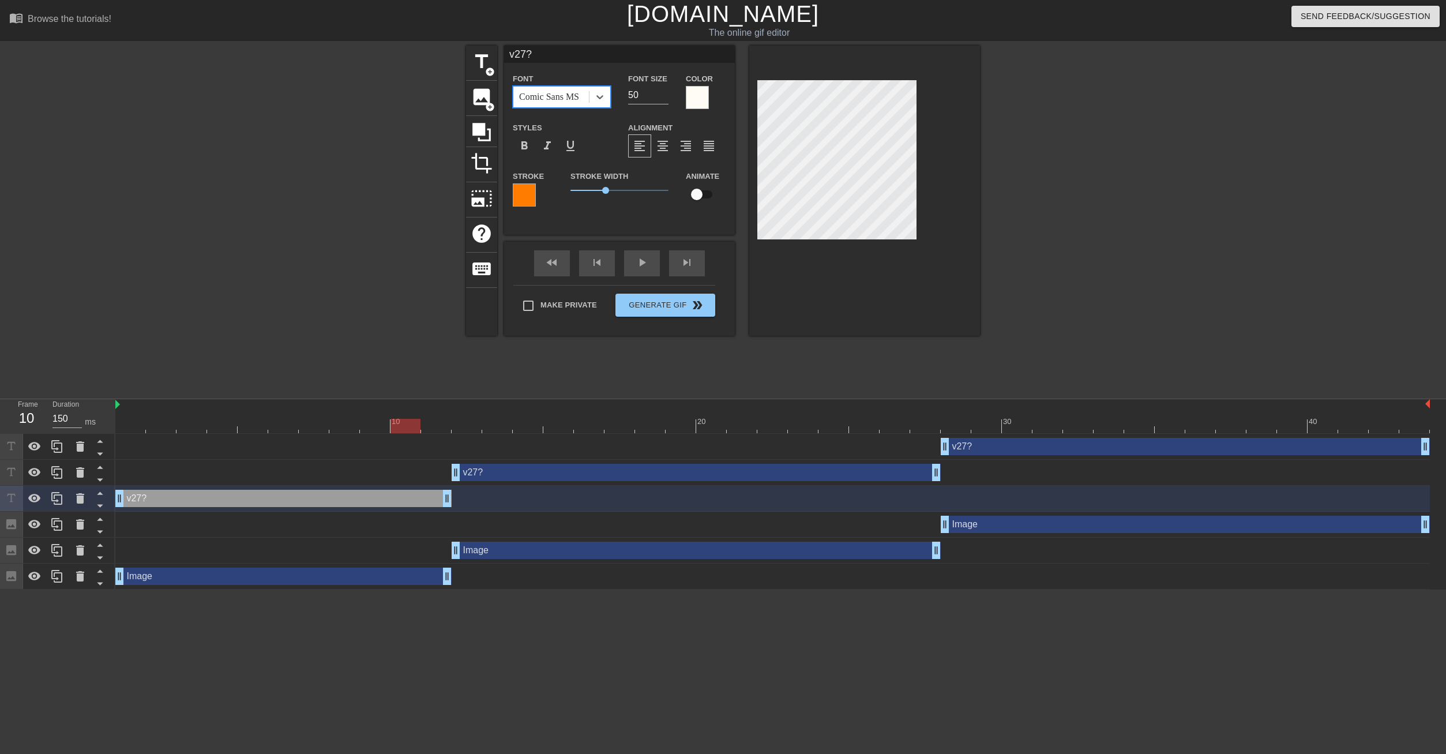
click at [569, 104] on div "Comic Sans MS" at bounding box center [551, 97] width 76 height 21
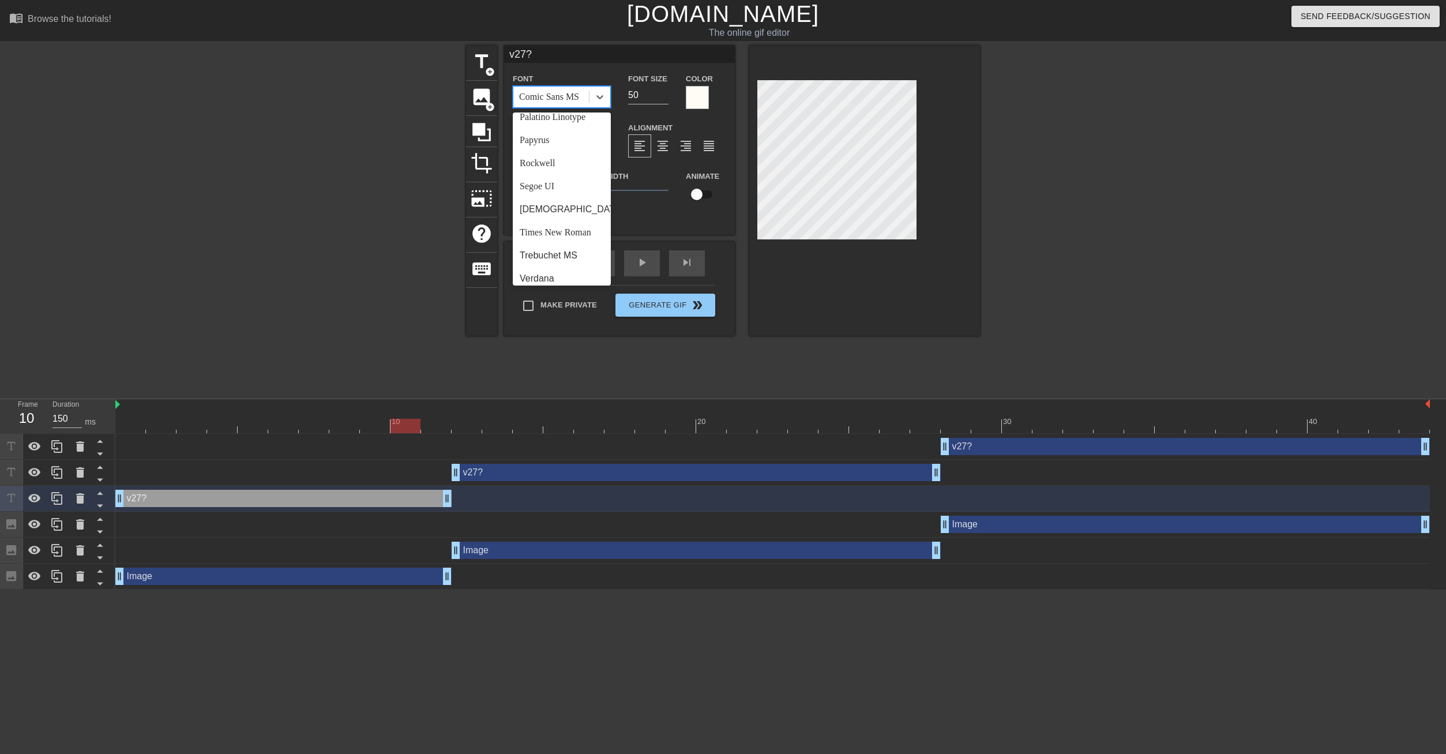
scroll to position [413, 0]
click at [555, 267] on div "Verdana" at bounding box center [562, 271] width 98 height 23
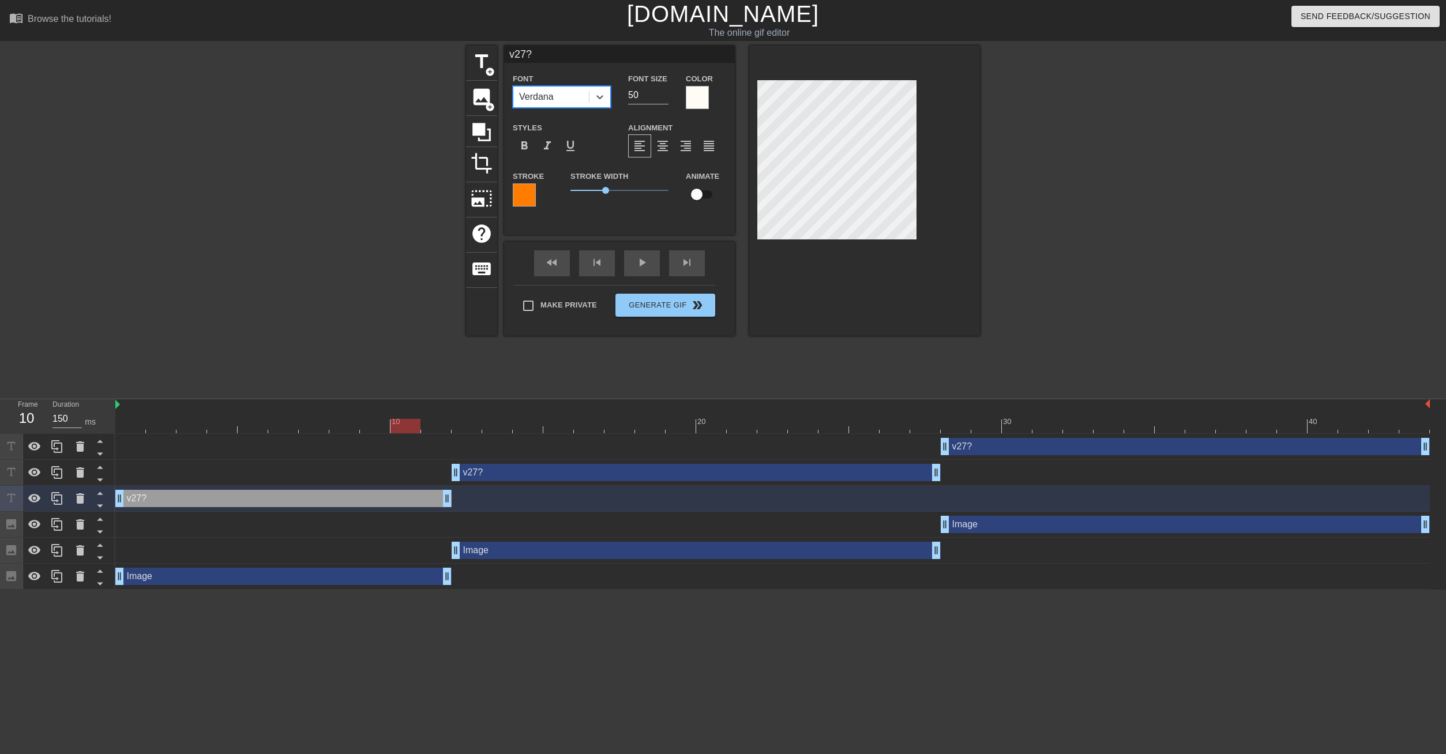
click at [558, 104] on div "Verdana" at bounding box center [551, 97] width 76 height 21
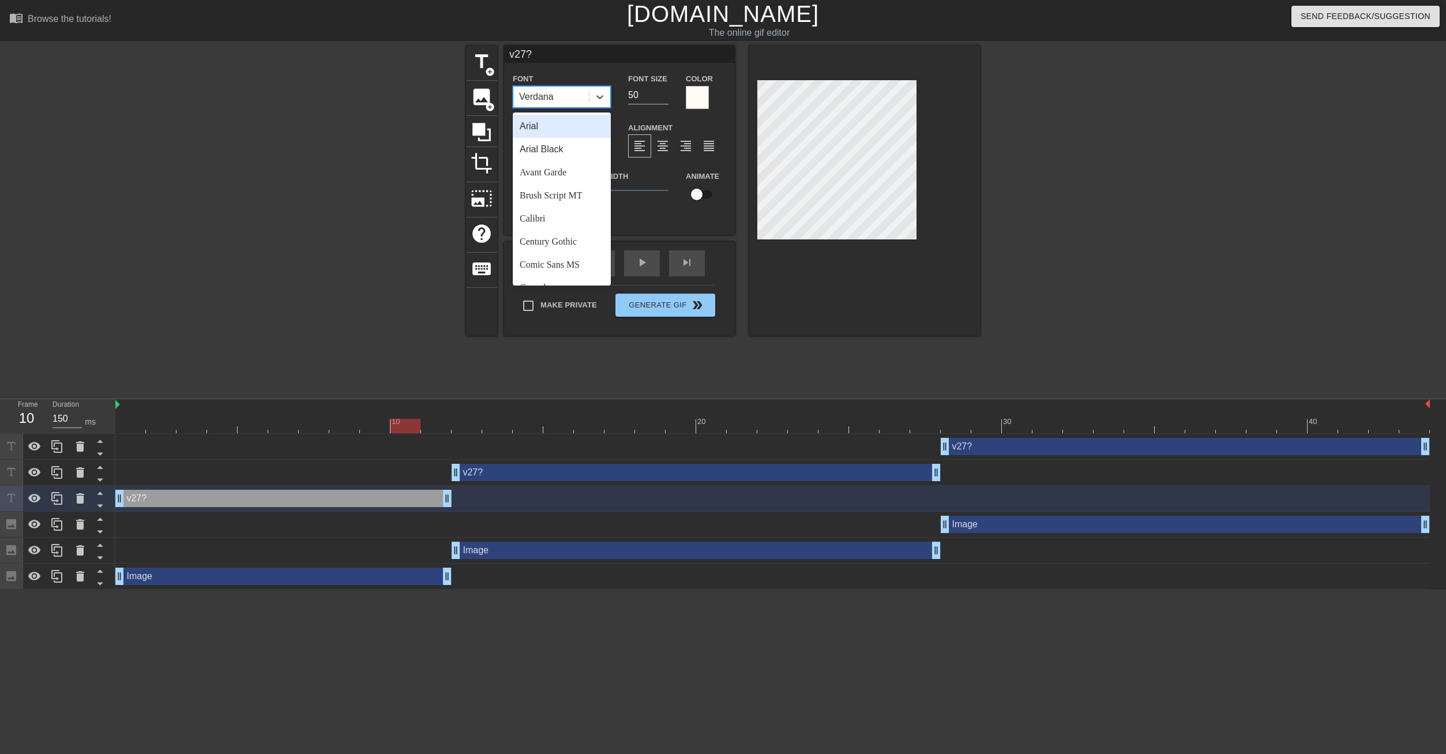
click at [542, 133] on div "Arial" at bounding box center [562, 126] width 98 height 23
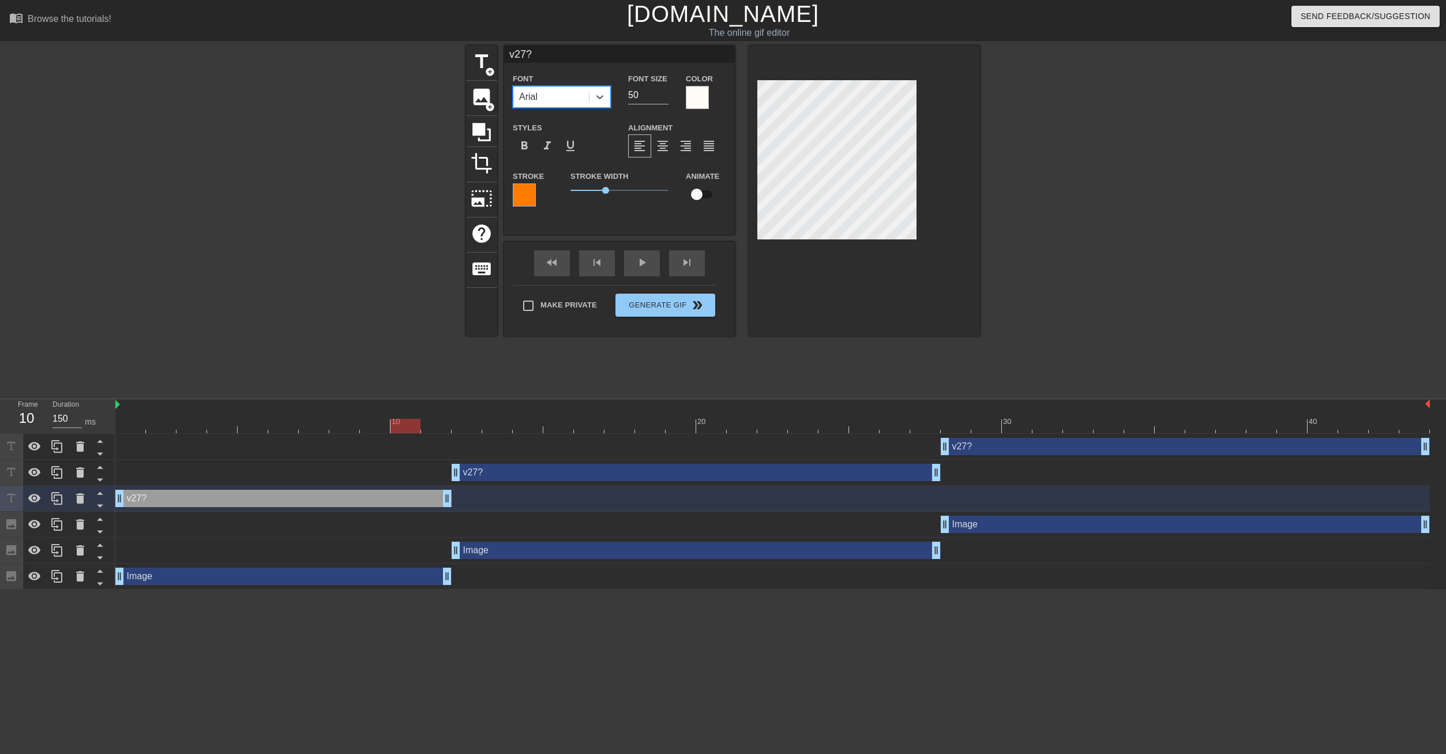
click at [552, 101] on div "Arial" at bounding box center [551, 97] width 76 height 21
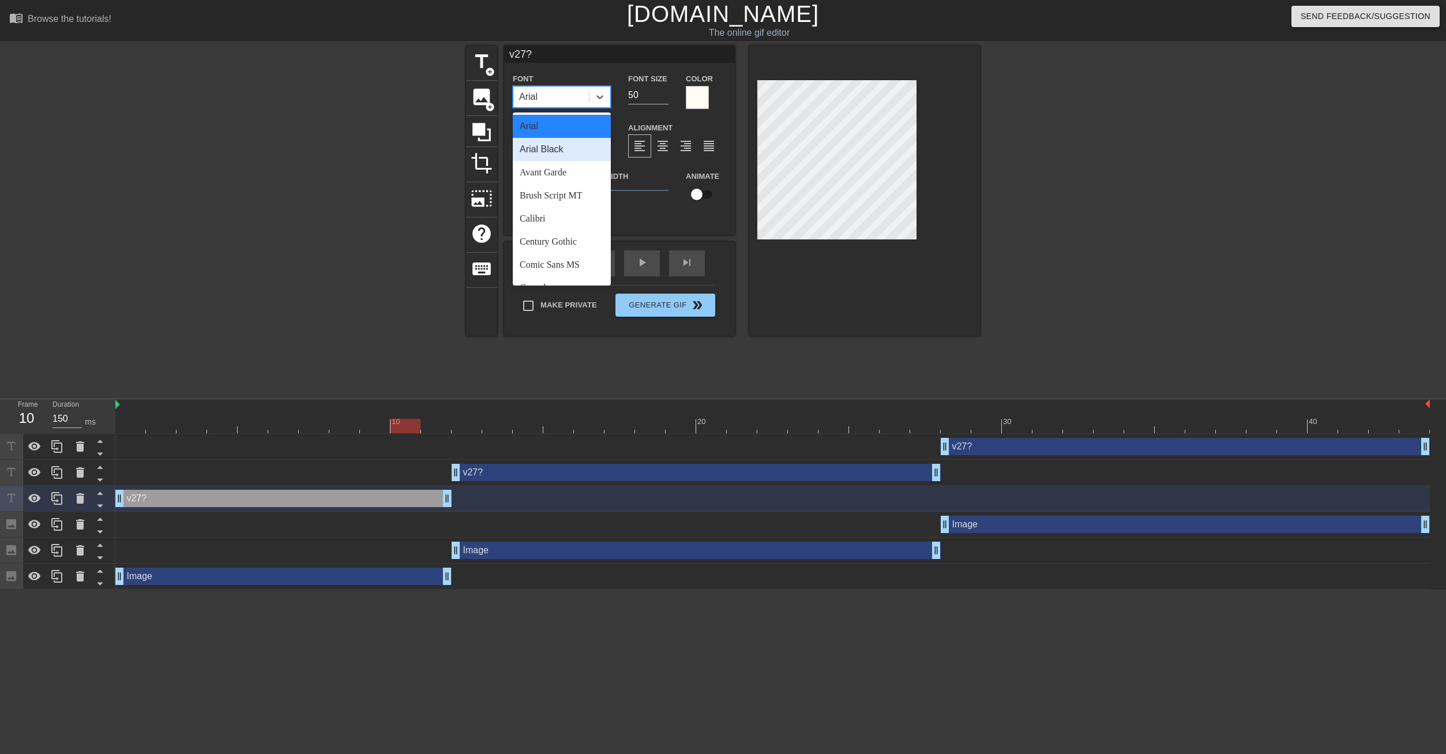
click at [546, 148] on div "Arial Black" at bounding box center [562, 149] width 98 height 23
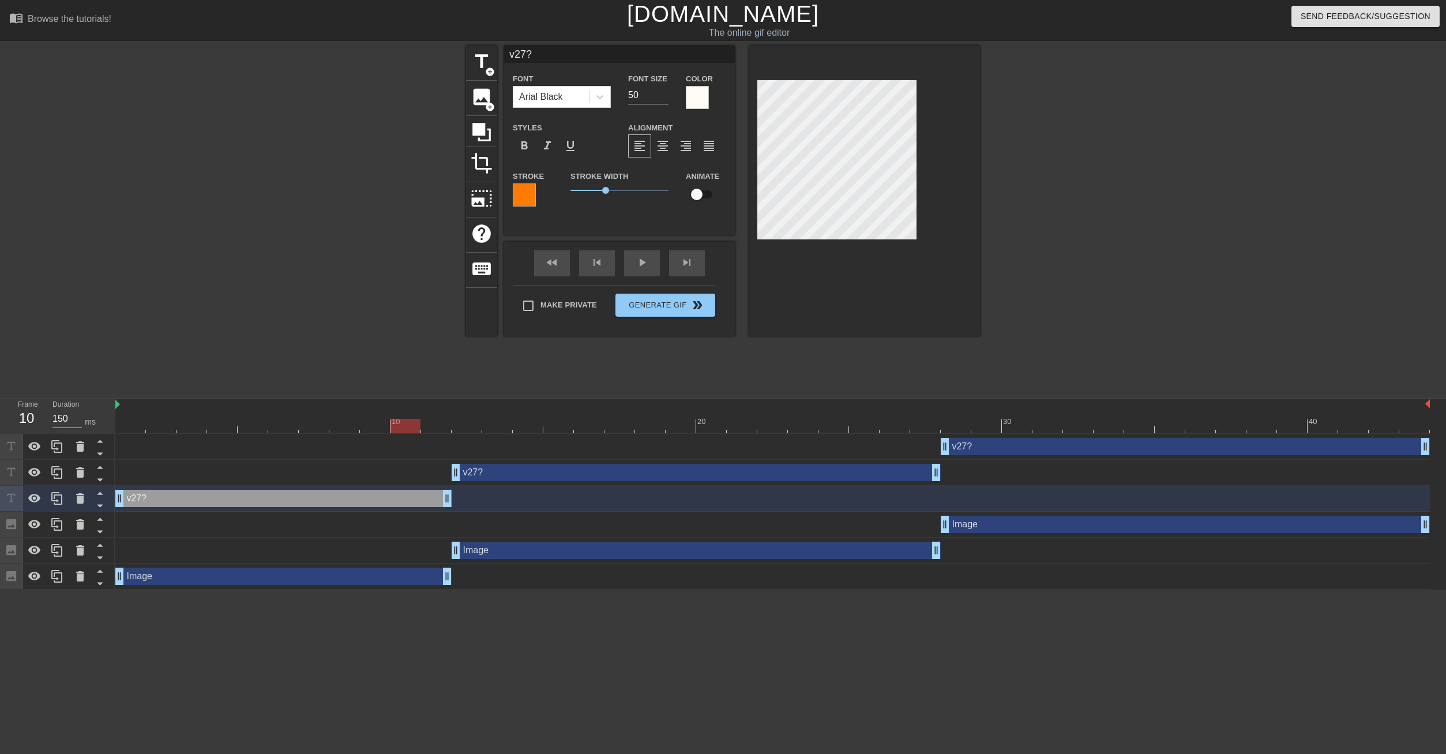
drag, startPoint x: 527, startPoint y: 477, endPoint x: 528, endPoint y: 333, distance: 143.6
click at [528, 475] on div "v27? drag_handle drag_handle" at bounding box center [696, 472] width 489 height 17
type input "50"
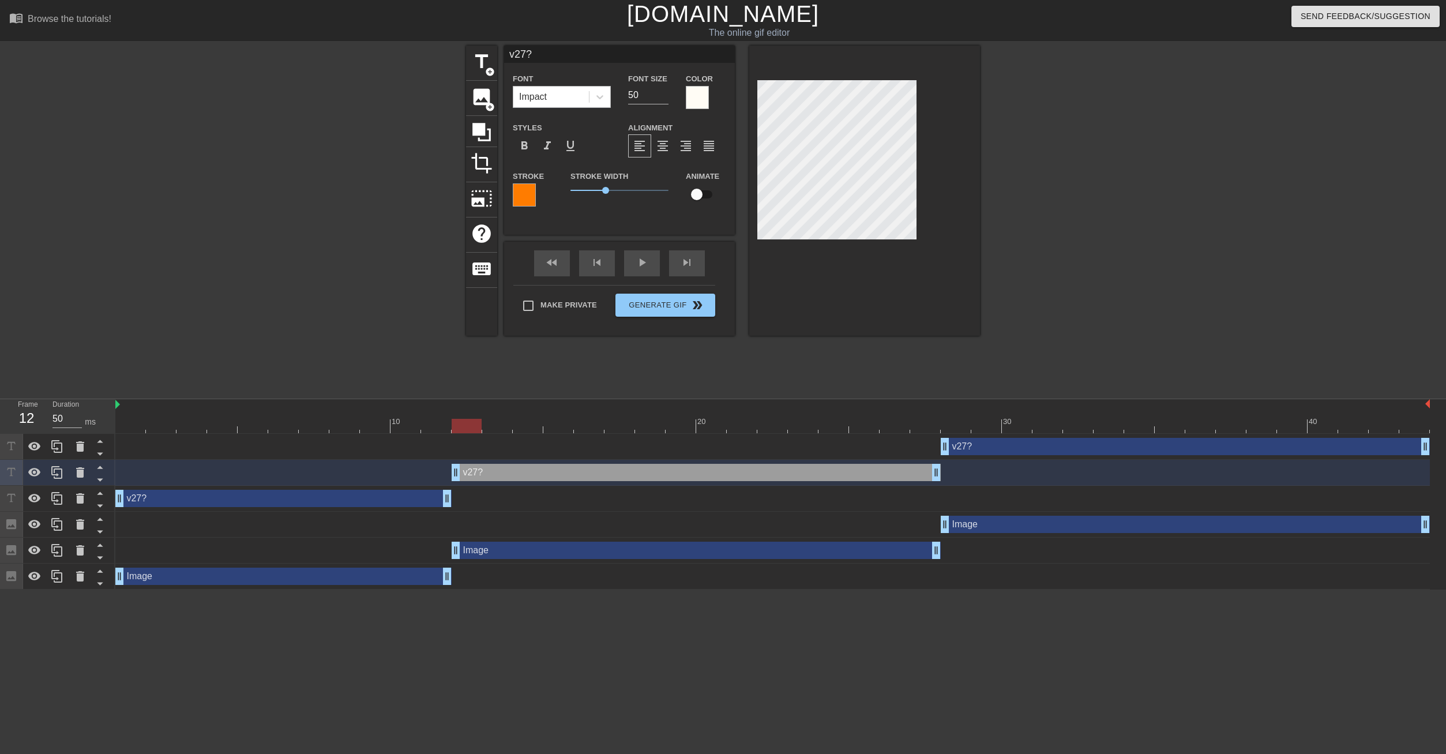
click at [554, 99] on div "Impact" at bounding box center [551, 97] width 76 height 21
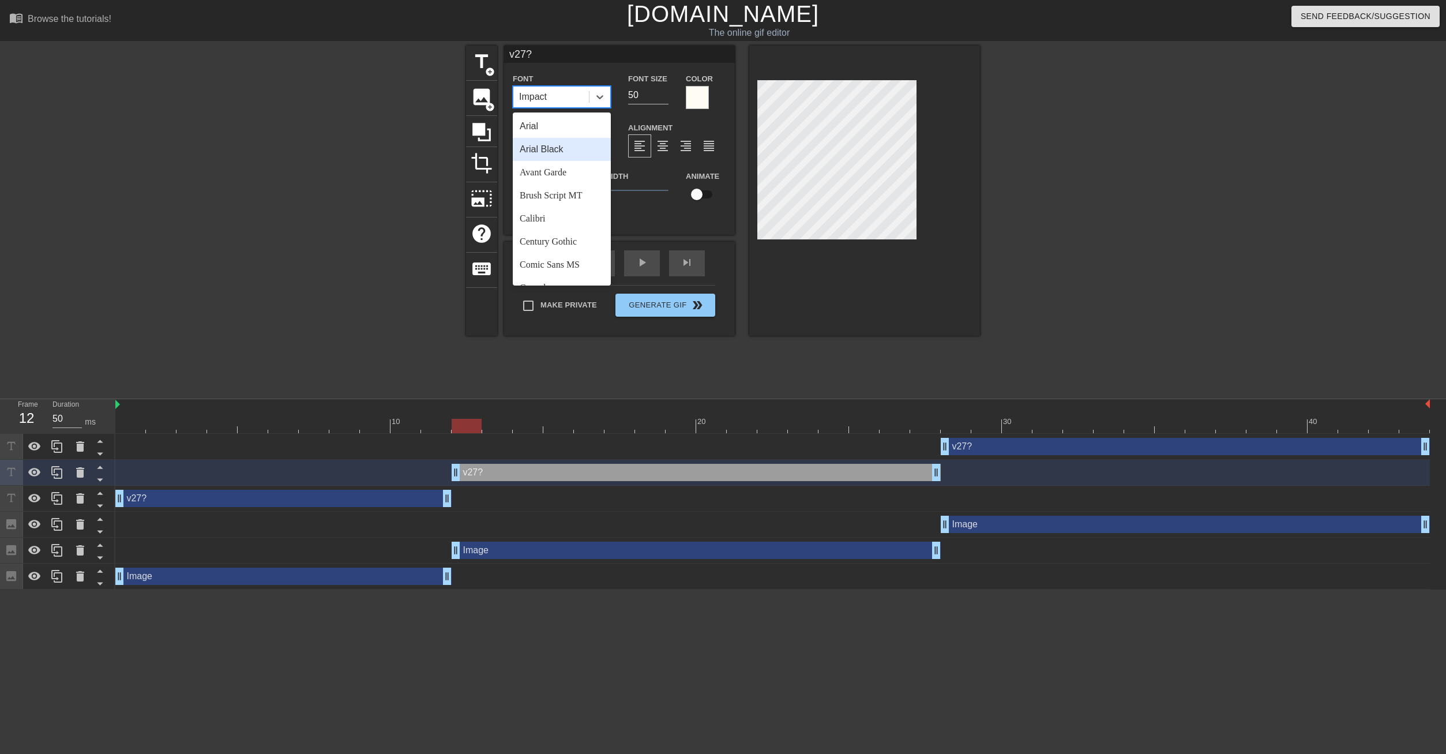
click at [551, 148] on div "Arial Black" at bounding box center [562, 149] width 98 height 23
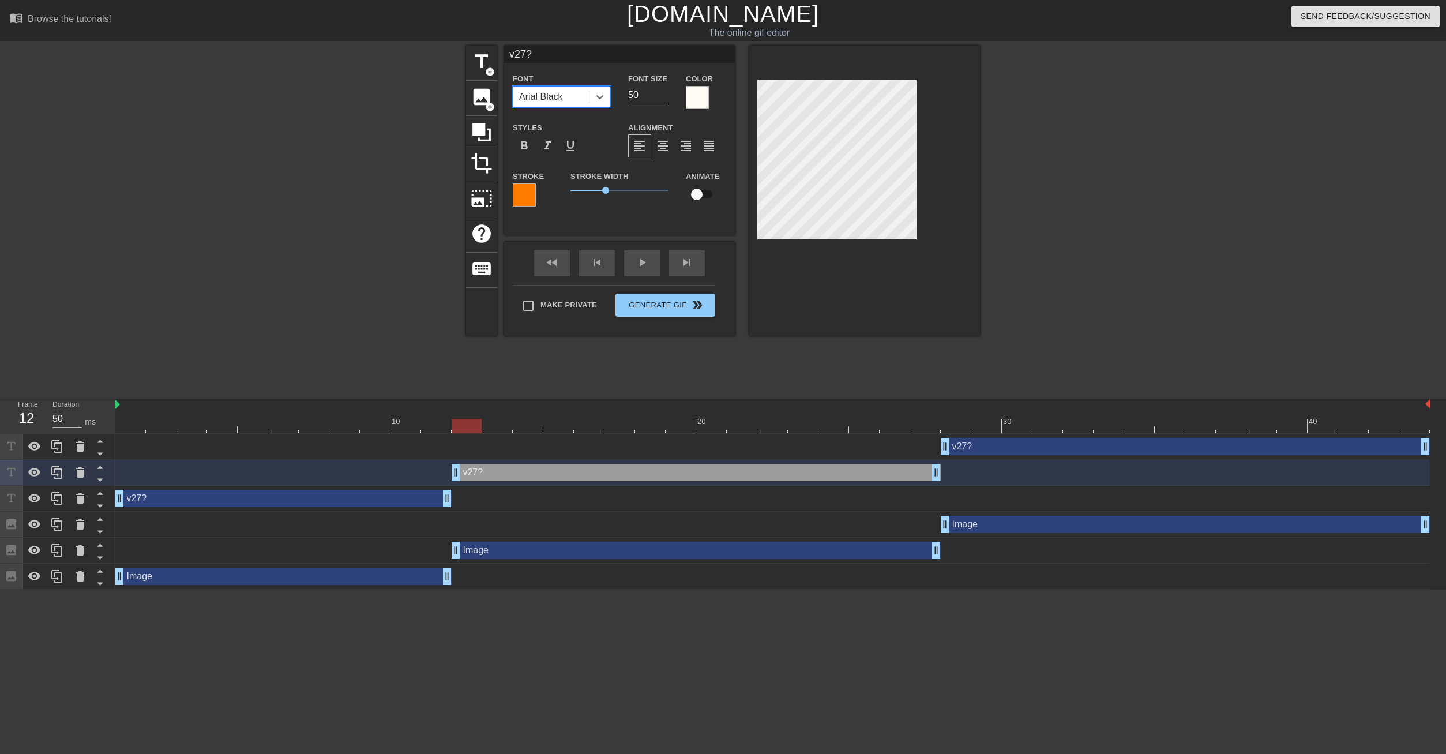
click at [1013, 451] on div "v27? drag_handle drag_handle" at bounding box center [1185, 446] width 489 height 17
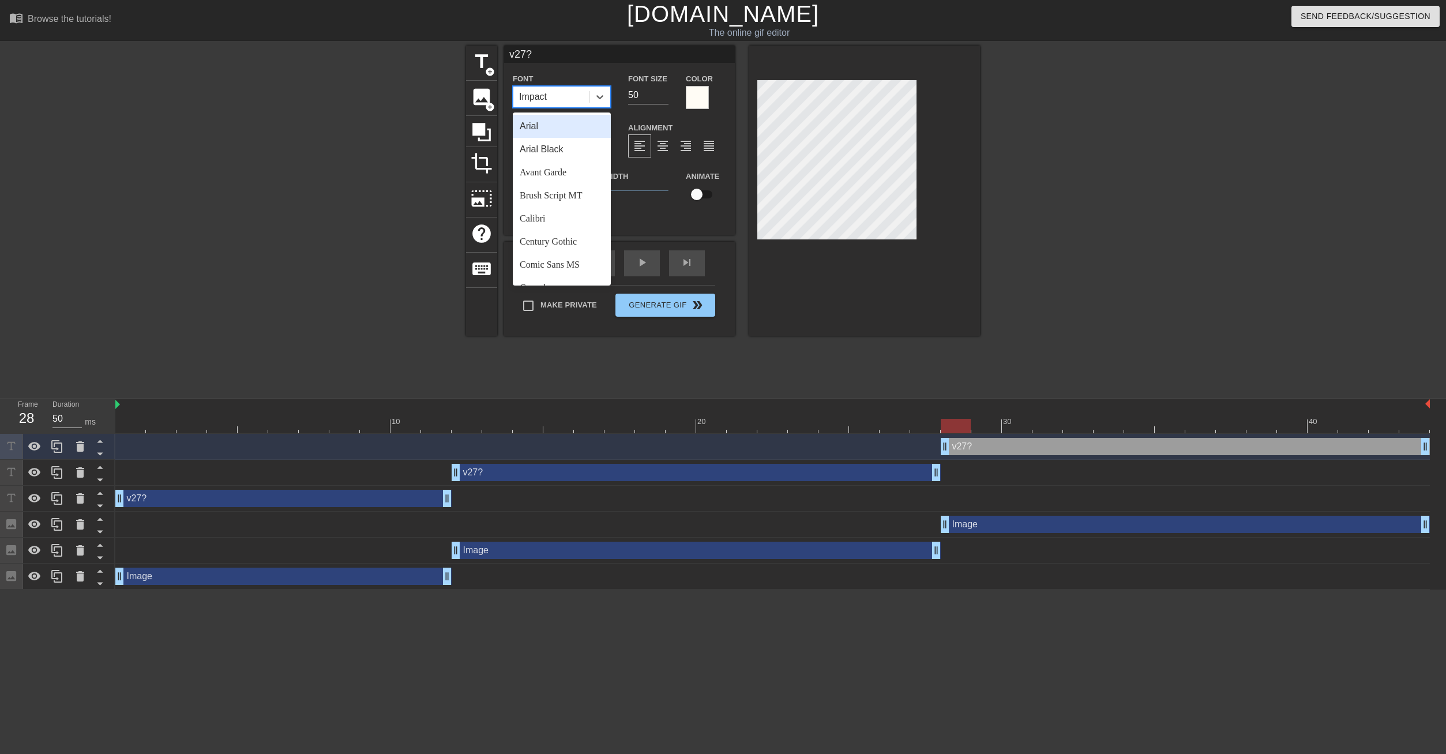
click at [544, 97] on div "Impact" at bounding box center [533, 97] width 28 height 14
click at [546, 153] on div "Arial Black" at bounding box center [562, 149] width 98 height 23
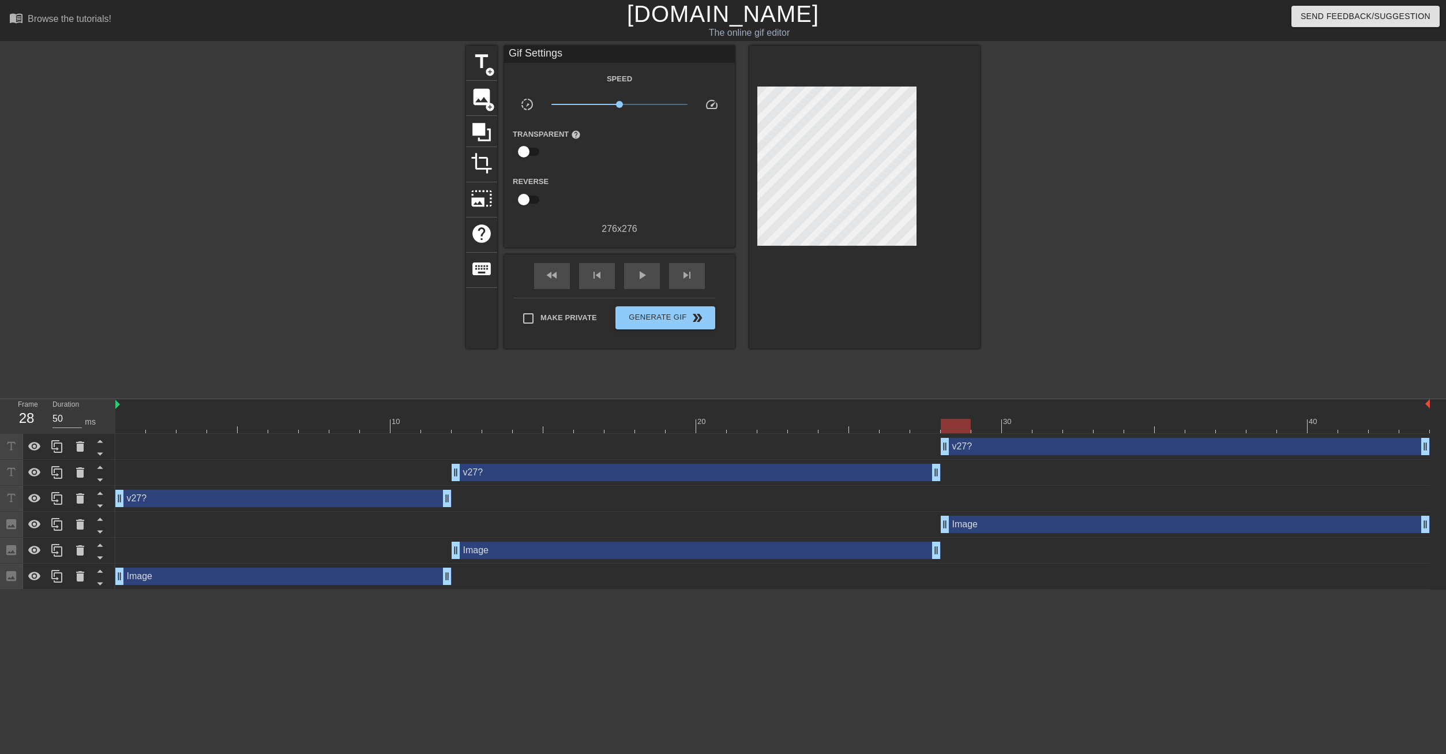
click at [1153, 202] on div at bounding box center [1080, 219] width 173 height 346
click at [655, 319] on span "Generate Gif double_arrow" at bounding box center [665, 318] width 91 height 14
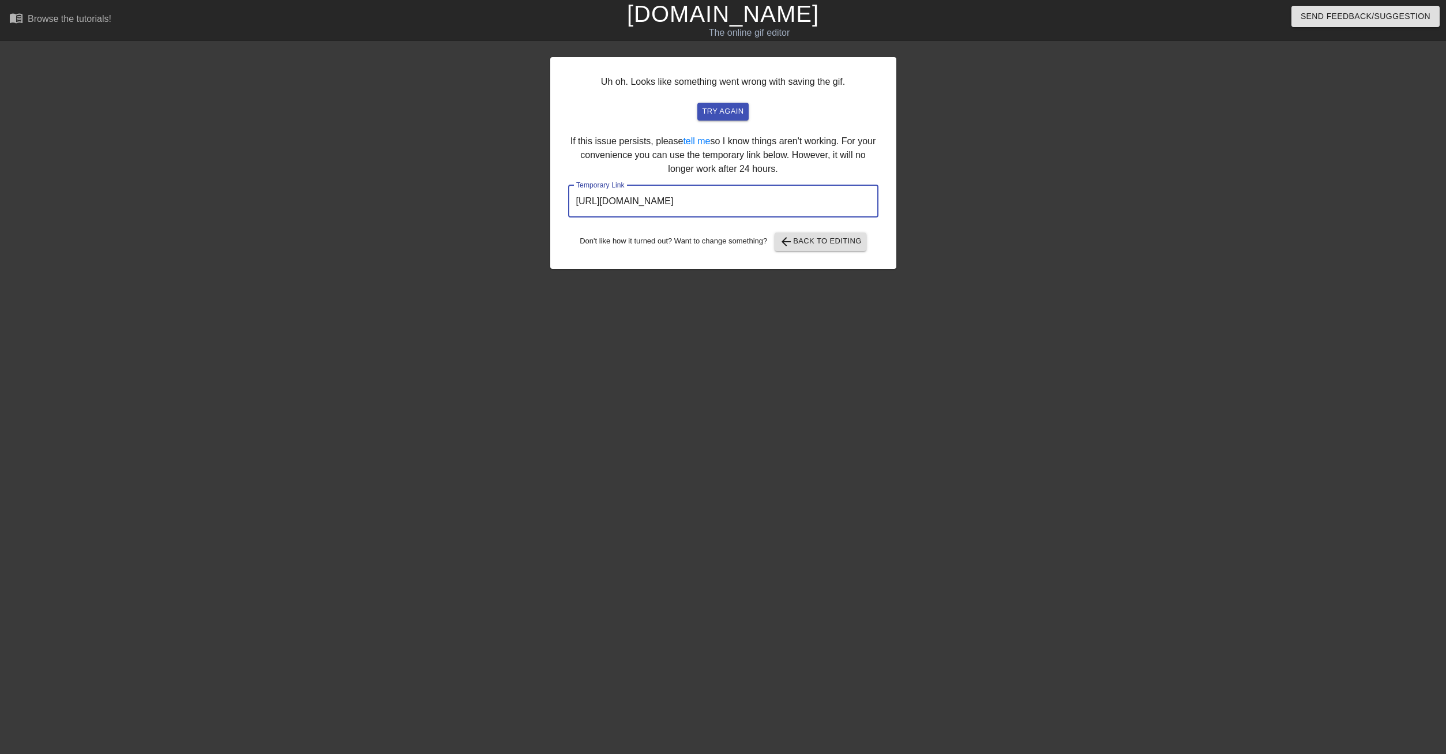
drag, startPoint x: 791, startPoint y: 202, endPoint x: 546, endPoint y: 209, distance: 245.3
click at [568, 209] on input "[URL][DOMAIN_NAME]" at bounding box center [723, 201] width 310 height 32
